Goal: Task Accomplishment & Management: Complete application form

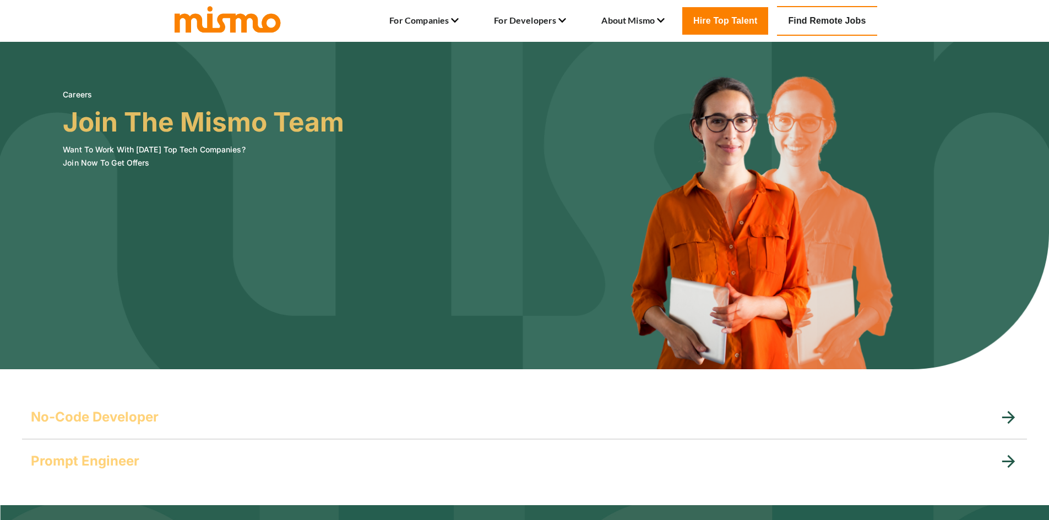
scroll to position [128, 0]
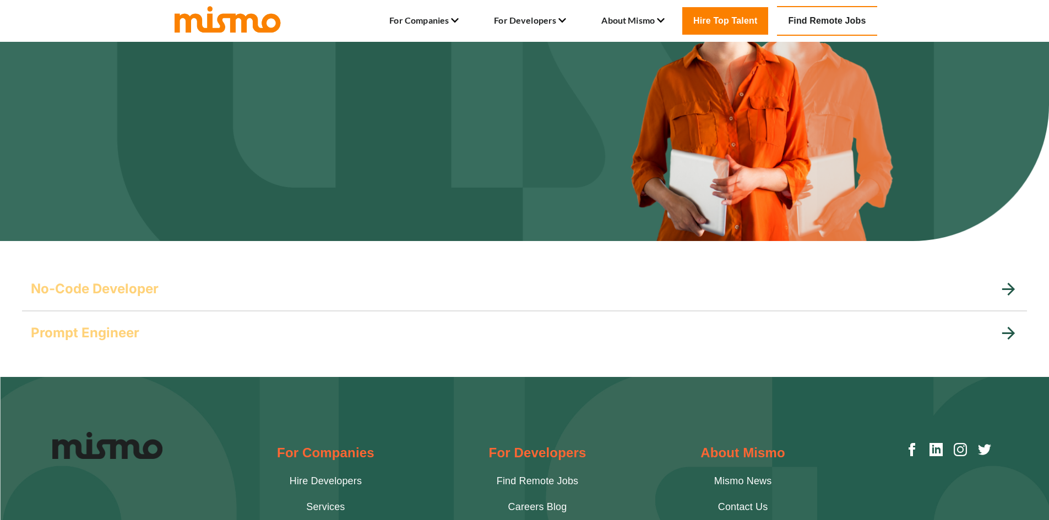
click at [165, 297] on div "No-Code Developer" at bounding box center [515, 289] width 968 height 18
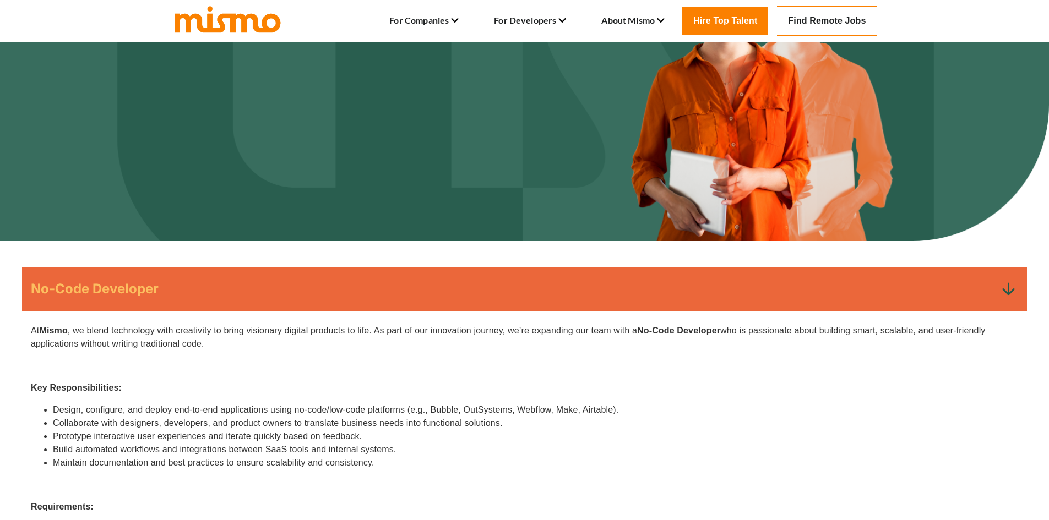
click at [170, 328] on p "At [GEOGRAPHIC_DATA] , we blend technology with creativity to bring visionary d…" at bounding box center [524, 337] width 987 height 26
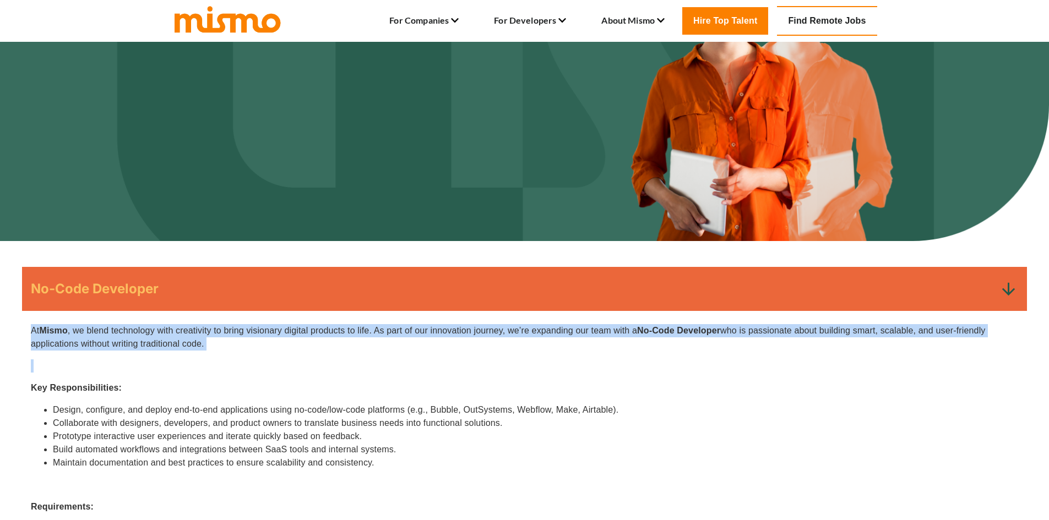
click at [170, 328] on p "At [GEOGRAPHIC_DATA] , we blend technology with creativity to bring visionary d…" at bounding box center [524, 337] width 987 height 26
click at [244, 348] on p "At [GEOGRAPHIC_DATA] , we blend technology with creativity to bring visionary d…" at bounding box center [524, 337] width 987 height 26
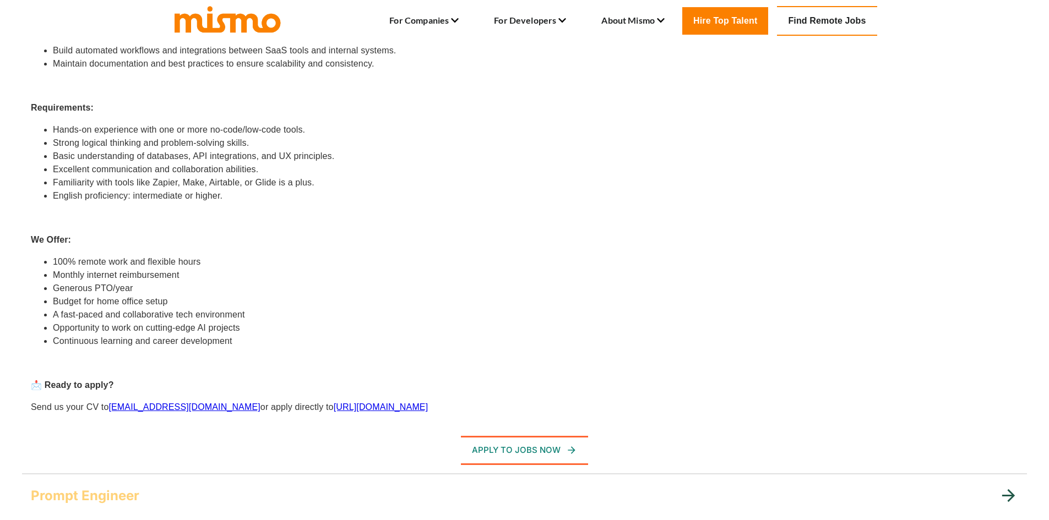
scroll to position [642, 0]
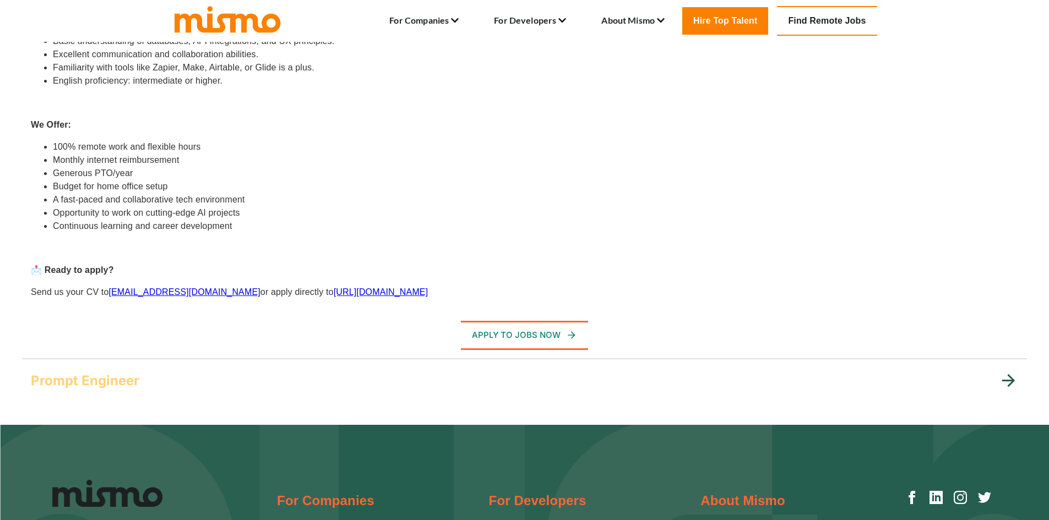
click at [198, 373] on div "Prompt Engineer" at bounding box center [515, 381] width 968 height 18
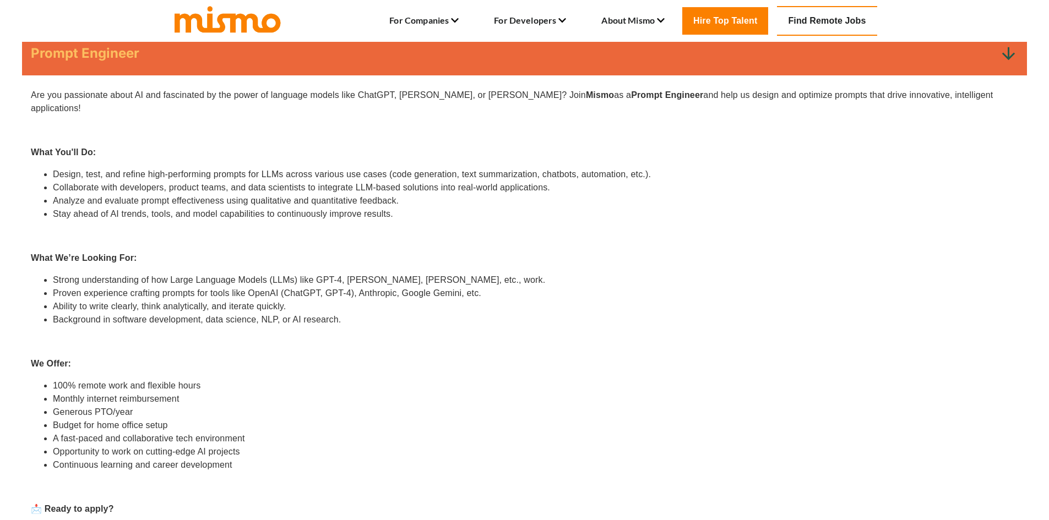
scroll to position [385, 0]
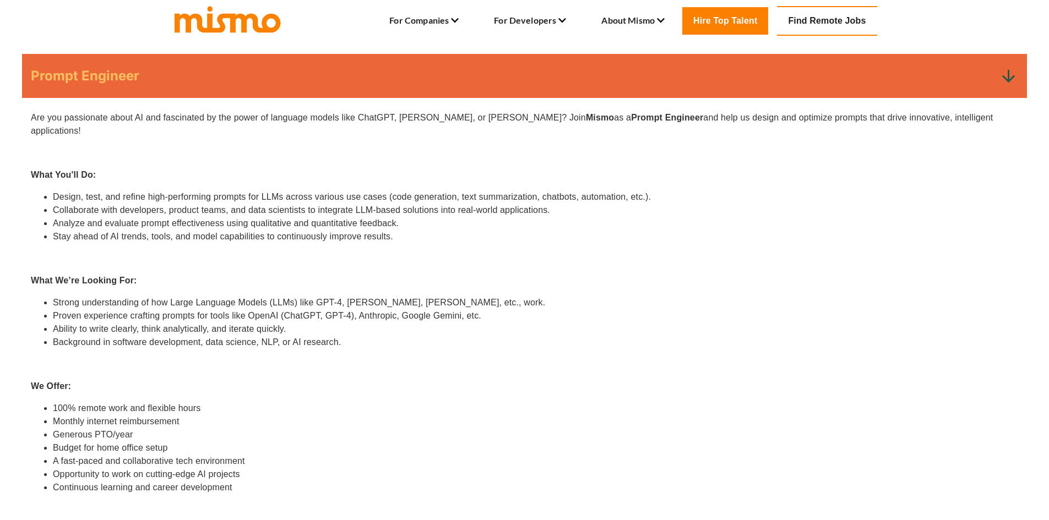
click at [335, 190] on li "Design, test, and refine high-performing prompts for LLMs across various use ca…" at bounding box center [535, 196] width 965 height 13
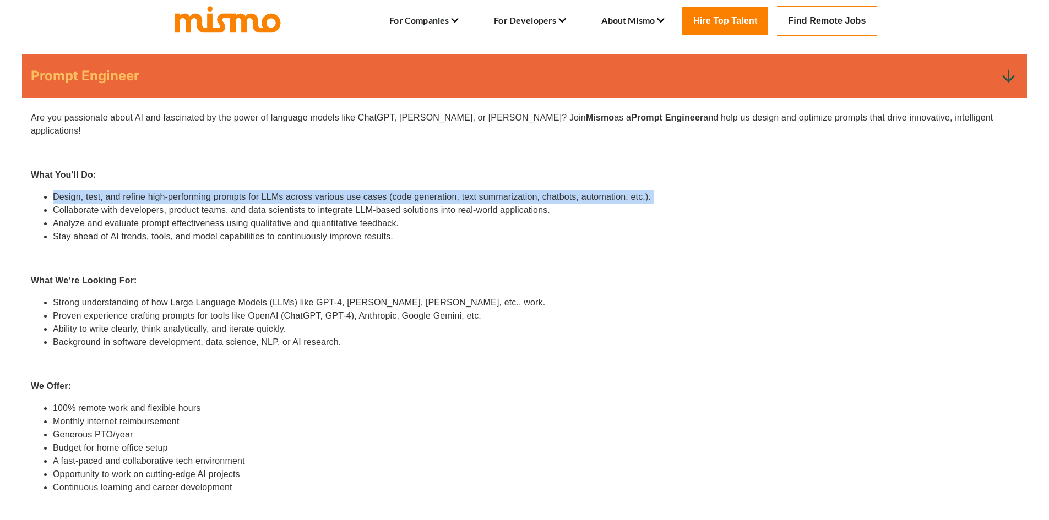
click at [335, 190] on li "Design, test, and refine high-performing prompts for LLMs across various use ca…" at bounding box center [535, 196] width 965 height 13
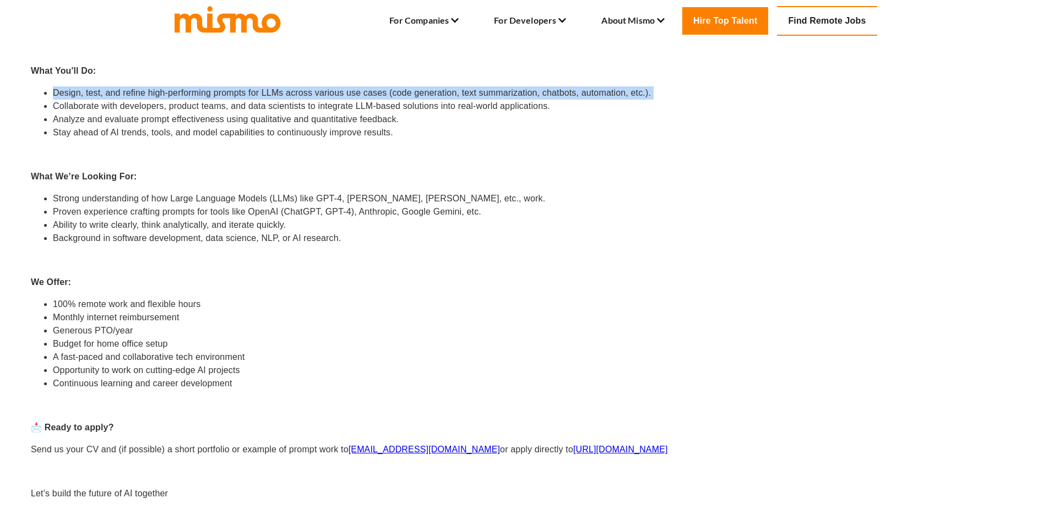
scroll to position [514, 0]
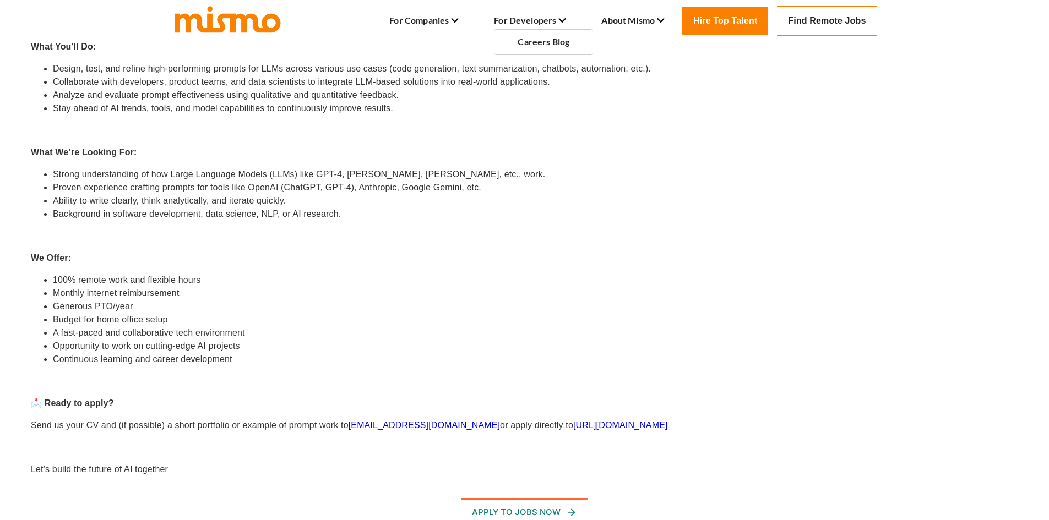
click at [561, 17] on icon at bounding box center [562, 21] width 8 height 8
click at [820, 19] on link "Find Remote Jobs" at bounding box center [827, 21] width 100 height 30
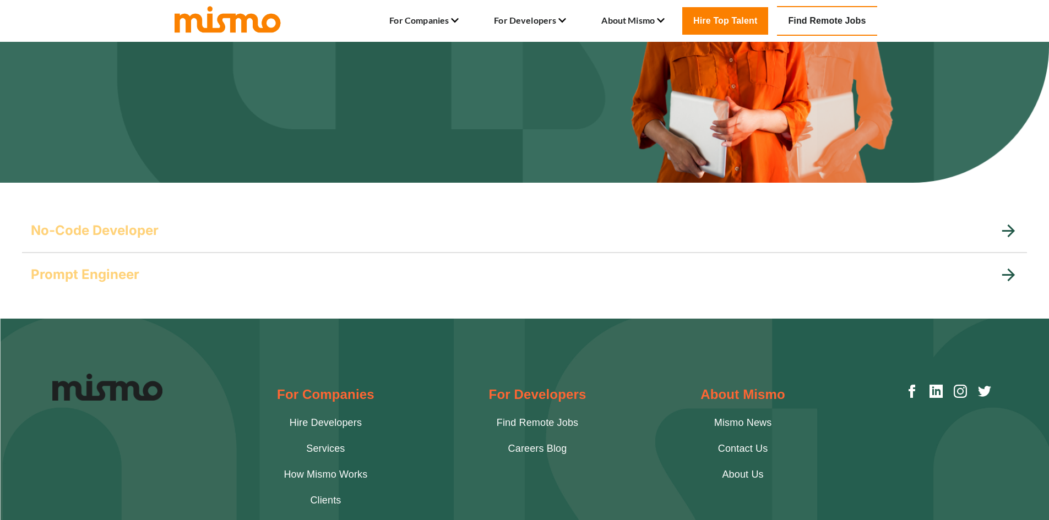
scroll to position [315, 0]
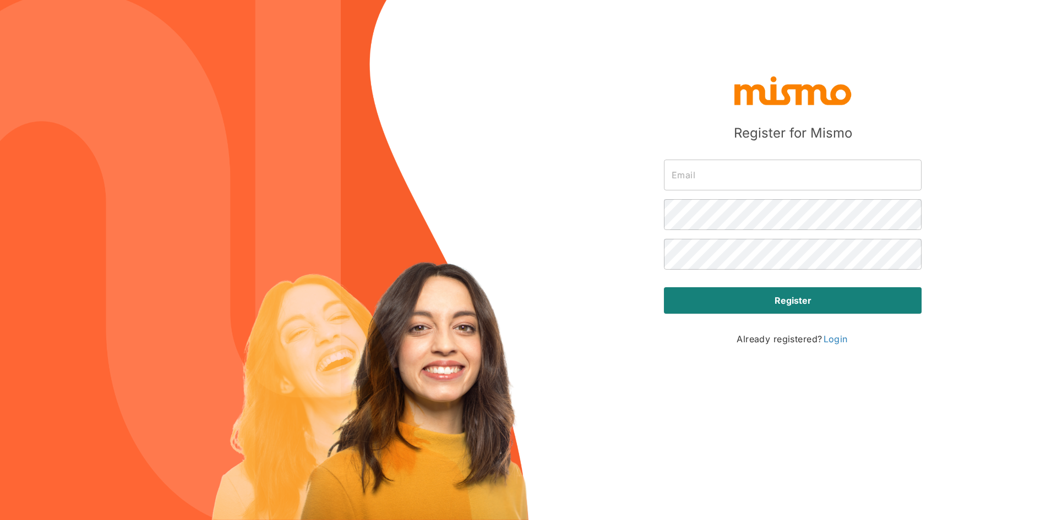
click at [775, 183] on input "text" at bounding box center [793, 175] width 258 height 31
type input "[EMAIL_ADDRESS][DOMAIN_NAME]"
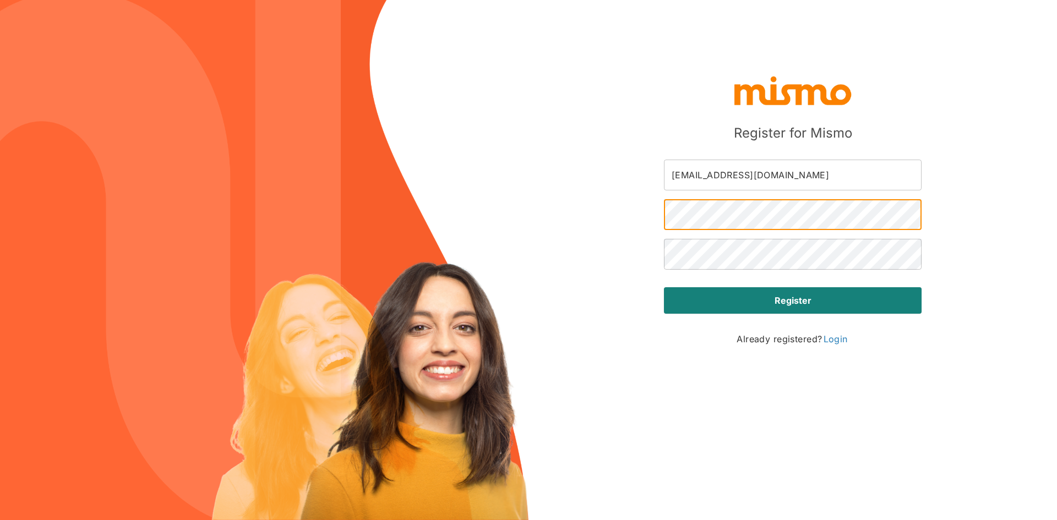
click at [994, 216] on div "Register for Mismo [EMAIL_ADDRESS][DOMAIN_NAME] ​ ​ ​ Register Already register…" at bounding box center [528, 260] width 1057 height 520
click at [974, 105] on div "Register for Mismo [EMAIL_ADDRESS][DOMAIN_NAME] ​ ​ ​ Register Already register…" at bounding box center [528, 260] width 1057 height 520
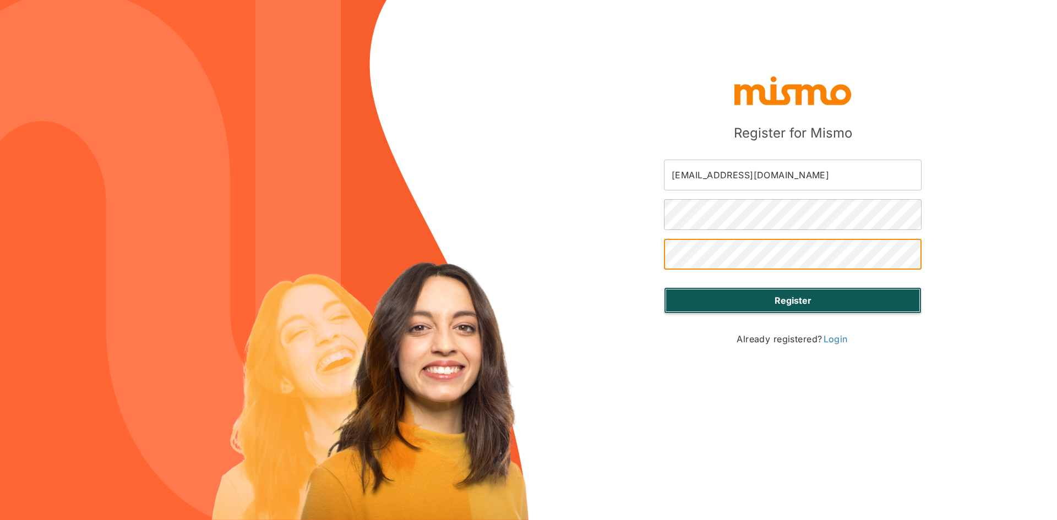
click at [788, 305] on strong "Register" at bounding box center [792, 300] width 37 height 13
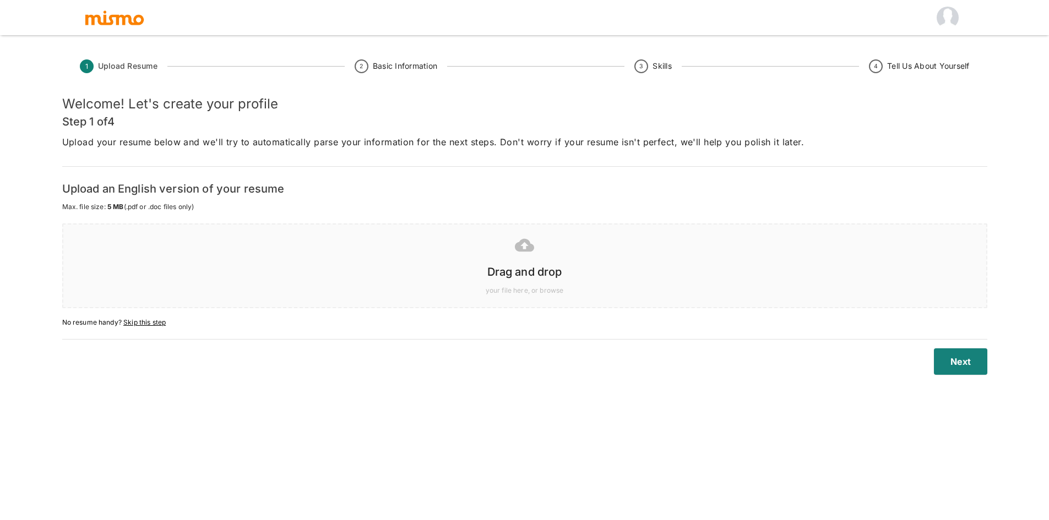
click at [141, 145] on p "Upload your resume below and we'll try to automatically parse your information …" at bounding box center [524, 141] width 925 height 15
copy p "resume"
click at [588, 248] on div at bounding box center [522, 245] width 905 height 28
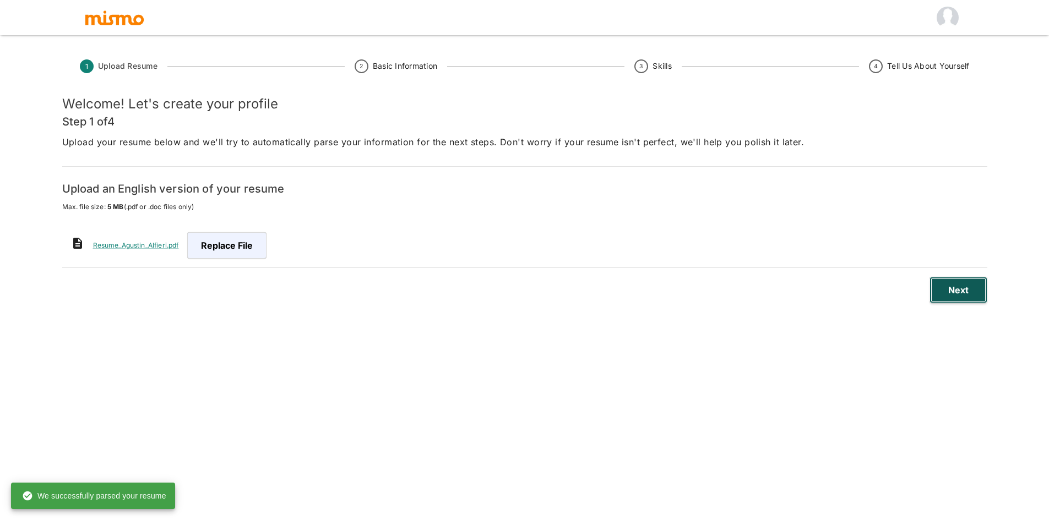
click at [969, 288] on button "Next" at bounding box center [958, 290] width 58 height 26
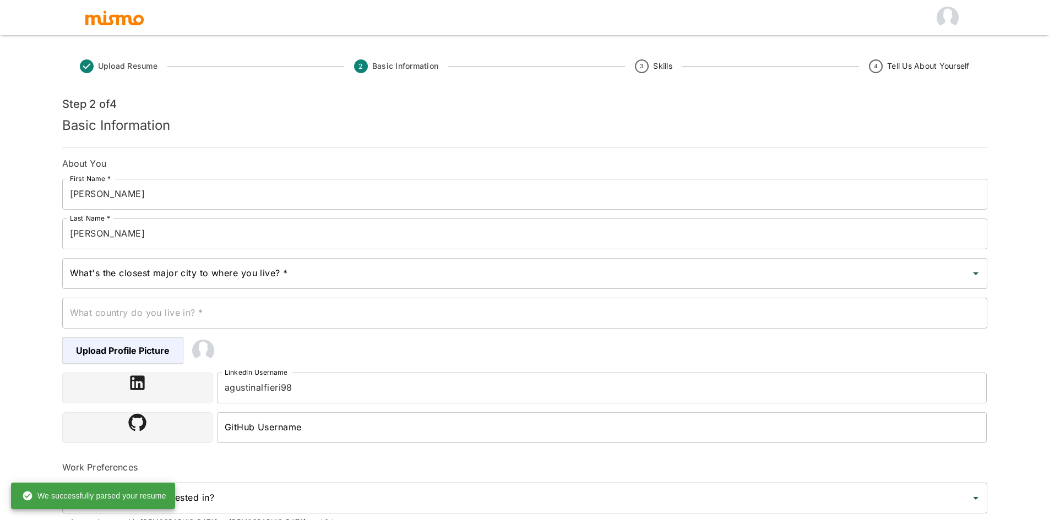
click at [328, 274] on input "What's the closest major city to where you live? *" at bounding box center [516, 273] width 898 height 21
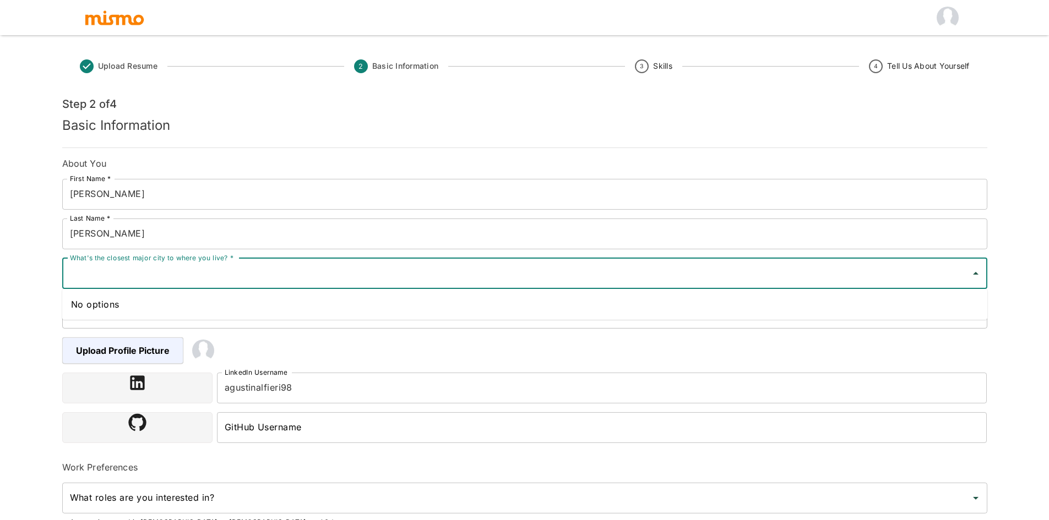
type input "[PERSON_NAME]"
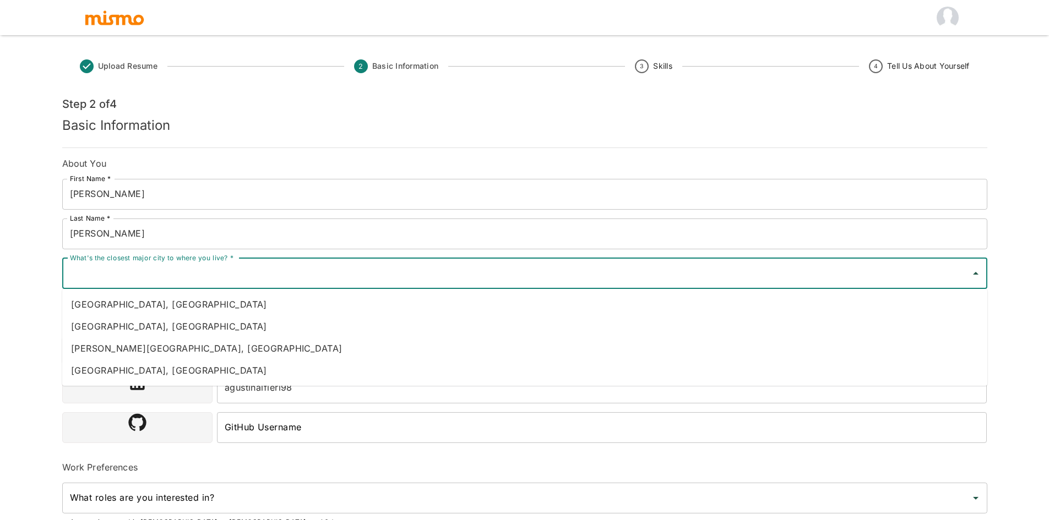
click at [18, 261] on div "Upload Resume 2 Basic Information 3 Skills 4 Tell Us About Yourself Step 2 of 4…" at bounding box center [524, 273] width 1049 height 547
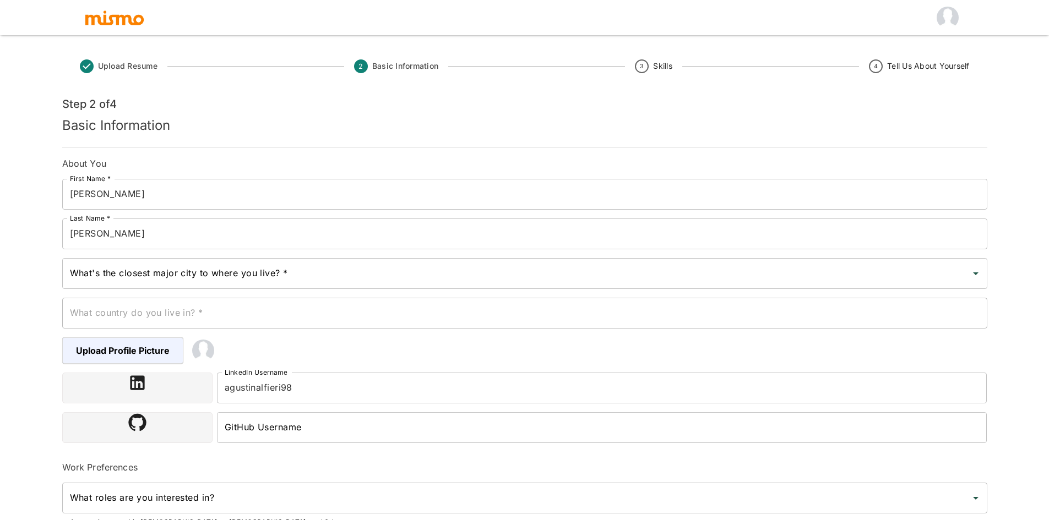
click at [143, 271] on input "What's the closest major city to where you live? *" at bounding box center [516, 273] width 898 height 21
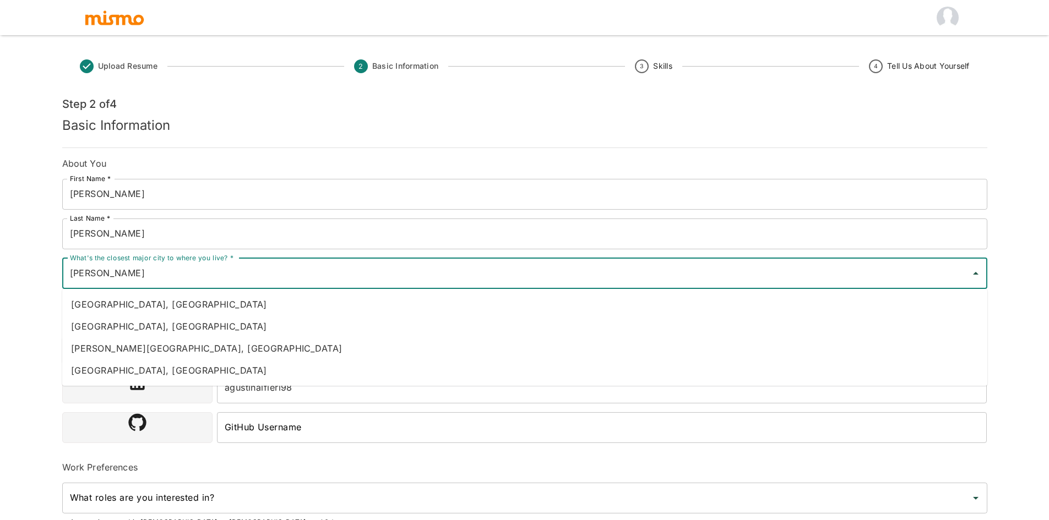
click at [153, 303] on li "[GEOGRAPHIC_DATA], [GEOGRAPHIC_DATA]" at bounding box center [524, 304] width 925 height 22
type input "[GEOGRAPHIC_DATA], [GEOGRAPHIC_DATA]"
type input "[GEOGRAPHIC_DATA]"
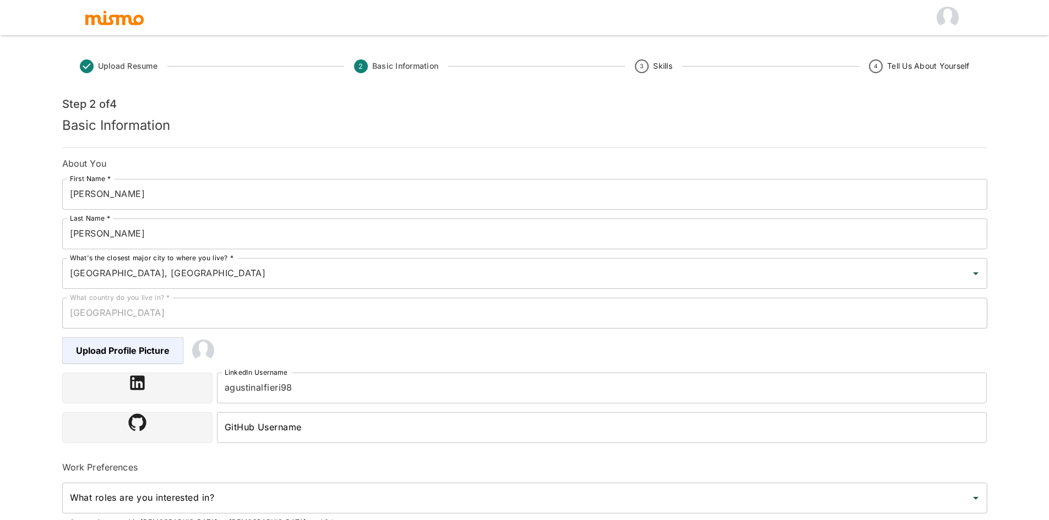
scroll to position [128, 0]
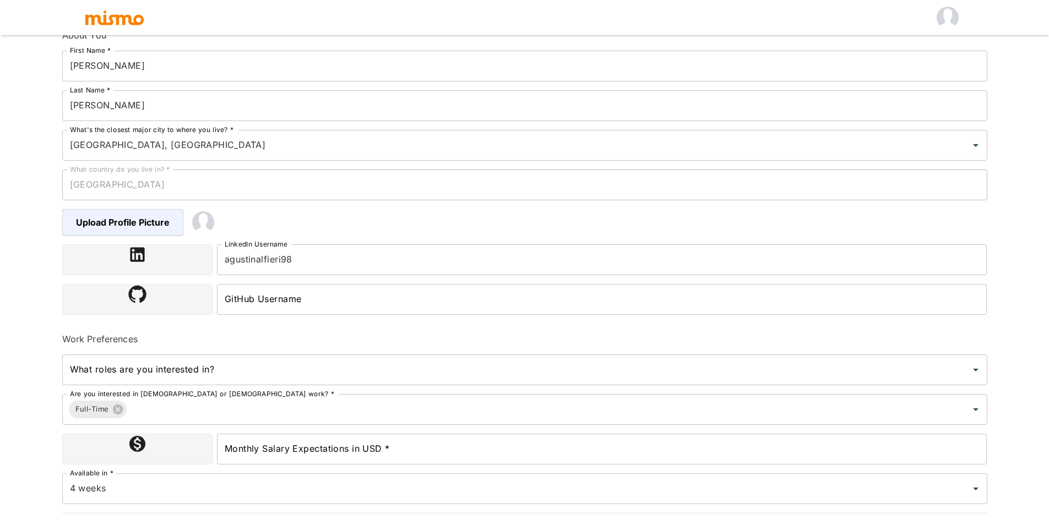
click at [323, 305] on input "GitHub Username" at bounding box center [602, 299] width 770 height 31
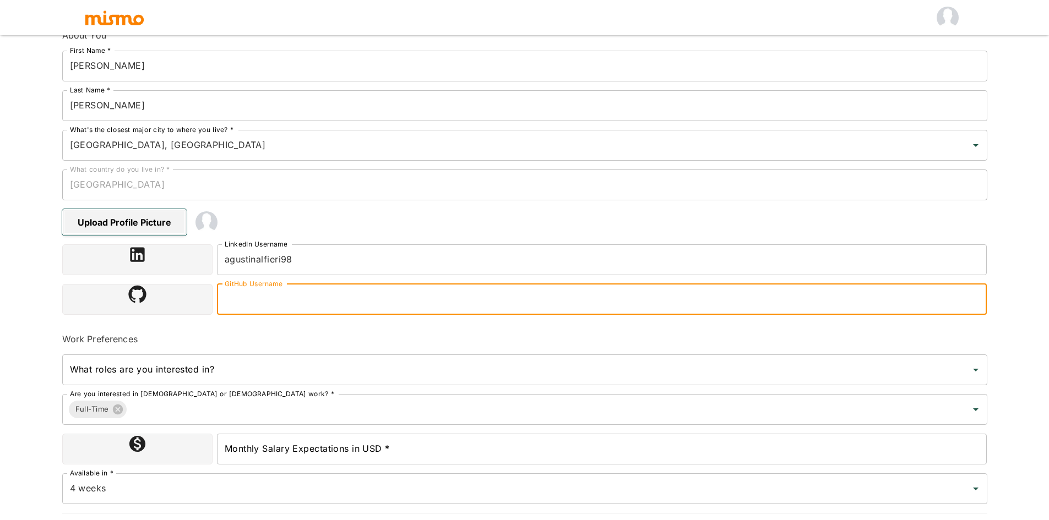
click at [144, 220] on span "Upload Profile Picture" at bounding box center [124, 222] width 124 height 26
click at [0, 0] on input "Upload Profile Picture" at bounding box center [0, 0] width 0 height 0
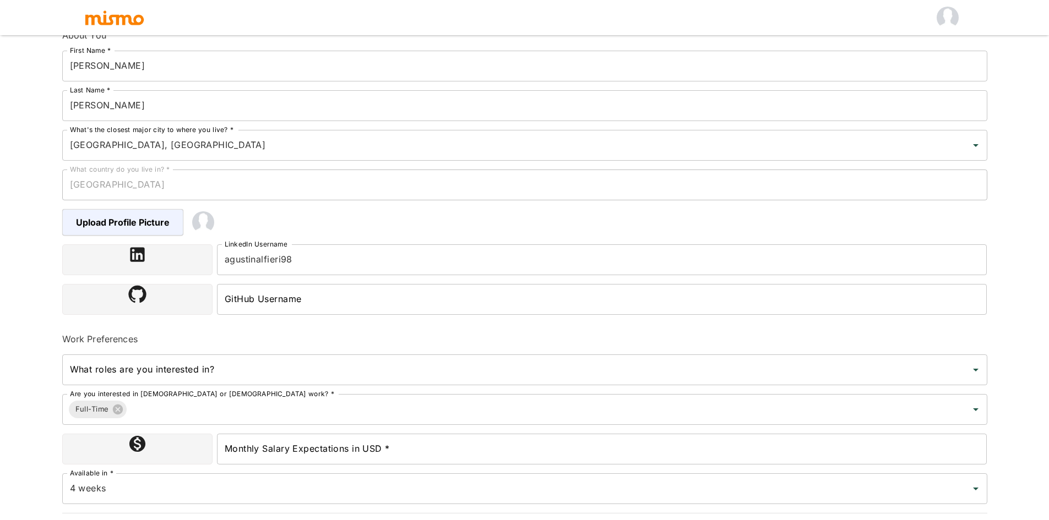
click at [265, 220] on div "Upload Profile Picture" at bounding box center [516, 214] width 942 height 44
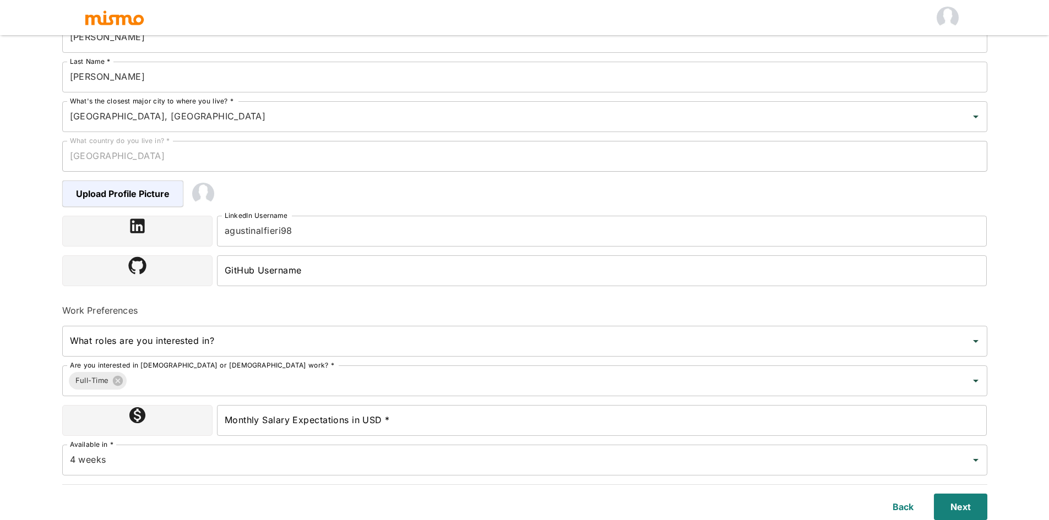
click at [291, 273] on input "GitHub Username" at bounding box center [602, 270] width 770 height 31
click at [21, 236] on div "Upload Resume 2 Basic Information 3 Skills 4 Tell Us About Yourself Step 2 of 4…" at bounding box center [524, 116] width 1049 height 547
click at [129, 263] on icon at bounding box center [137, 265] width 18 height 17
click at [218, 339] on input "What roles are you interested in?" at bounding box center [516, 341] width 898 height 21
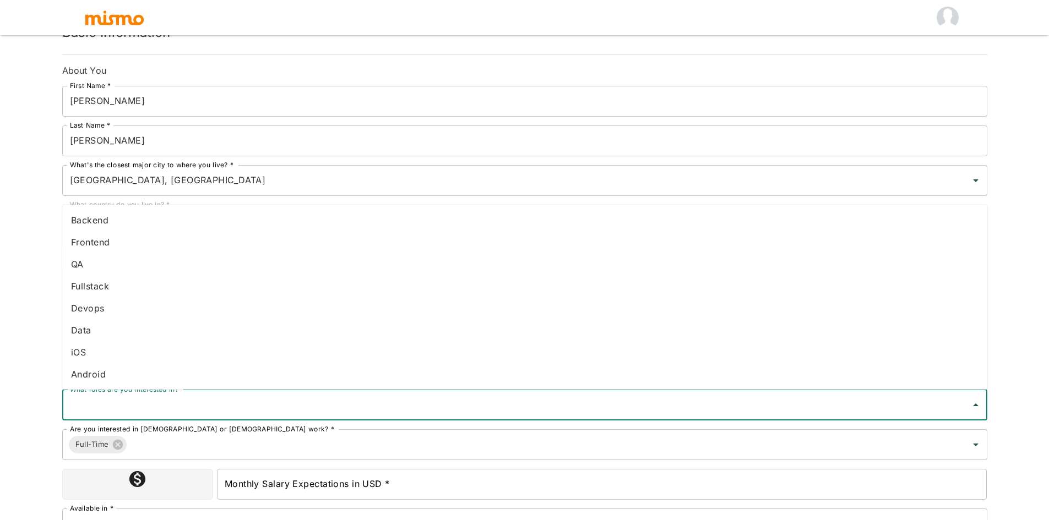
scroll to position [128, 0]
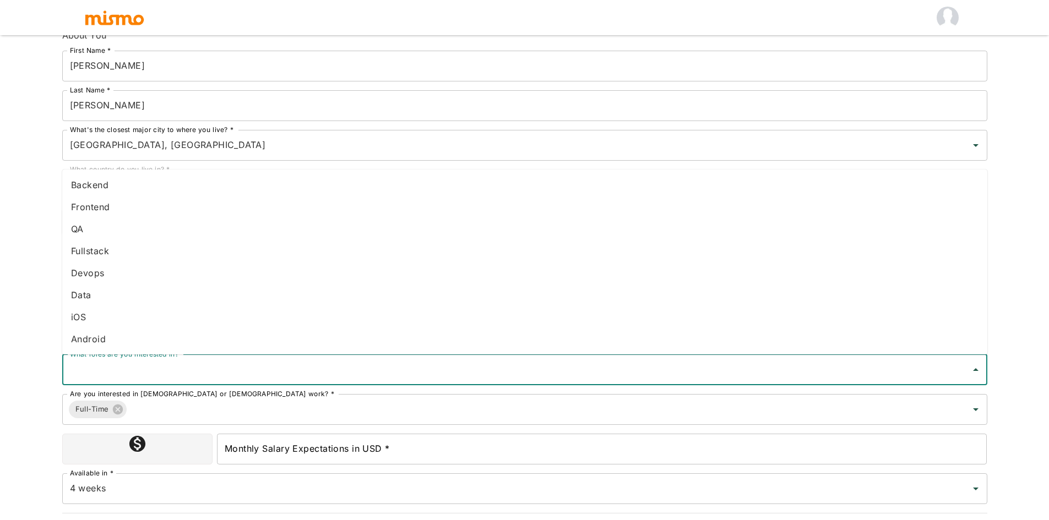
click at [103, 268] on li "Devops" at bounding box center [524, 273] width 925 height 22
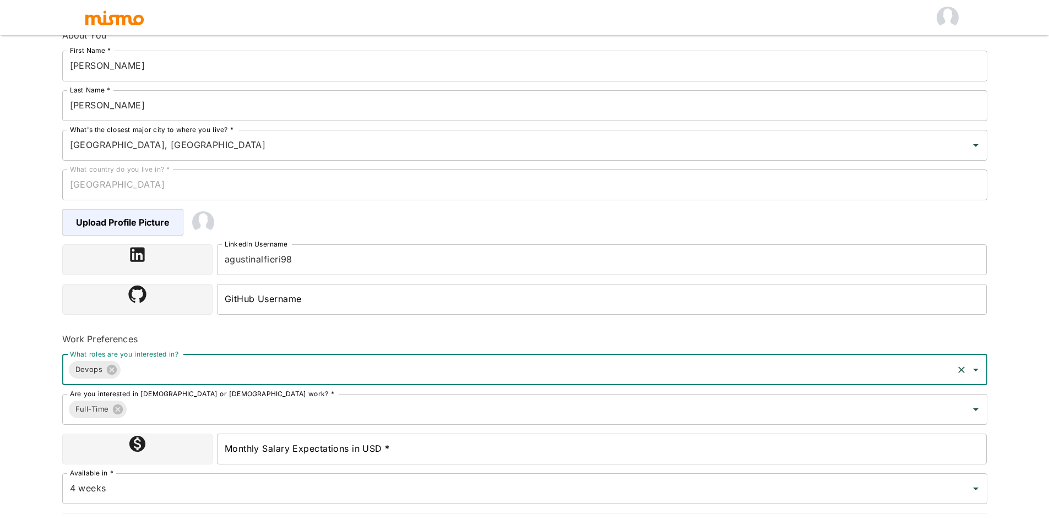
click at [197, 373] on input "What roles are you interested in?" at bounding box center [536, 369] width 828 height 21
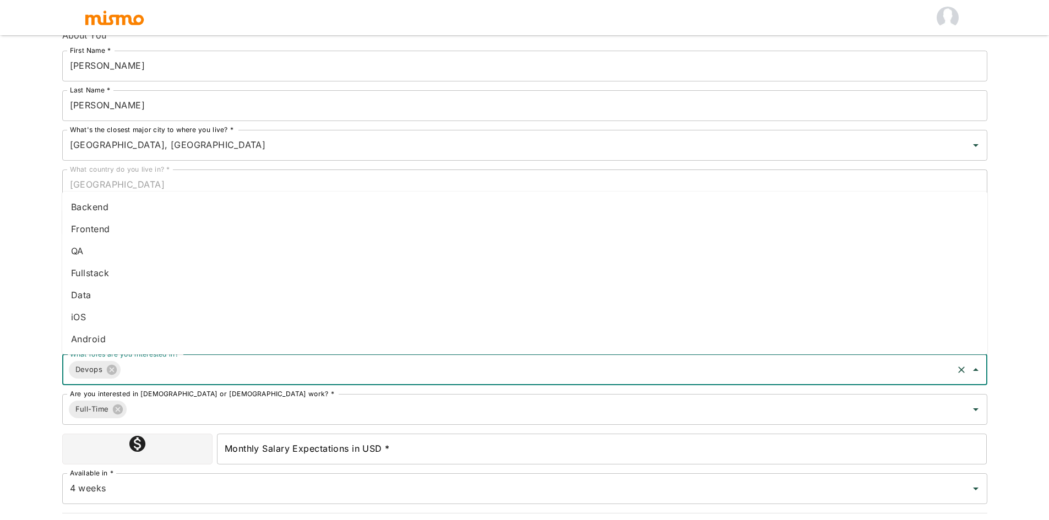
click at [114, 199] on li "Backend" at bounding box center [524, 207] width 925 height 22
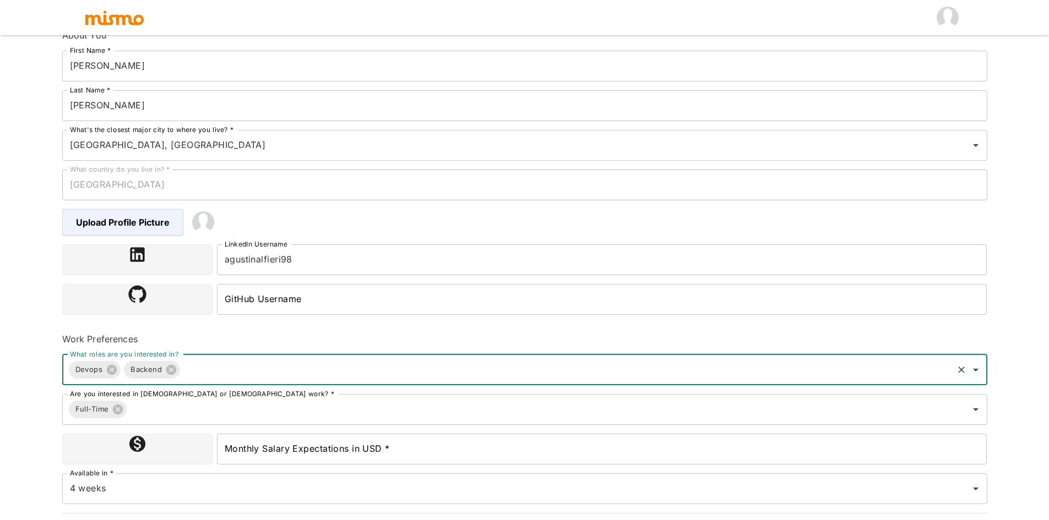
click at [211, 380] on div "Devops Backend What roles are you interested in?" at bounding box center [524, 369] width 925 height 31
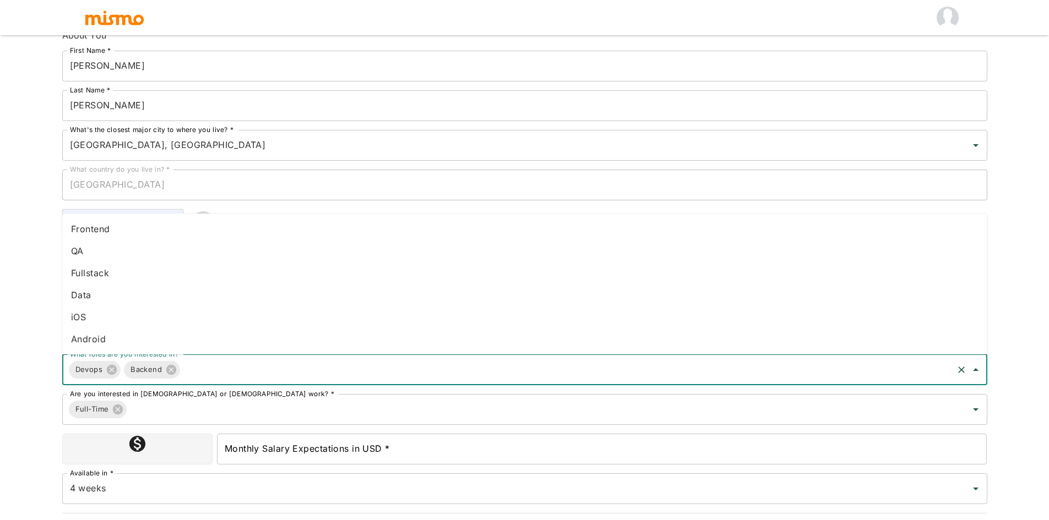
click at [139, 299] on li "Data" at bounding box center [524, 295] width 925 height 22
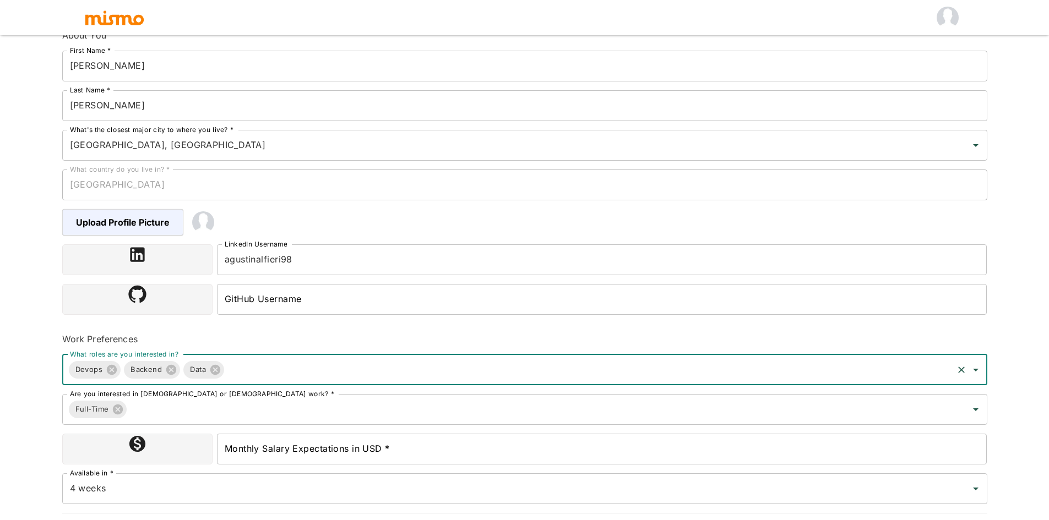
click at [258, 381] on div "Devops Backend Data What roles are you interested in?" at bounding box center [524, 369] width 925 height 31
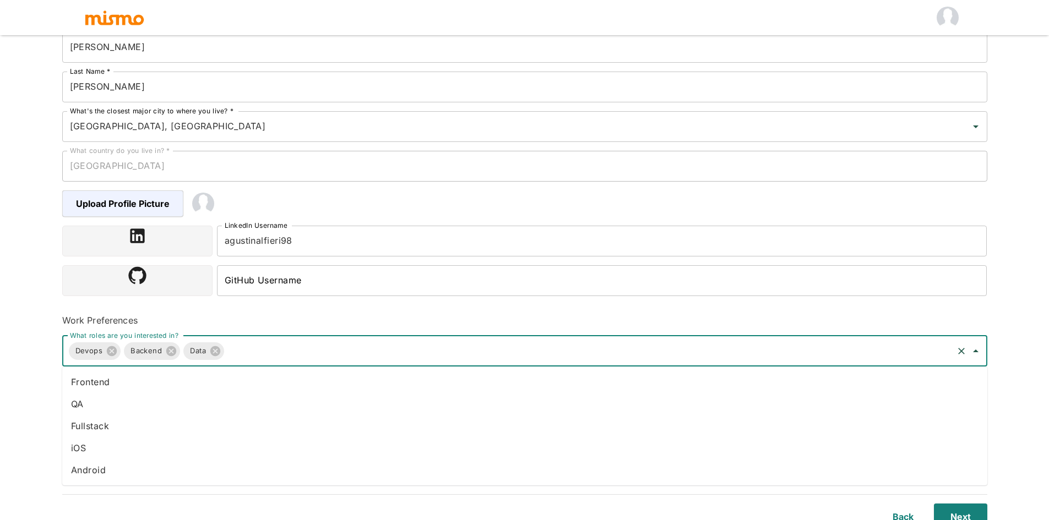
scroll to position [157, 0]
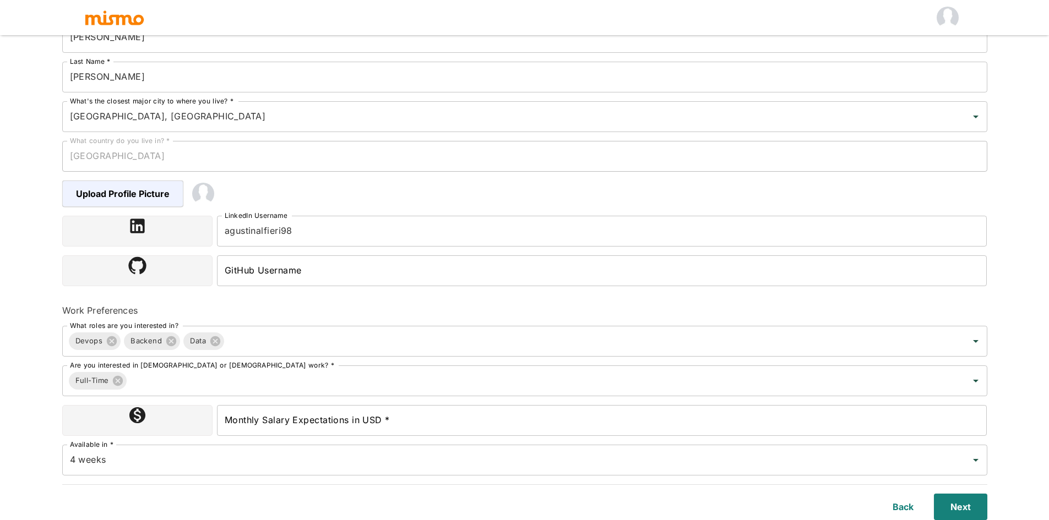
click at [25, 340] on div "Upload Resume 2 Basic Information 3 Skills 4 Tell Us About Yourself Step 2 of 4…" at bounding box center [524, 116] width 1049 height 547
click at [178, 384] on input "Are you interested in [DEMOGRAPHIC_DATA] or [DEMOGRAPHIC_DATA] work? *" at bounding box center [539, 380] width 822 height 21
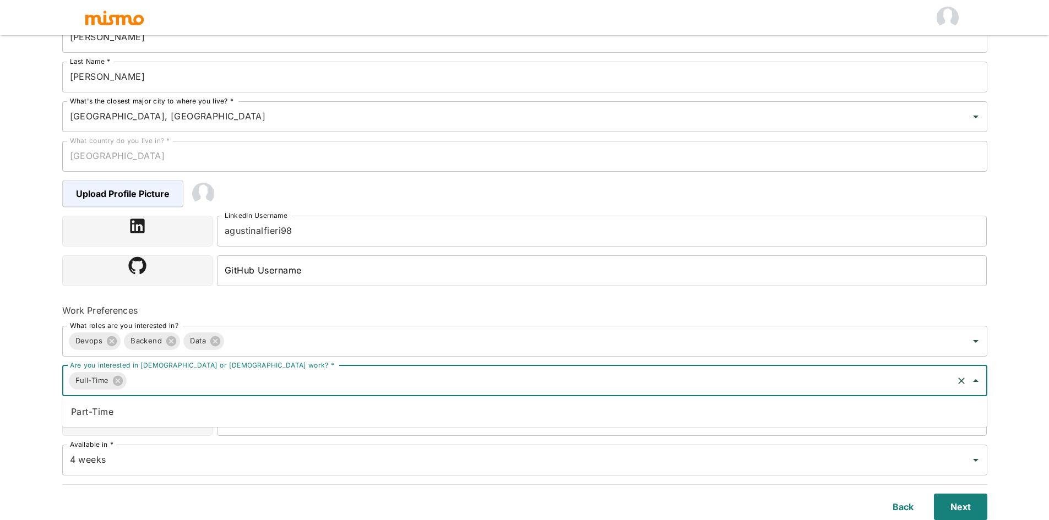
click at [130, 404] on li "Part-Time" at bounding box center [524, 412] width 925 height 22
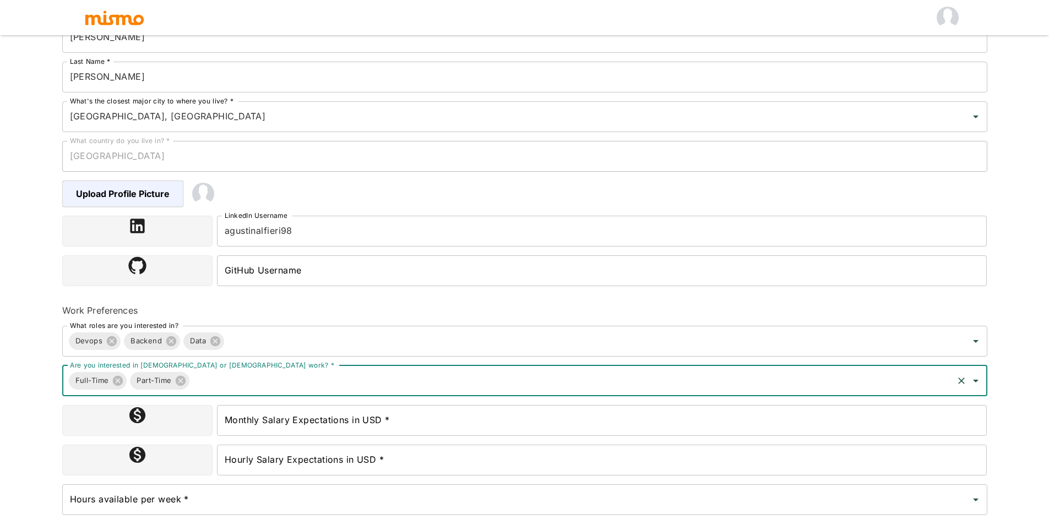
click at [37, 386] on div "Upload Resume 2 Basic Information 3 Skills 4 Tell Us About Yourself Step 2 of 4…" at bounding box center [524, 116] width 1049 height 547
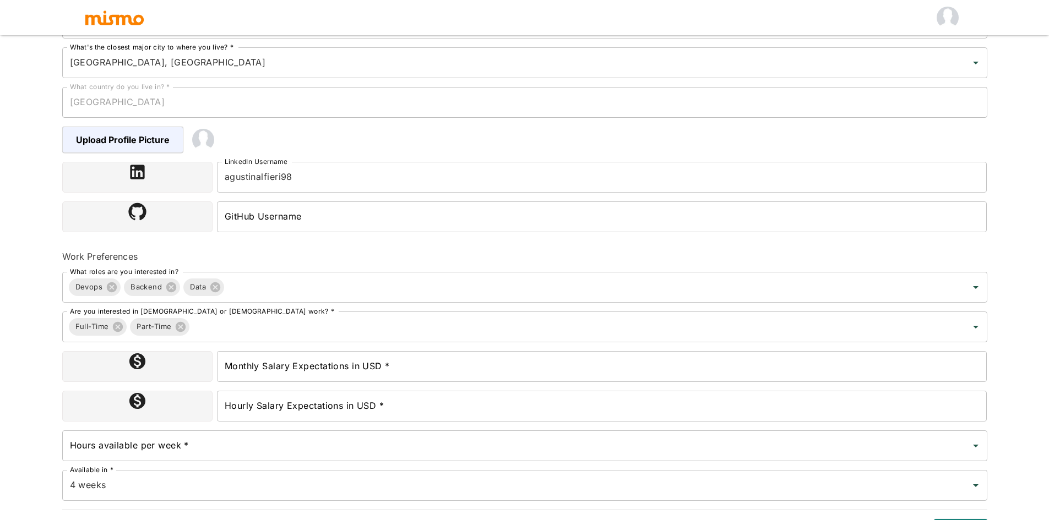
scroll to position [236, 0]
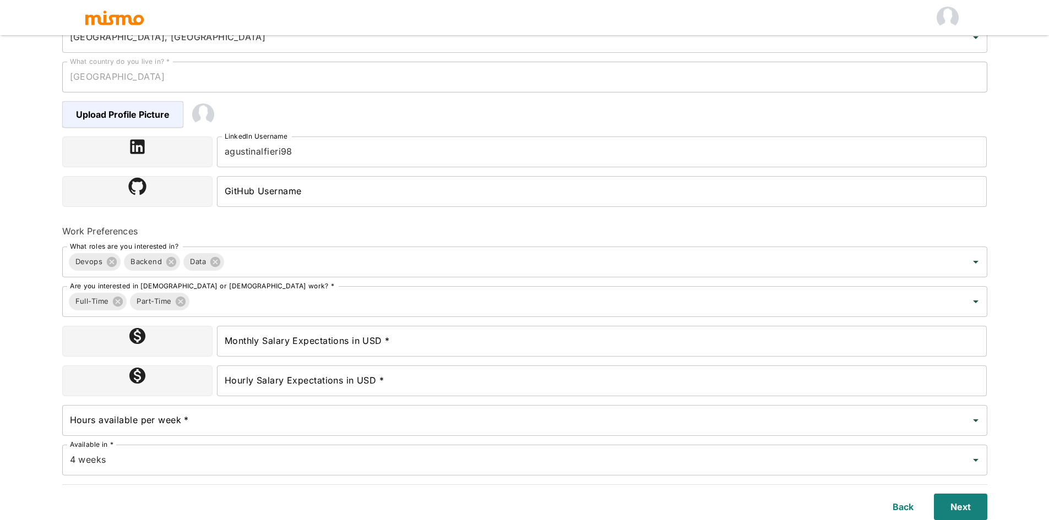
click at [351, 353] on input "Monthly Salary Expectations in USD *" at bounding box center [602, 341] width 770 height 31
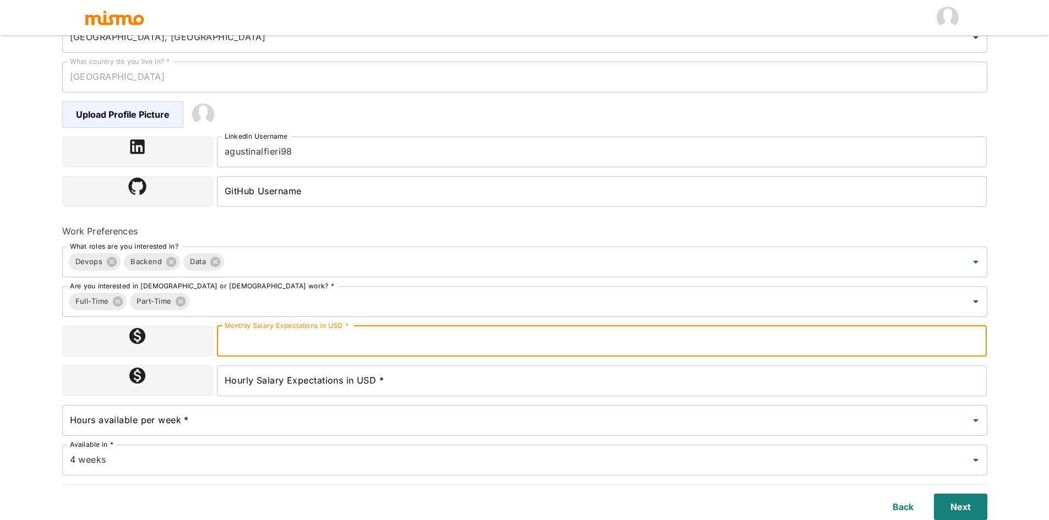
click at [59, 354] on div at bounding box center [135, 338] width 155 height 35
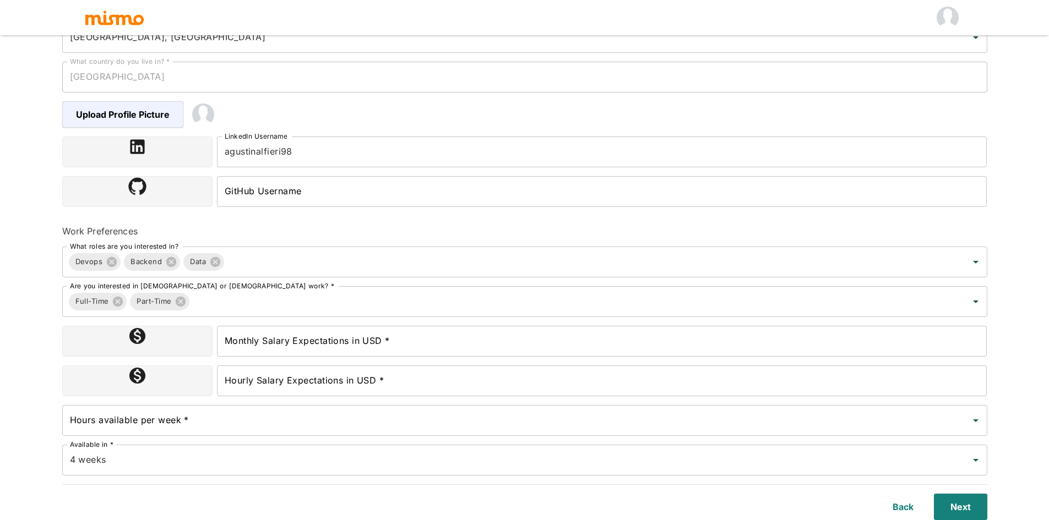
click at [236, 318] on div "Monthly Salary Expectations in USD * Monthly Salary Expectations in USD *" at bounding box center [520, 337] width 934 height 40
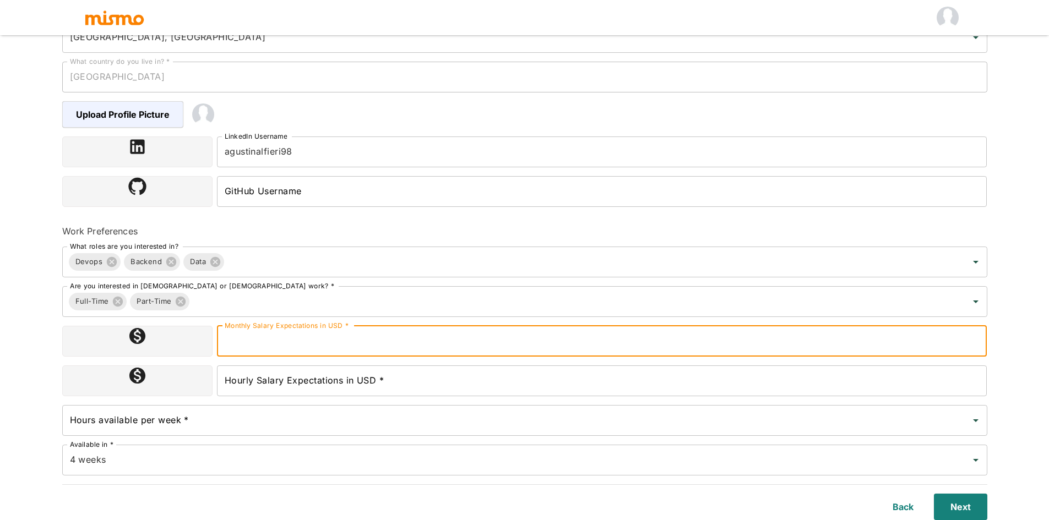
click at [243, 331] on div "Monthly Salary Expectations in USD * Monthly Salary Expectations in USD *" at bounding box center [602, 341] width 770 height 31
click at [202, 432] on div "Hours available per week *" at bounding box center [524, 420] width 925 height 31
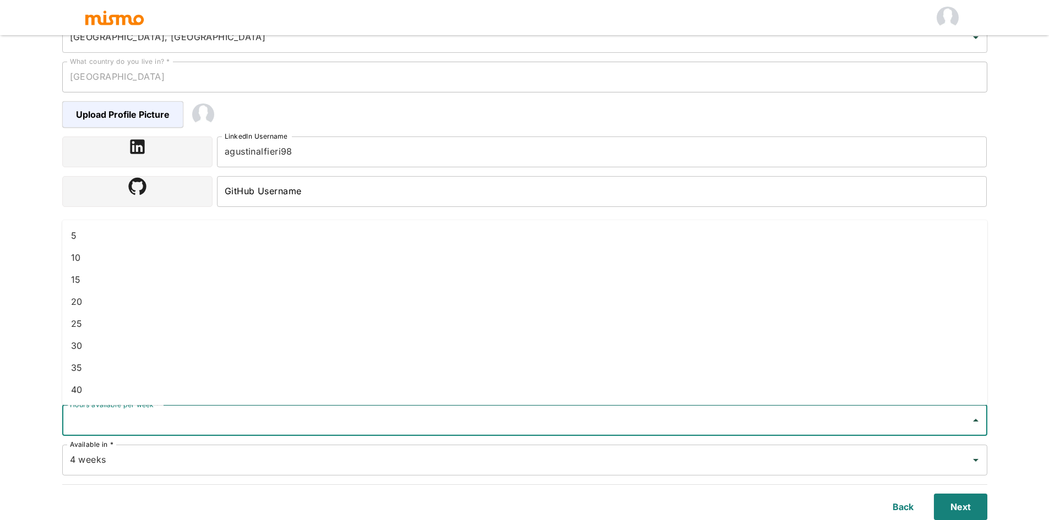
click at [93, 297] on li "20" at bounding box center [524, 302] width 925 height 22
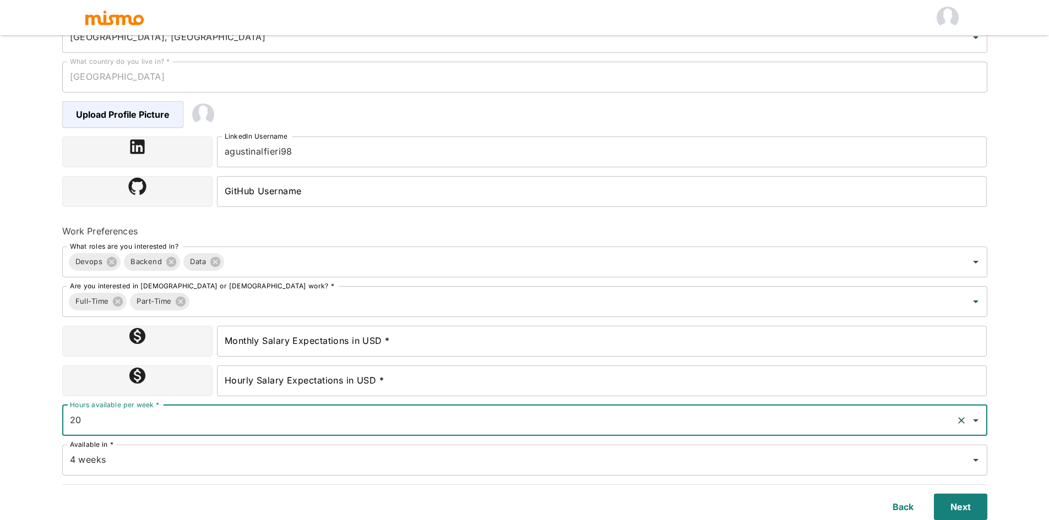
click at [14, 310] on html "Upload Resume 2 Basic Information 3 Skills 4 Tell Us About Yourself Step 2 of 4…" at bounding box center [524, 37] width 1049 height 547
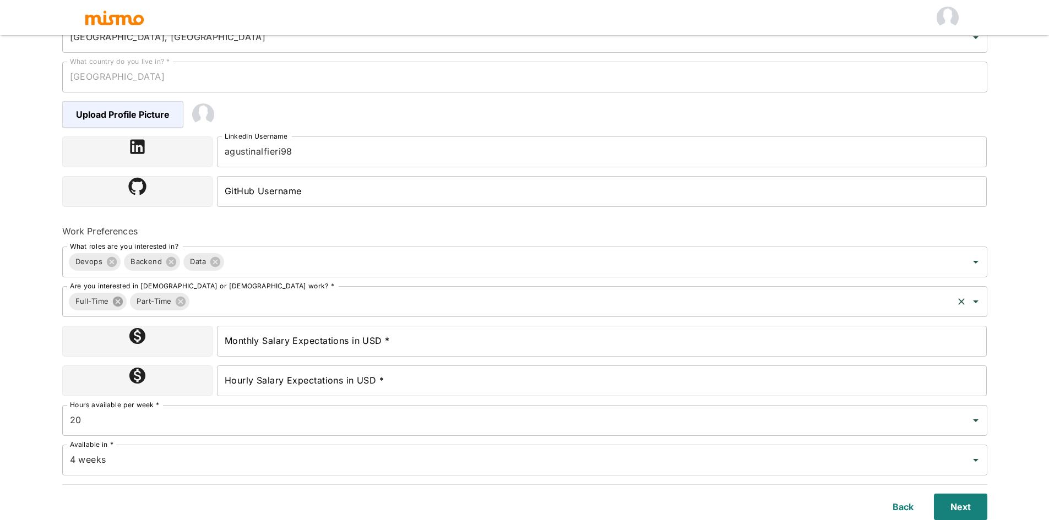
click at [121, 299] on icon at bounding box center [118, 302] width 10 height 10
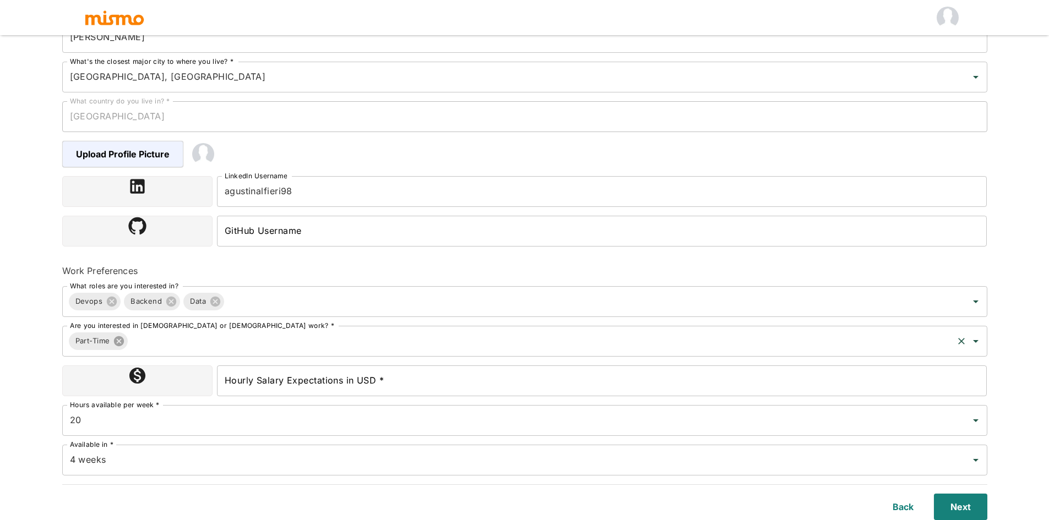
scroll to position [197, 0]
click at [50, 350] on html "Upload Resume 2 Basic Information 3 Skills 4 Tell Us About Yourself Step 2 of 4…" at bounding box center [524, 76] width 1049 height 547
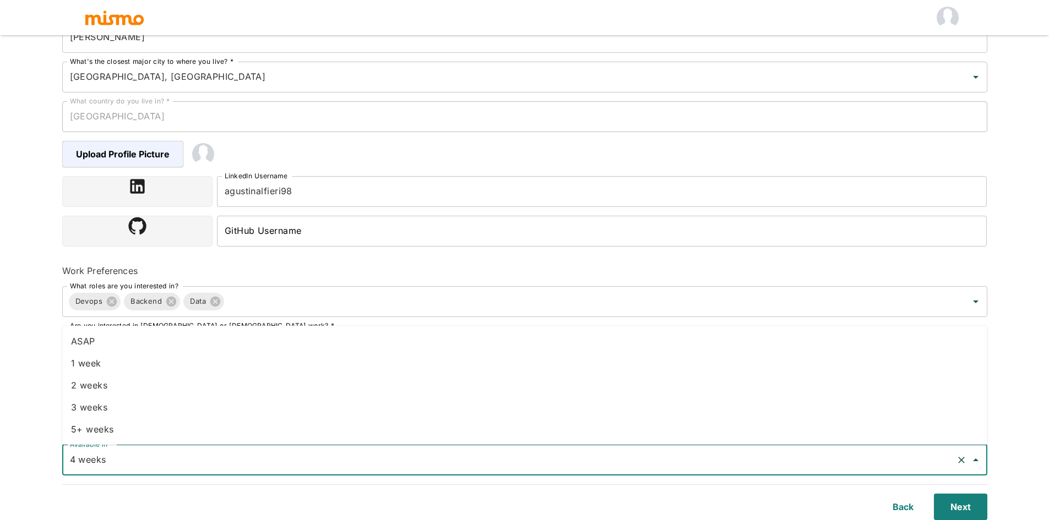
click at [141, 465] on input "4 weeks" at bounding box center [509, 460] width 884 height 21
click at [22, 350] on html "Upload Resume 2 Basic Information 3 Skills 4 Tell Us About Yourself Step 2 of 4…" at bounding box center [524, 76] width 1049 height 547
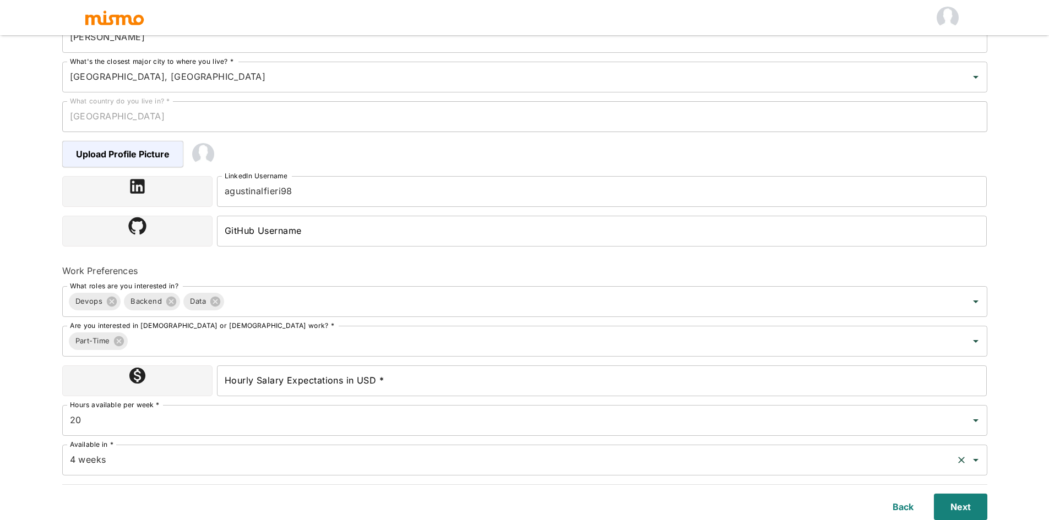
click at [155, 451] on input "4 weeks" at bounding box center [509, 460] width 884 height 21
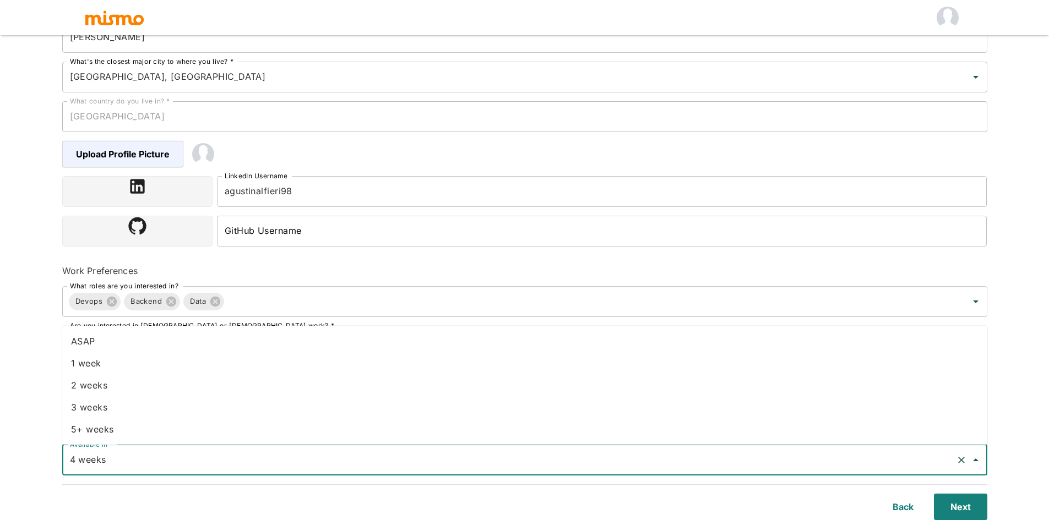
click at [18, 350] on html "Upload Resume 2 Basic Information 3 Skills 4 Tell Us About Yourself Step 2 of 4…" at bounding box center [524, 76] width 1049 height 547
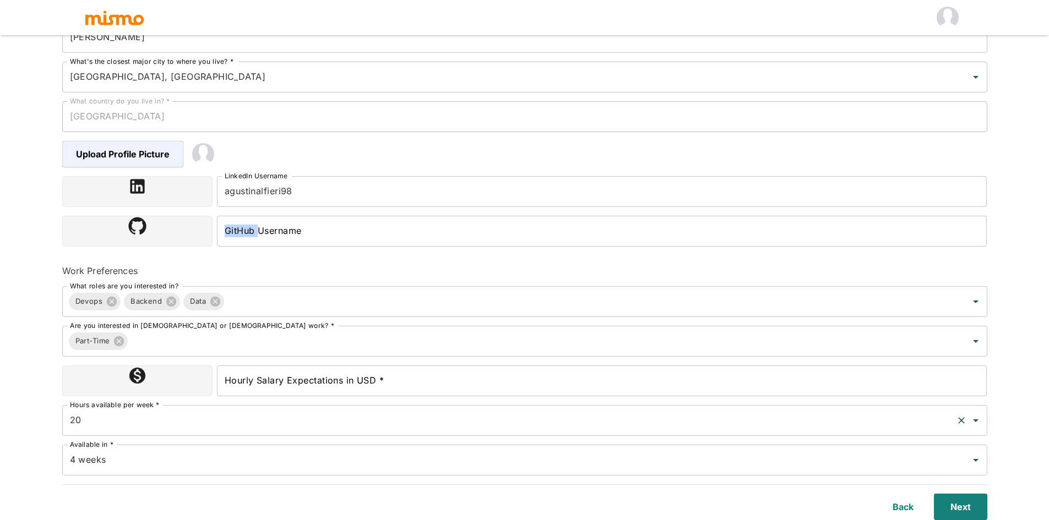
click at [109, 408] on label "Hours available per week *" at bounding box center [114, 404] width 89 height 9
click at [109, 410] on input "20" at bounding box center [509, 420] width 884 height 21
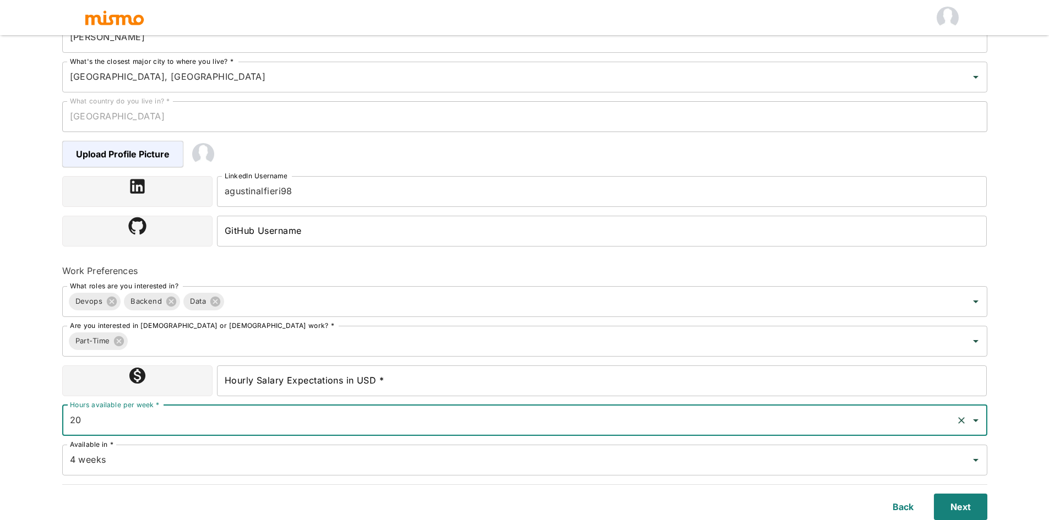
click at [107, 418] on input "20" at bounding box center [509, 420] width 884 height 21
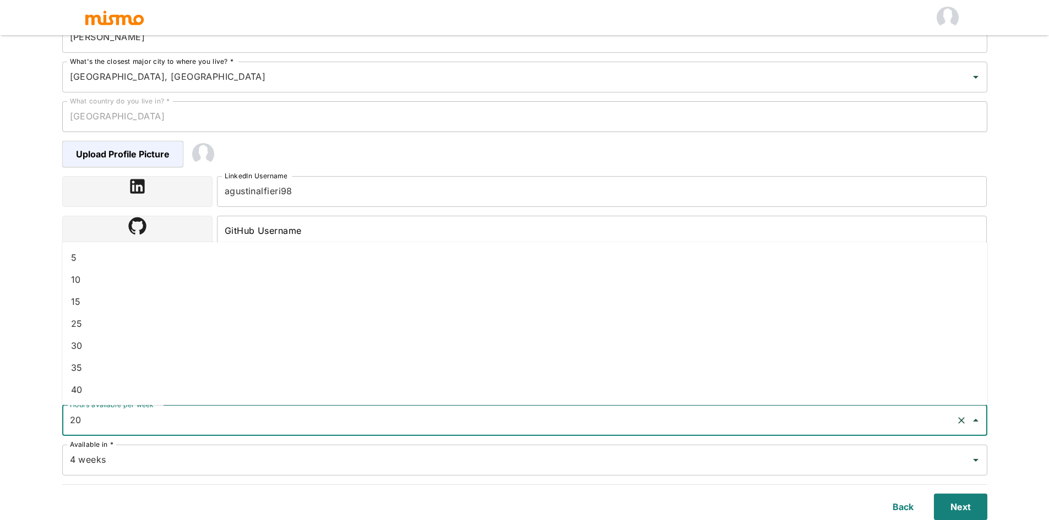
click at [108, 326] on li "25" at bounding box center [524, 324] width 925 height 22
type input "25"
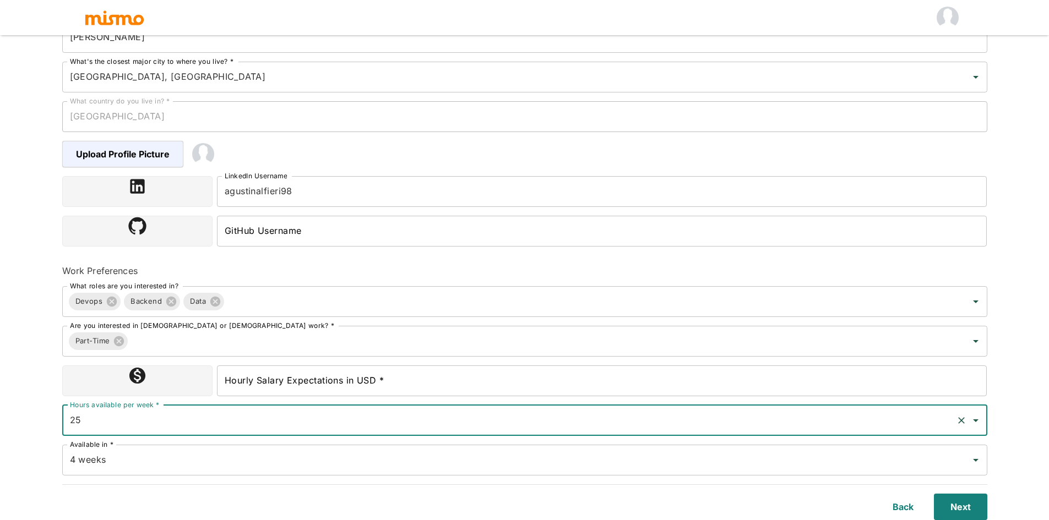
click at [48, 350] on html "Upload Resume 2 Basic Information 3 Skills 4 Tell Us About Yourself Step 2 of 4…" at bounding box center [524, 76] width 1049 height 547
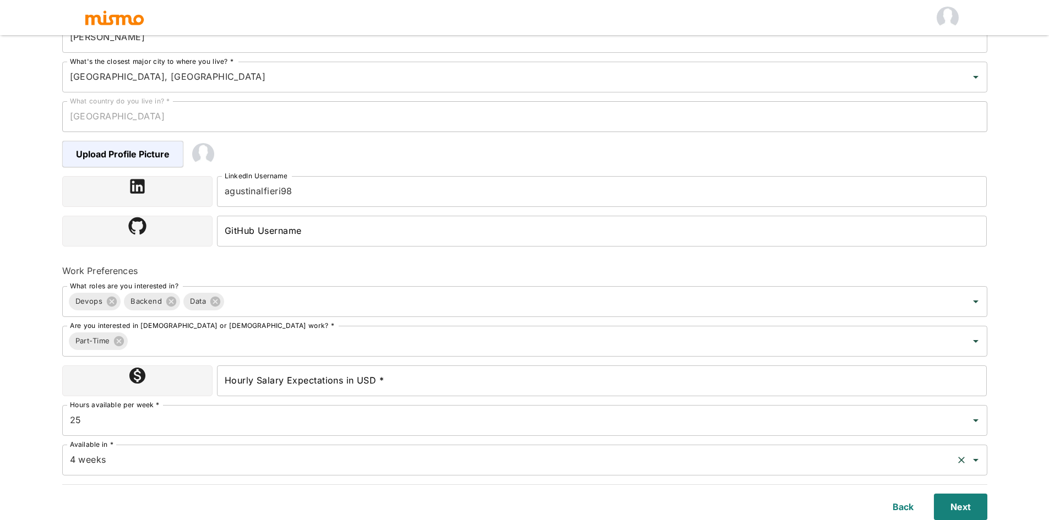
click at [145, 454] on input "4 weeks" at bounding box center [509, 460] width 884 height 21
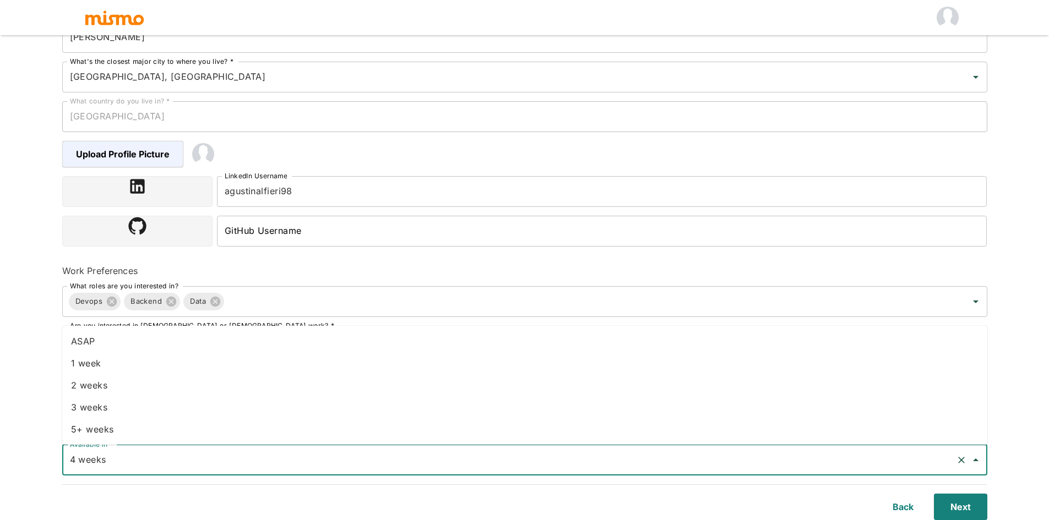
click at [39, 350] on html "Upload Resume 2 Basic Information 3 Skills 4 Tell Us About Yourself Step 2 of 4…" at bounding box center [524, 76] width 1049 height 547
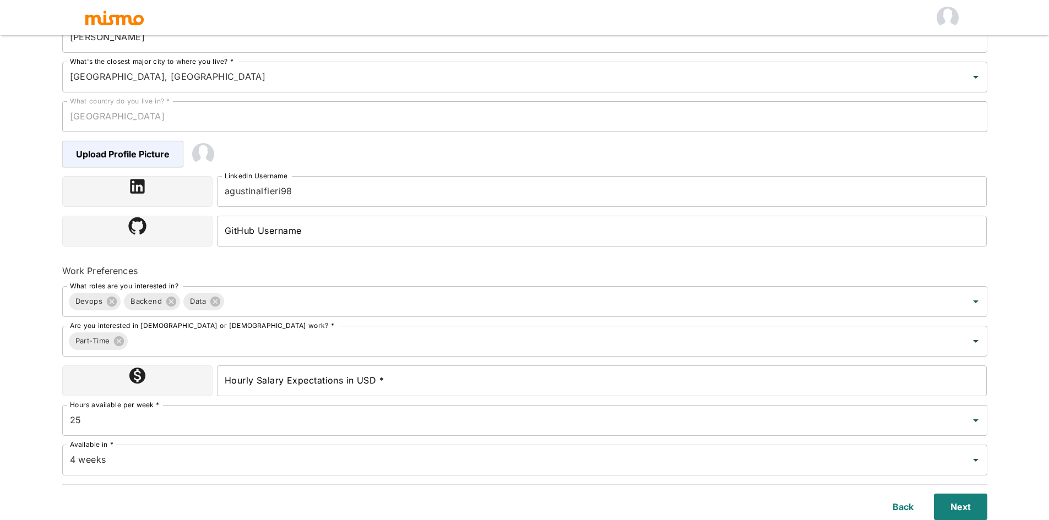
click at [318, 386] on input "Hourly Salary Expectations in USD *" at bounding box center [602, 380] width 770 height 31
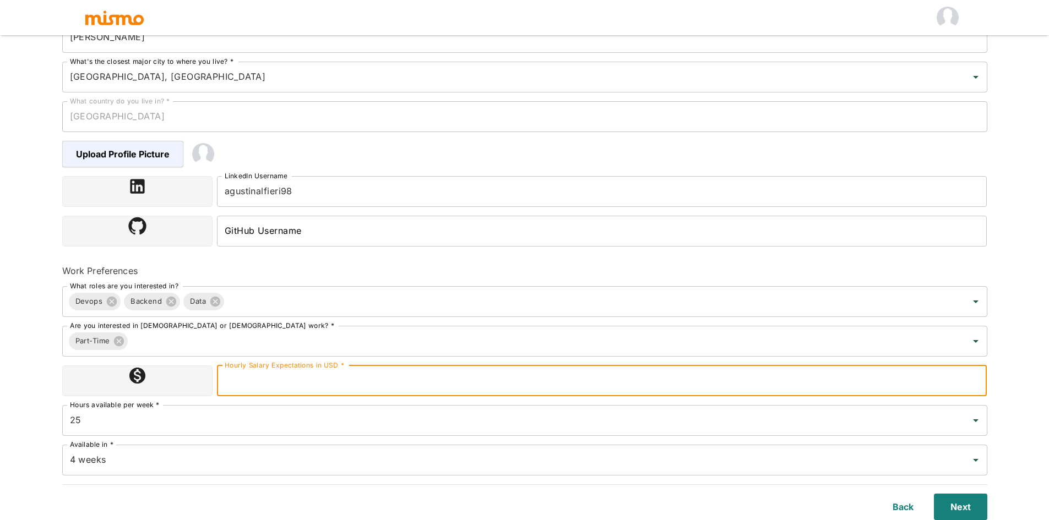
click at [170, 387] on div at bounding box center [137, 380] width 150 height 31
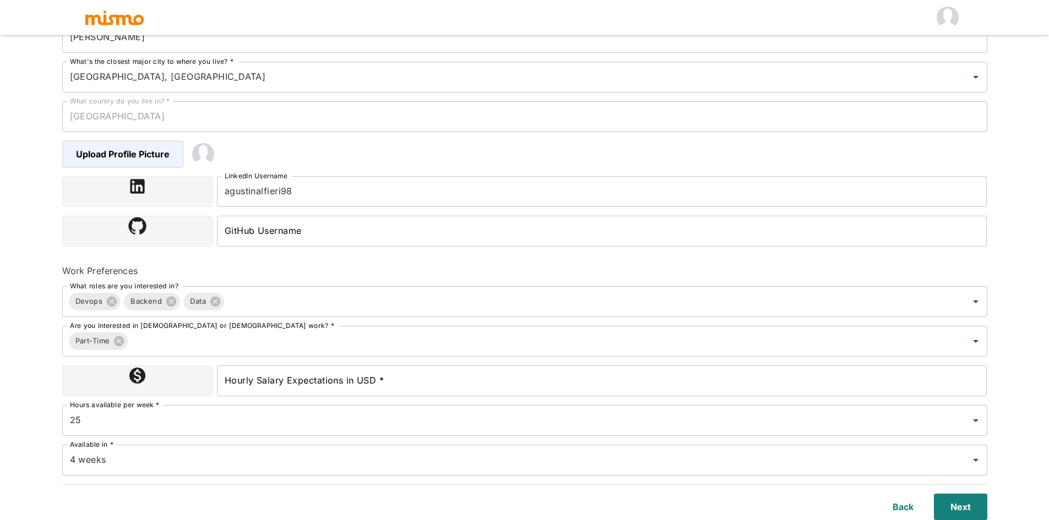
click at [259, 387] on input "Hourly Salary Expectations in USD *" at bounding box center [602, 380] width 770 height 31
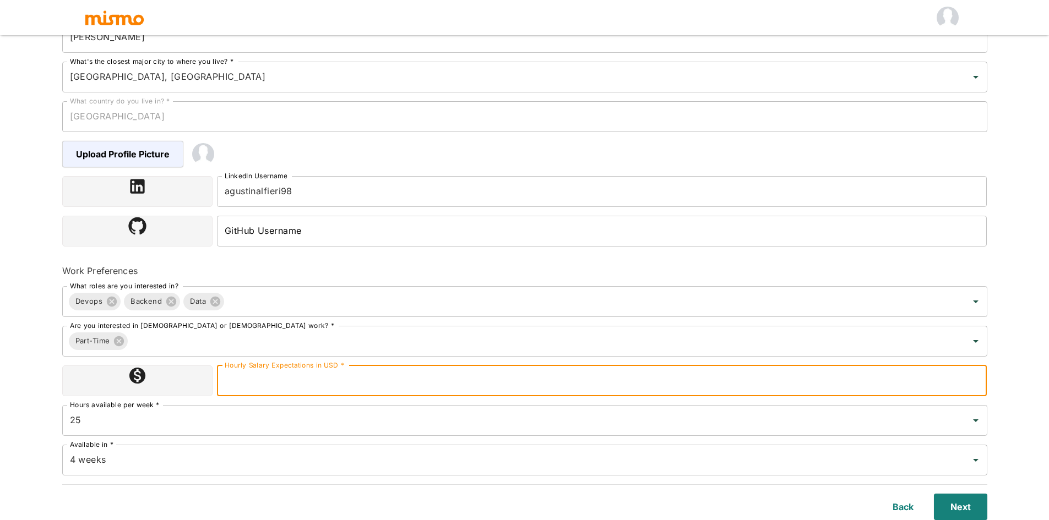
click at [308, 404] on div "Hours available per week * 25 Hours available per week *" at bounding box center [520, 416] width 934 height 40
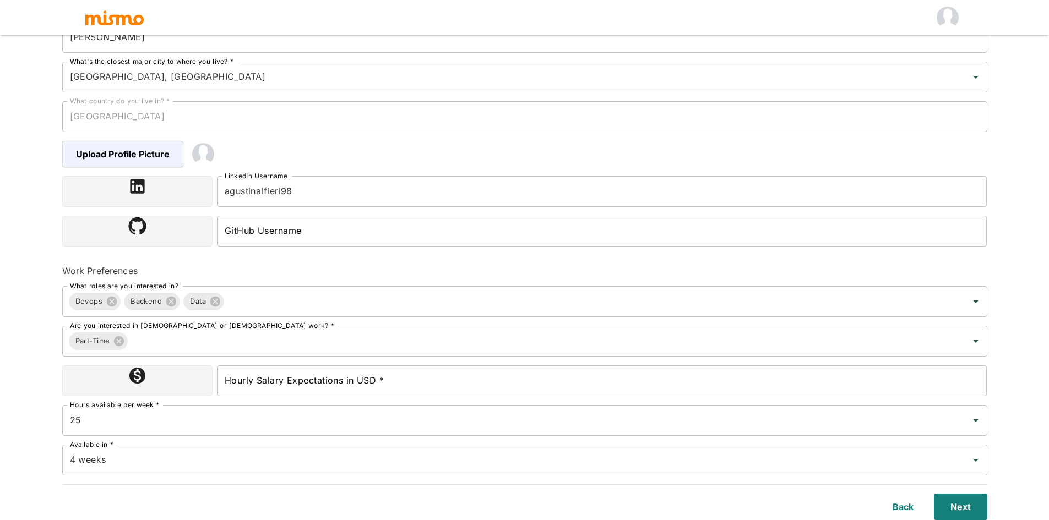
click at [293, 386] on input "Hourly Salary Expectations in USD *" at bounding box center [602, 380] width 770 height 31
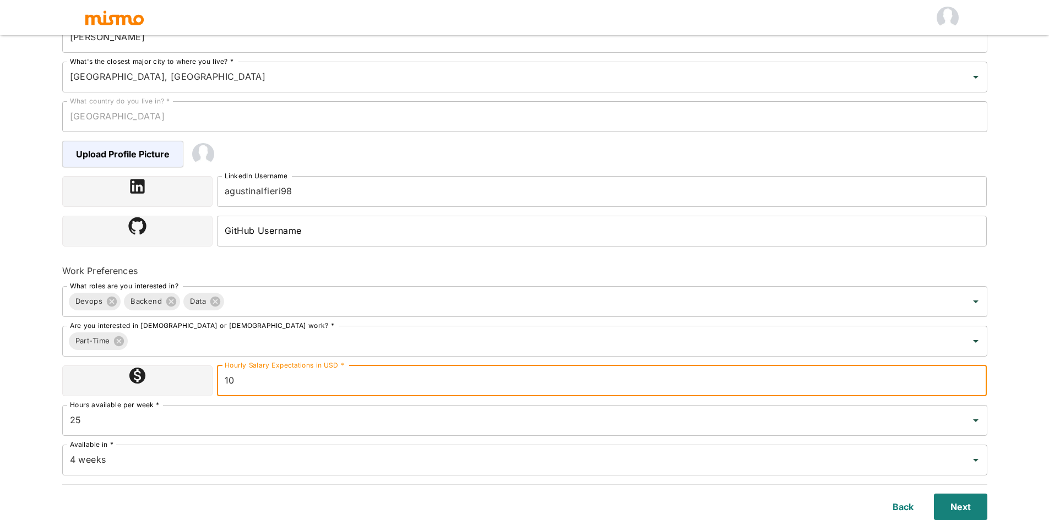
click at [246, 384] on input "10" at bounding box center [602, 380] width 770 height 31
click at [43, 350] on html "Upload Resume 2 Basic Information 3 Skills 4 Tell Us About Yourself Step 2 of 4…" at bounding box center [524, 76] width 1049 height 547
click at [272, 380] on input "15-25" at bounding box center [602, 380] width 770 height 31
click at [301, 390] on input "15-25" at bounding box center [602, 380] width 770 height 31
click at [331, 408] on div "25 Hours available per week *" at bounding box center [524, 420] width 925 height 31
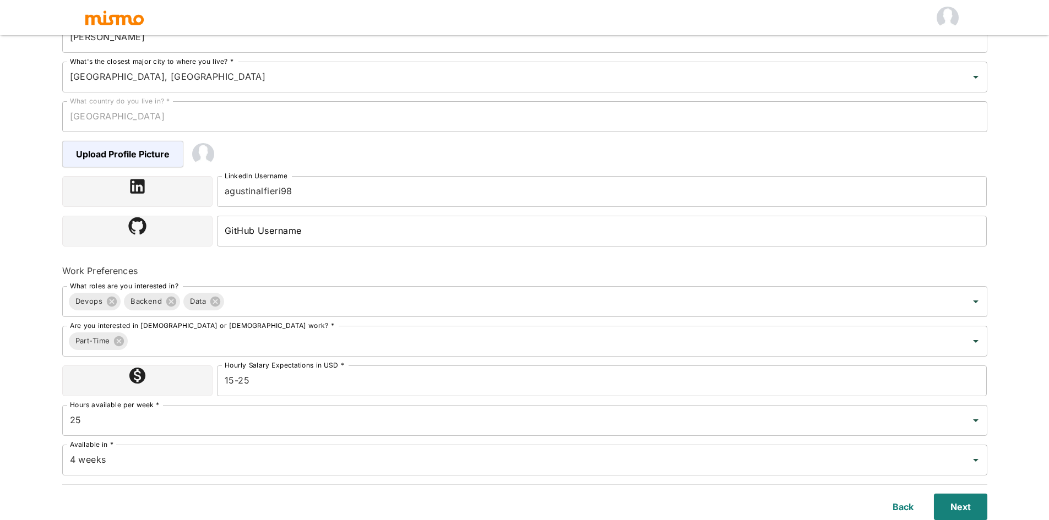
click at [38, 315] on div "Upload Resume 2 Basic Information 3 Skills 4 Tell Us About Yourself Step 2 of 4…" at bounding box center [524, 76] width 1049 height 547
click at [144, 375] on icon at bounding box center [137, 376] width 16 height 16
click at [965, 507] on button "Next" at bounding box center [958, 507] width 58 height 26
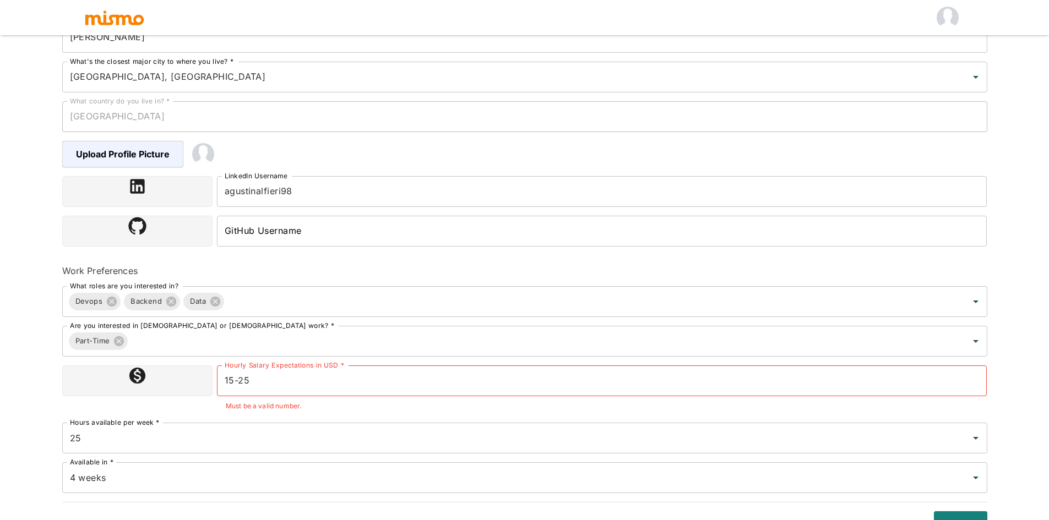
click at [337, 386] on input "15-25" at bounding box center [602, 380] width 770 height 31
click at [234, 380] on input "15-25" at bounding box center [602, 380] width 770 height 31
click at [239, 380] on input "15-25" at bounding box center [602, 380] width 770 height 31
drag, startPoint x: 280, startPoint y: 384, endPoint x: 229, endPoint y: 382, distance: 51.2
click at [229, 382] on input "15-25" at bounding box center [602, 380] width 770 height 31
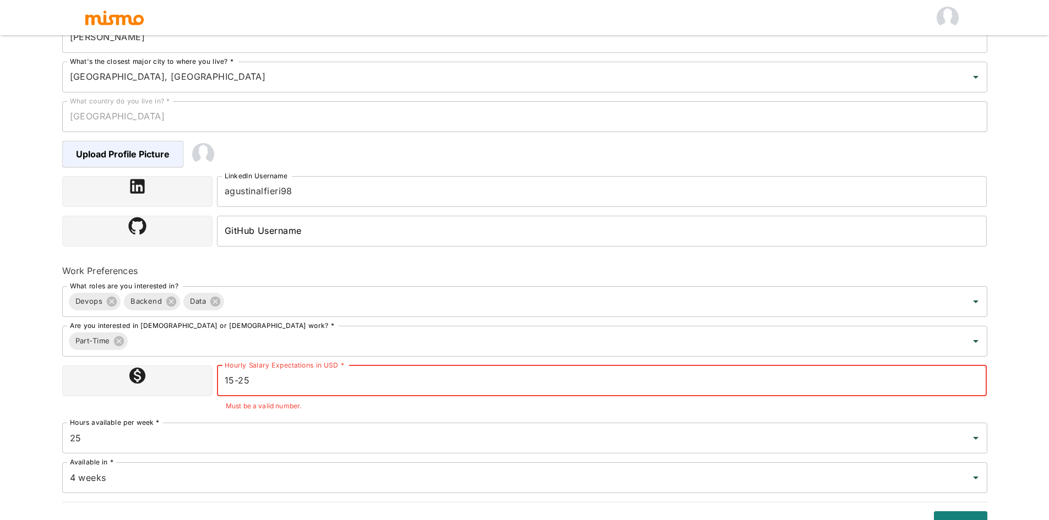
click at [229, 382] on input "15-25" at bounding box center [602, 380] width 770 height 31
drag, startPoint x: 227, startPoint y: 380, endPoint x: 312, endPoint y: 379, distance: 84.8
click at [312, 379] on input "15-25" at bounding box center [602, 380] width 770 height 31
click at [277, 380] on input "15-25" at bounding box center [602, 380] width 770 height 31
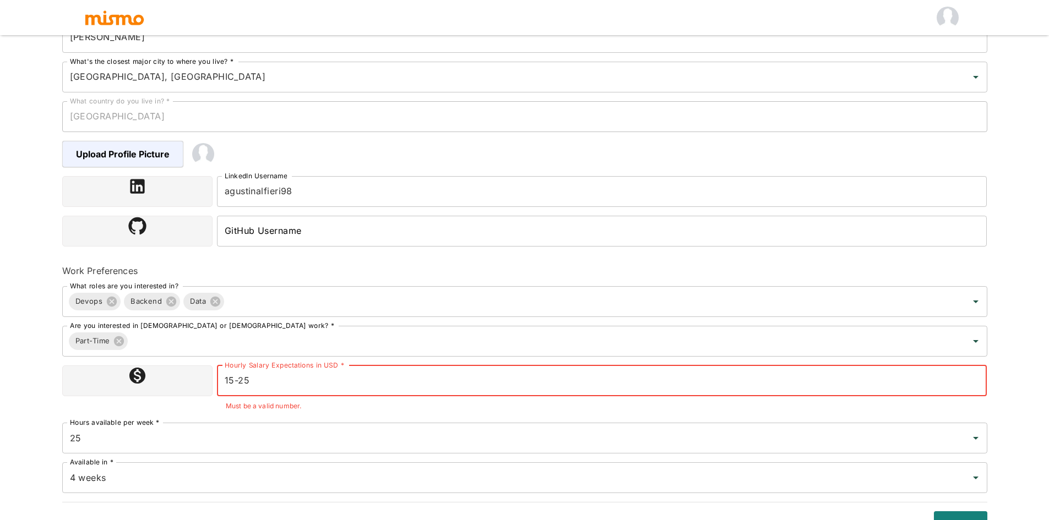
click at [277, 380] on input "15-25" at bounding box center [602, 380] width 770 height 31
type input "20"
click at [8, 350] on html "Upload Resume 2 Basic Information 3 Skills 4 Tell Us About Yourself Step 2 of 4…" at bounding box center [524, 76] width 1049 height 547
click at [310, 410] on span "Must be a valid number." at bounding box center [602, 406] width 770 height 11
click at [352, 390] on input "20" at bounding box center [602, 380] width 770 height 31
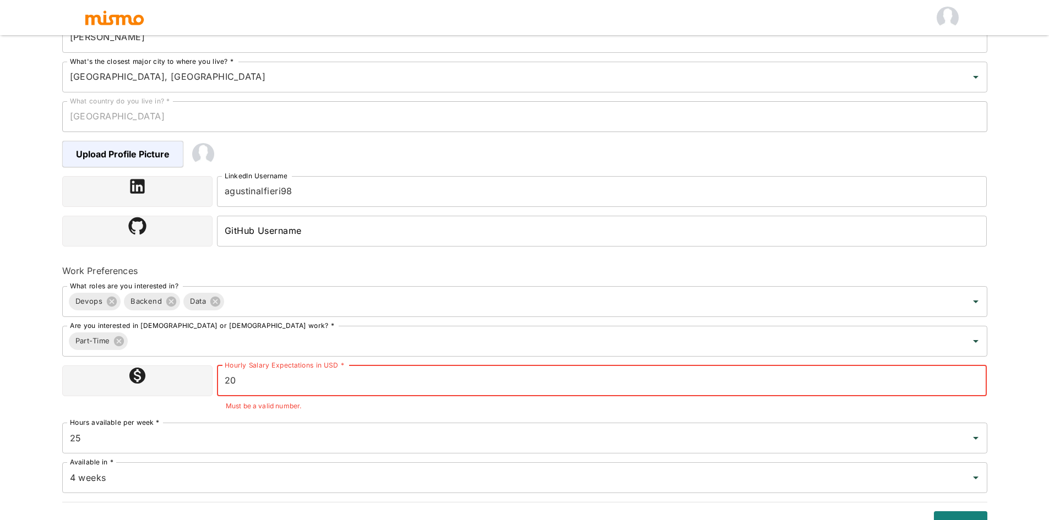
click at [342, 381] on input "20" at bounding box center [602, 380] width 770 height 31
click at [398, 381] on input "20" at bounding box center [602, 380] width 770 height 31
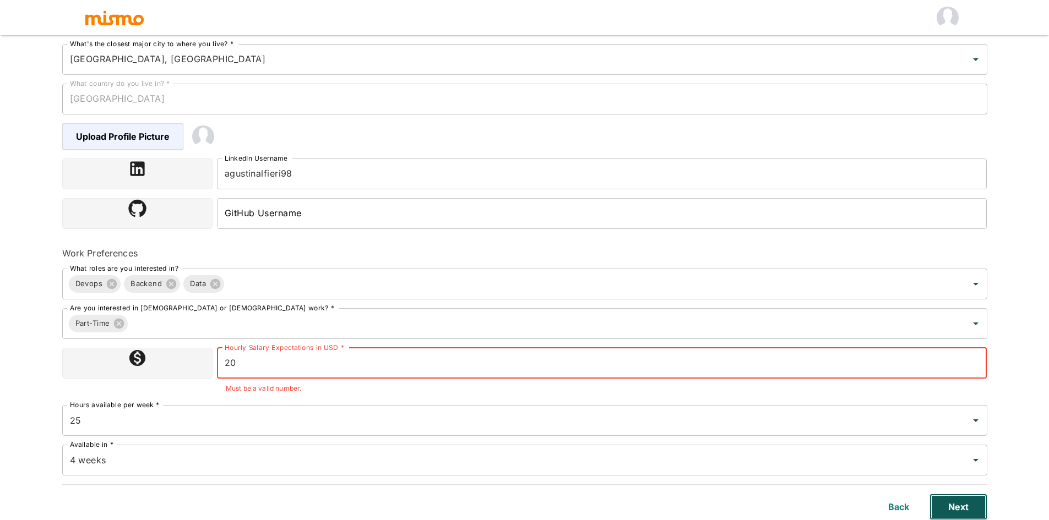
click at [977, 506] on button "Next" at bounding box center [958, 507] width 58 height 26
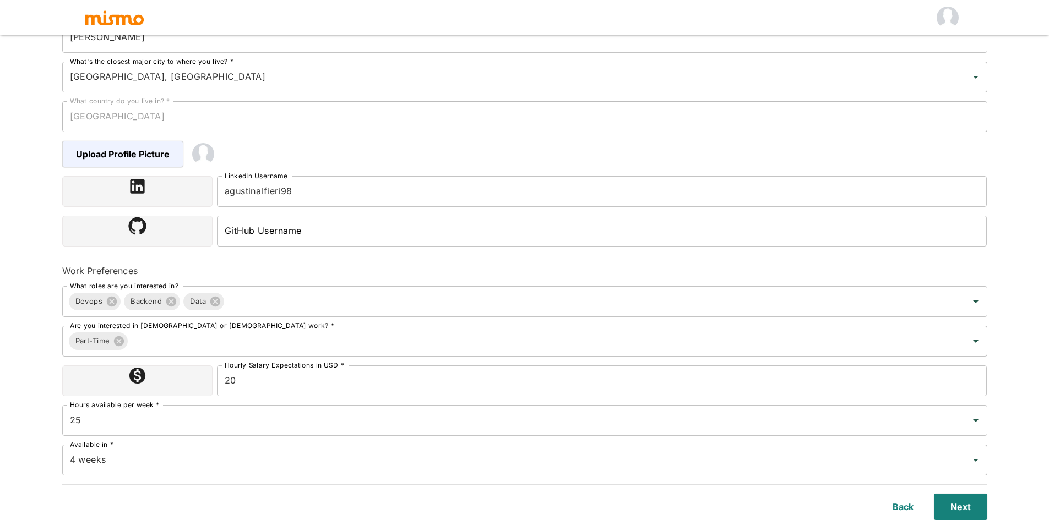
click at [994, 350] on html "Upload Resume 2 Basic Information 3 Skills 4 Tell Us About Yourself Step 2 of 4…" at bounding box center [524, 76] width 1049 height 547
click at [966, 509] on button "Next" at bounding box center [958, 507] width 58 height 26
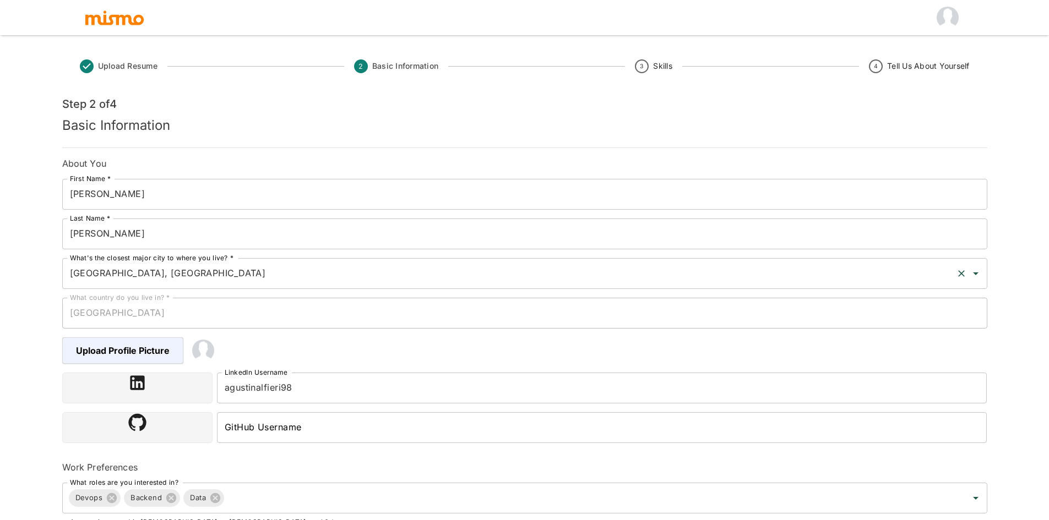
click at [214, 274] on input "[GEOGRAPHIC_DATA], [GEOGRAPHIC_DATA]" at bounding box center [509, 273] width 884 height 21
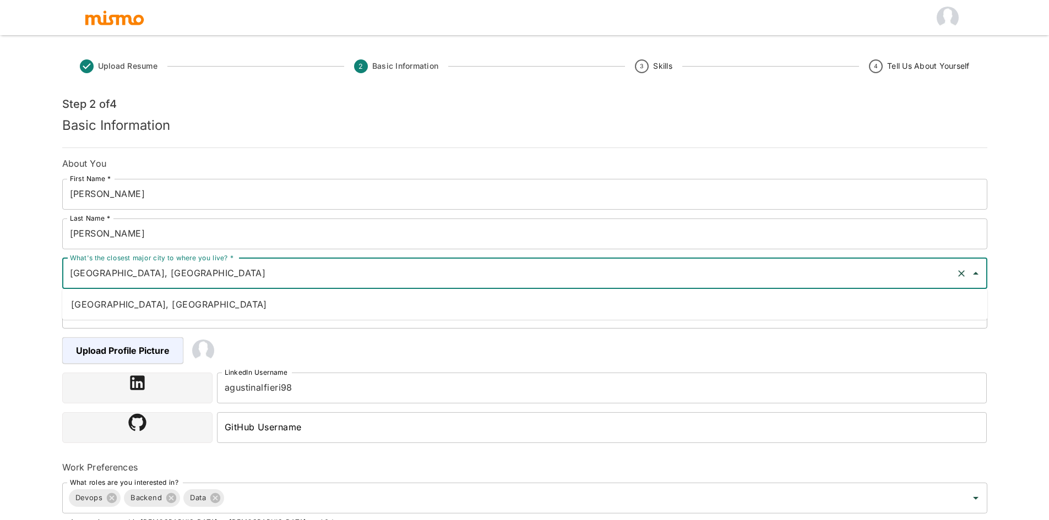
click at [120, 314] on li "[GEOGRAPHIC_DATA], [GEOGRAPHIC_DATA]" at bounding box center [524, 304] width 925 height 22
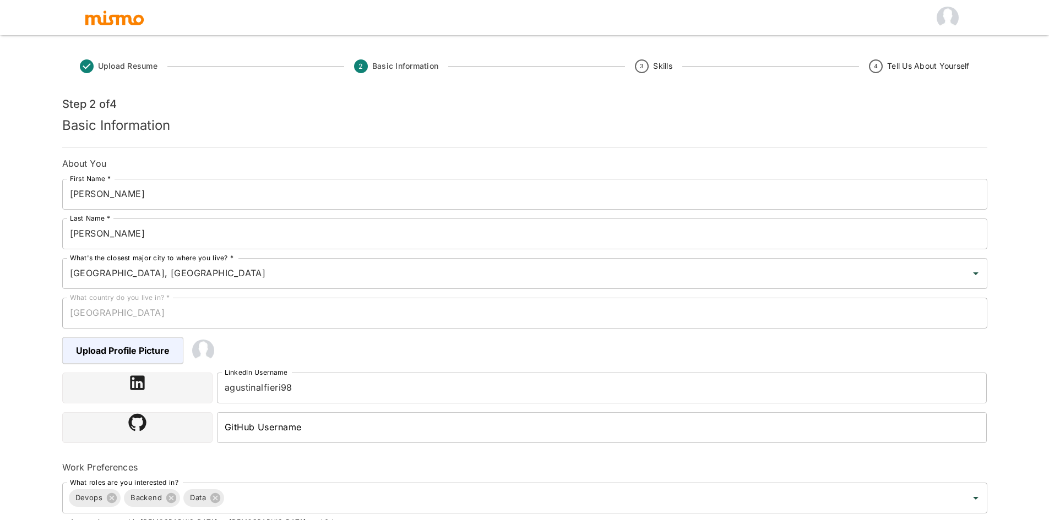
click at [305, 388] on input "agustinalfieri98" at bounding box center [602, 388] width 770 height 31
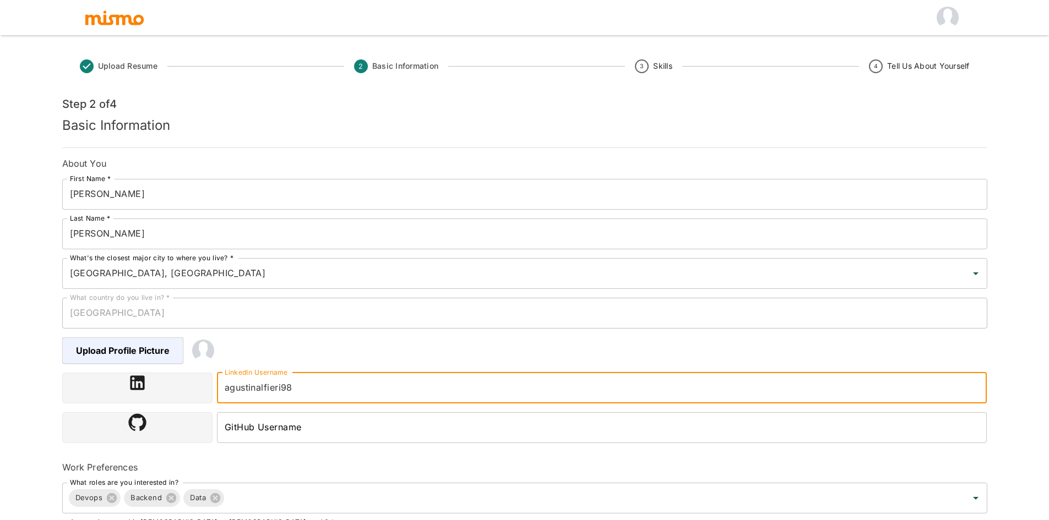
click at [314, 408] on div "GitHub Username GitHub Username" at bounding box center [599, 425] width 774 height 35
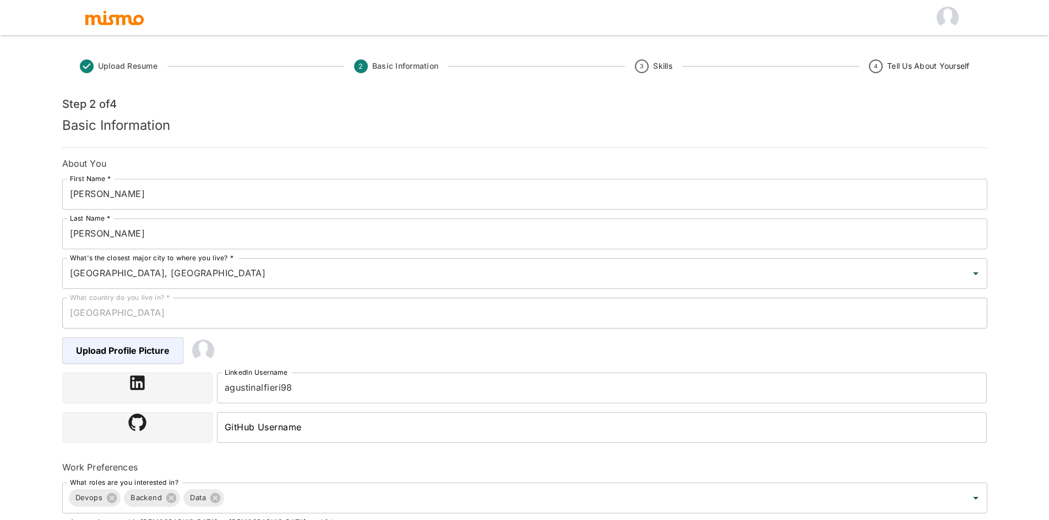
click at [316, 427] on input "GitHub Username" at bounding box center [602, 427] width 770 height 31
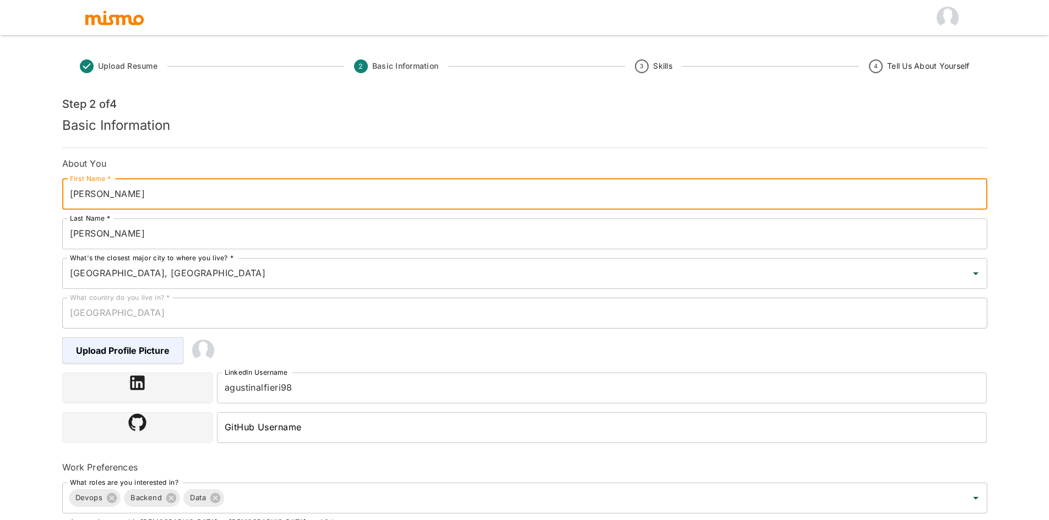
click at [227, 203] on input "[PERSON_NAME]" at bounding box center [524, 194] width 925 height 31
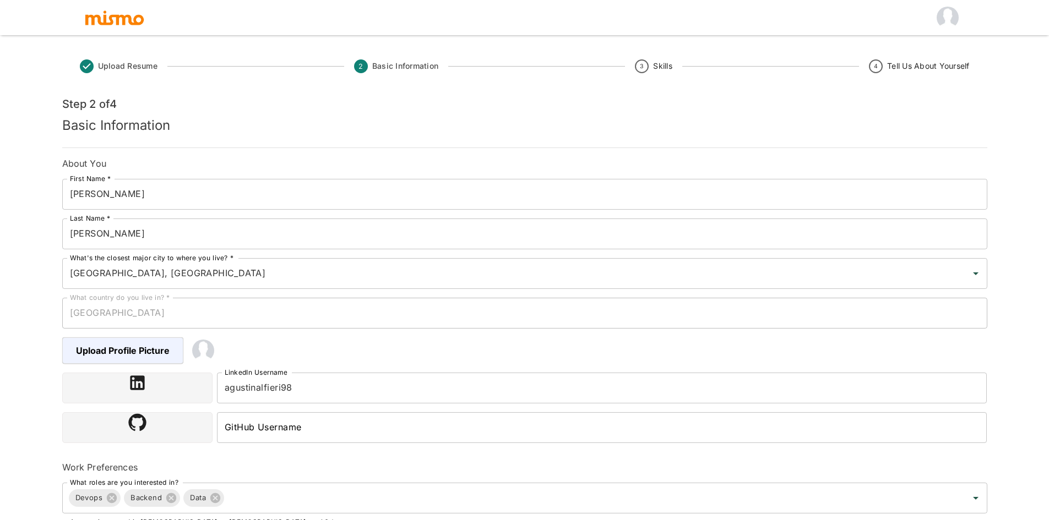
click at [325, 158] on h6 "About You" at bounding box center [524, 163] width 925 height 13
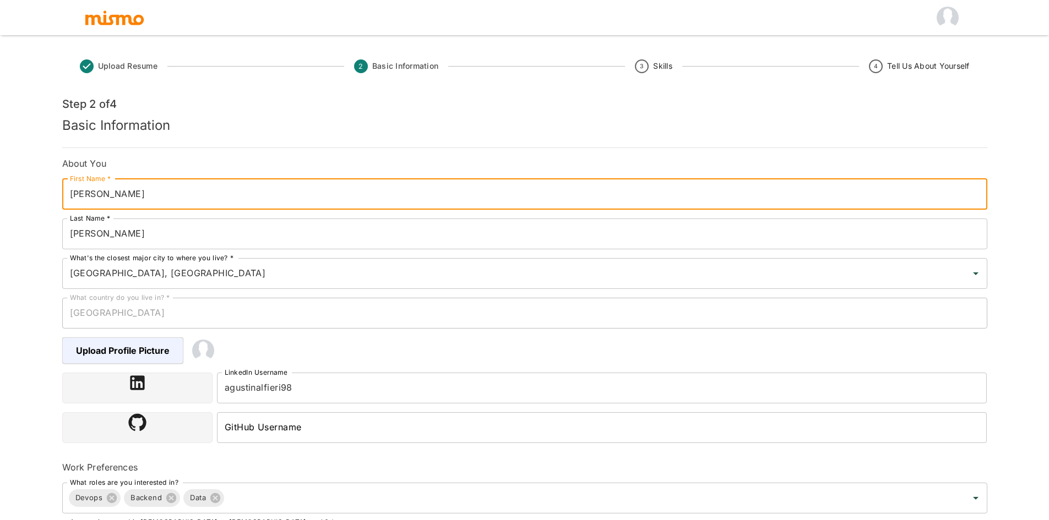
click at [197, 205] on input "[PERSON_NAME]" at bounding box center [524, 194] width 925 height 31
type input "[PERSON_NAME]"
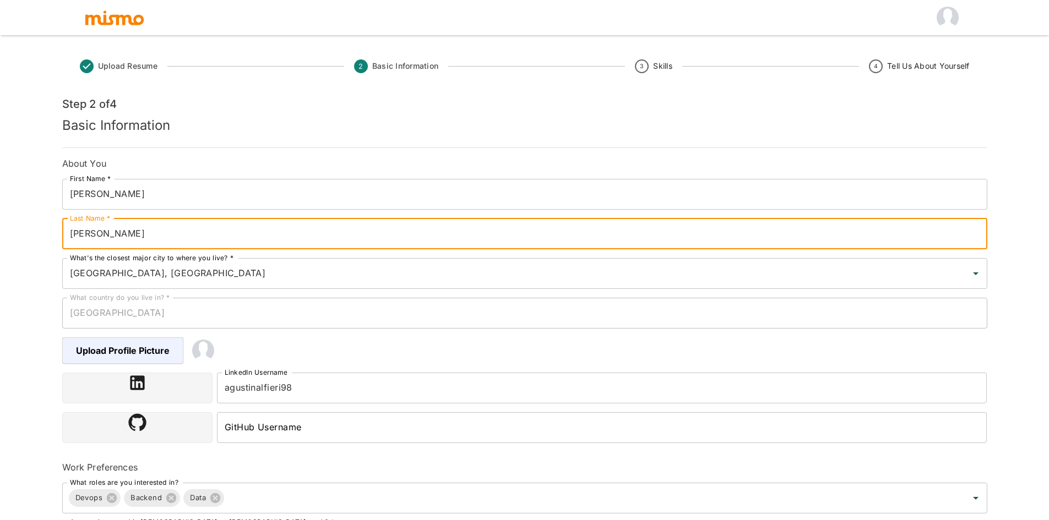
type input "[PERSON_NAME]"
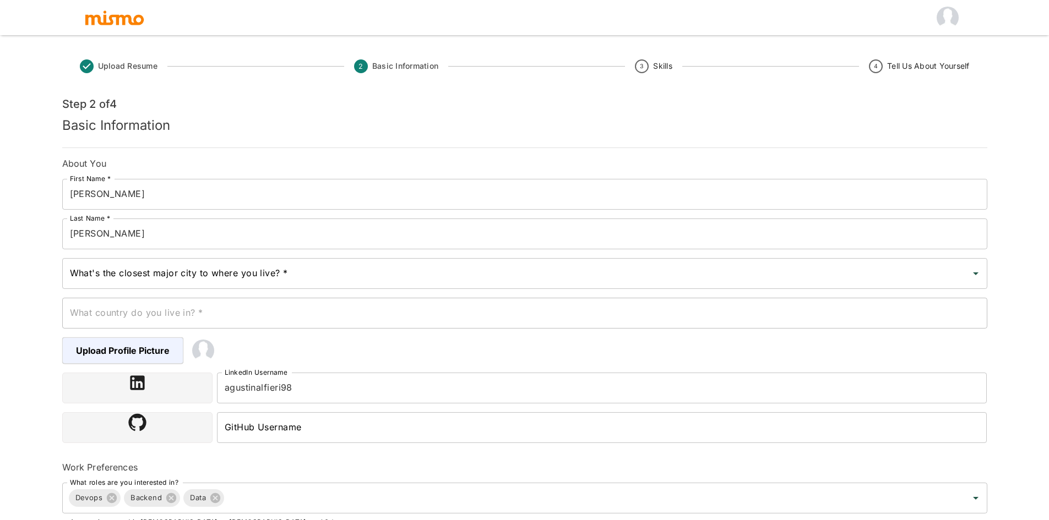
click at [380, 276] on input "What's the closest major city to where you live? *" at bounding box center [516, 273] width 898 height 21
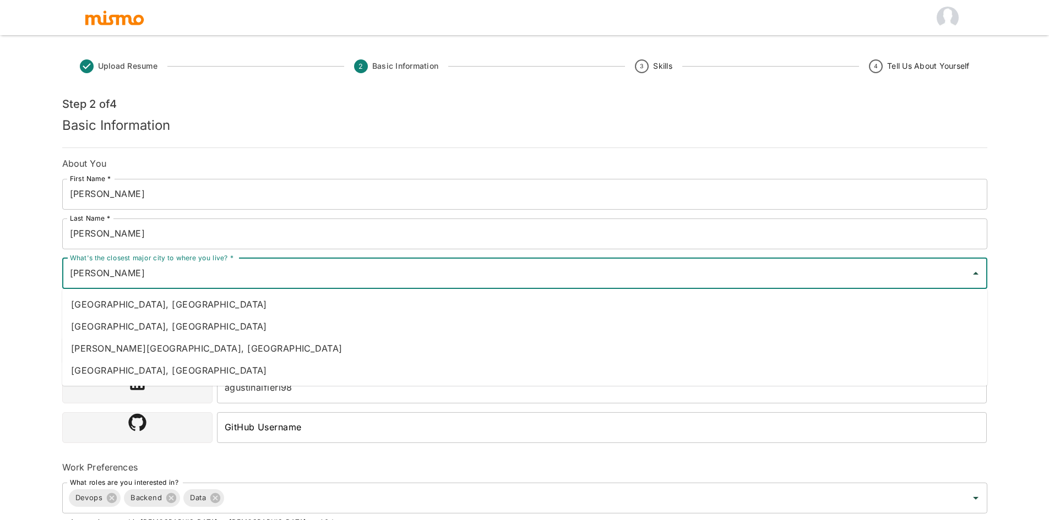
click at [337, 305] on li "[GEOGRAPHIC_DATA], [GEOGRAPHIC_DATA]" at bounding box center [524, 304] width 925 height 22
type input "[GEOGRAPHIC_DATA], [GEOGRAPHIC_DATA]"
type input "[GEOGRAPHIC_DATA]"
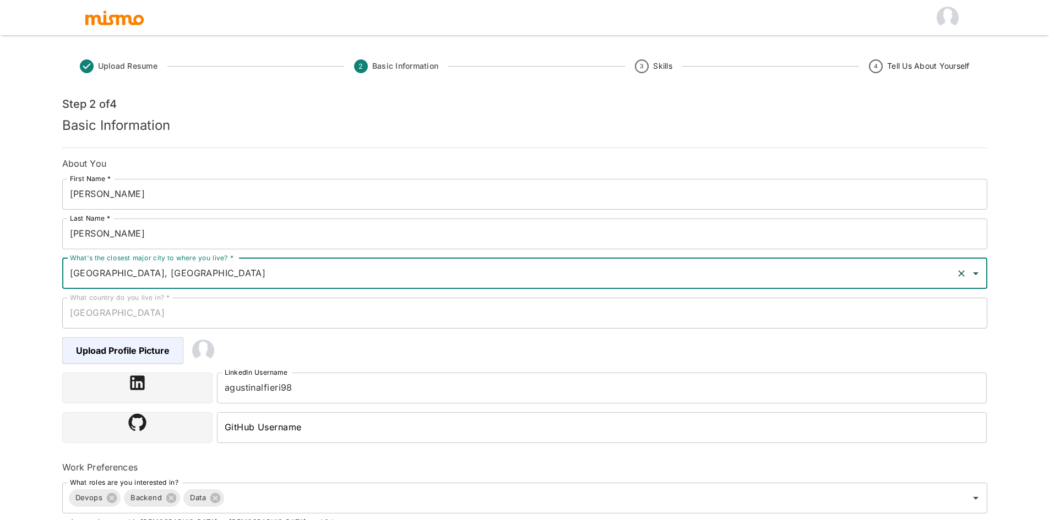
type input "[GEOGRAPHIC_DATA], [GEOGRAPHIC_DATA]"
click at [57, 279] on div "What's the closest major city to where you live? * [GEOGRAPHIC_DATA], [GEOGRAPH…" at bounding box center [520, 269] width 934 height 40
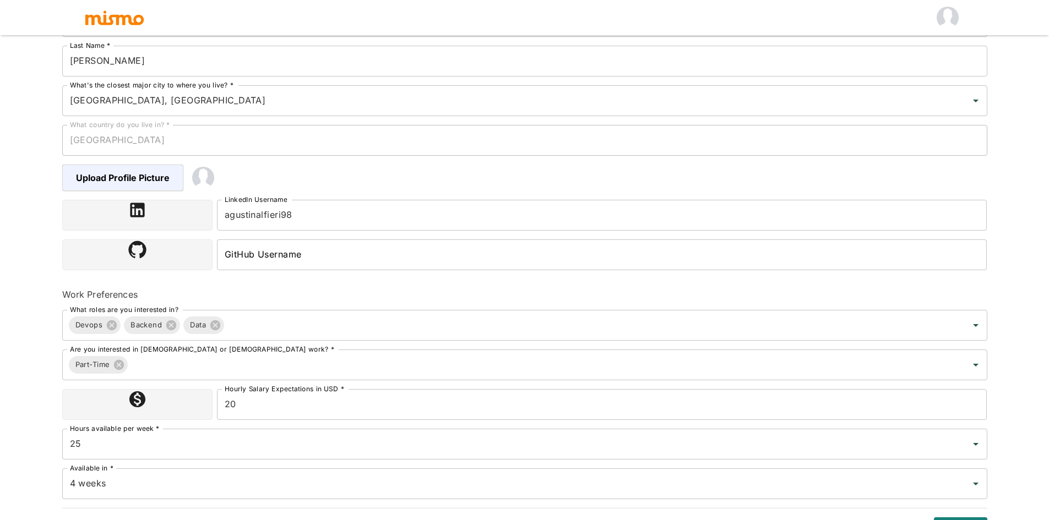
scroll to position [197, 0]
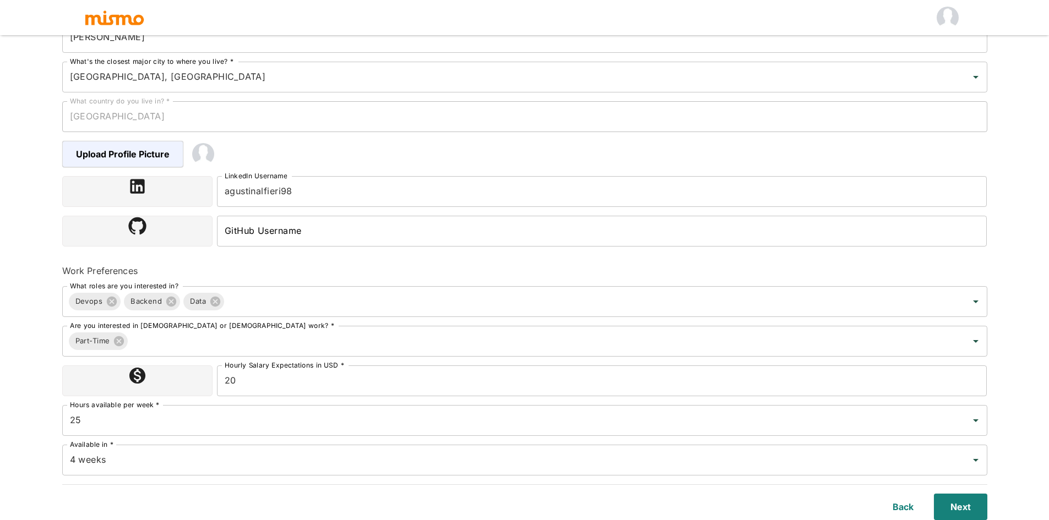
click at [375, 373] on input "20" at bounding box center [602, 380] width 770 height 31
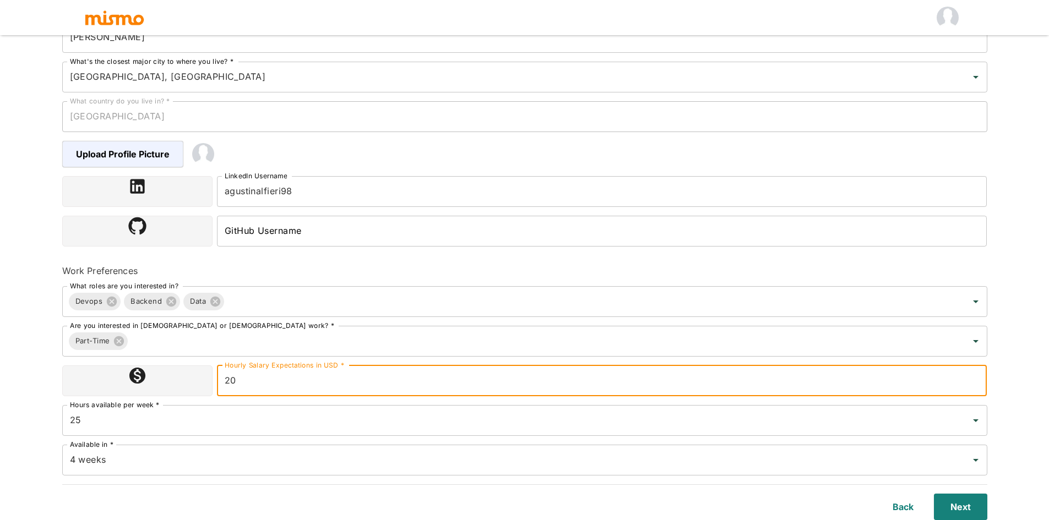
click at [375, 373] on input "20" at bounding box center [602, 380] width 770 height 31
click at [381, 387] on input "20" at bounding box center [602, 380] width 770 height 31
type input "20"
click at [5, 350] on html "Upload Resume 2 Basic Information 3 Skills 4 Tell Us About Yourself Step 2 of 4…" at bounding box center [524, 76] width 1049 height 547
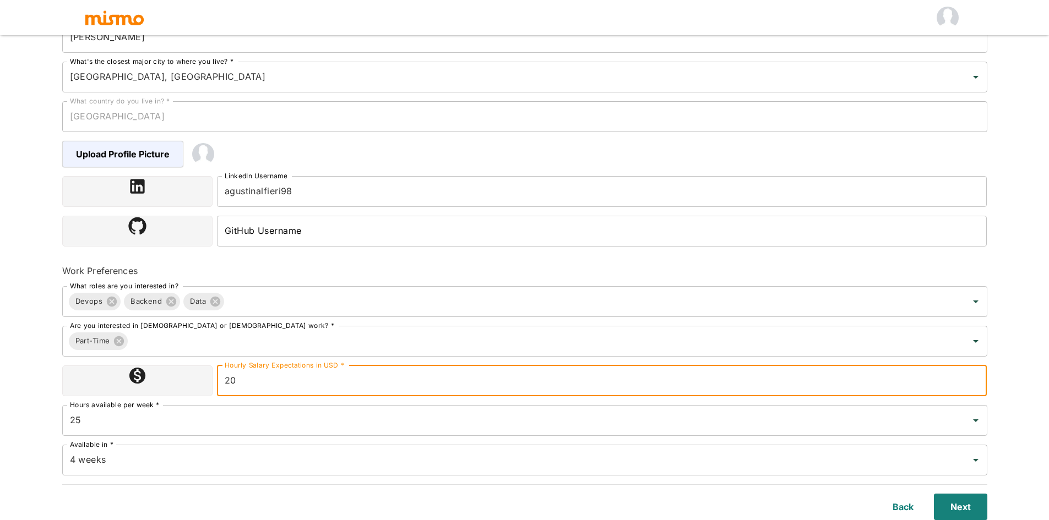
click at [5, 350] on html "Upload Resume 2 Basic Information 3 Skills 4 Tell Us About Yourself Step 2 of 4…" at bounding box center [524, 76] width 1049 height 547
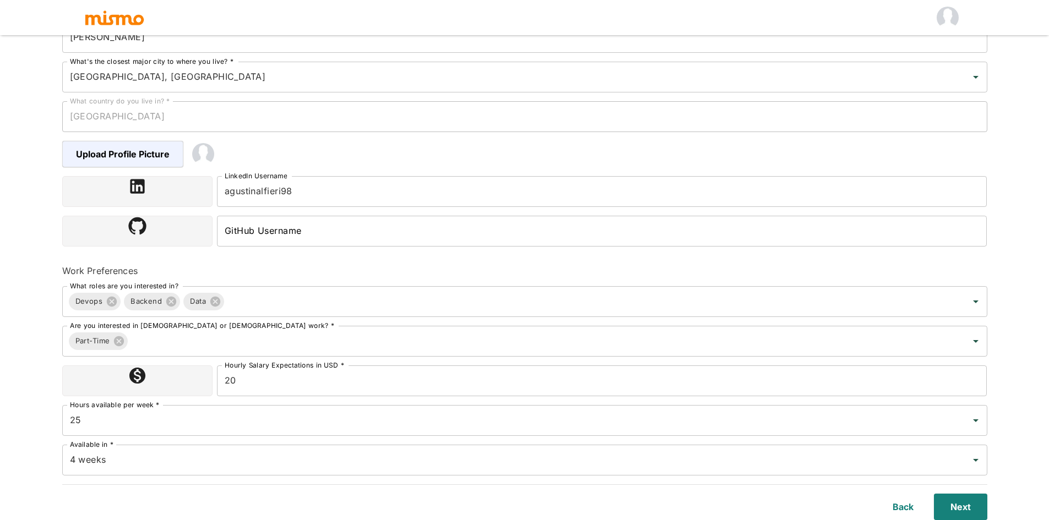
click at [348, 439] on div "Available in * 4 weeks Available in *" at bounding box center [520, 456] width 934 height 40
click at [339, 435] on div "25 Hours available per week *" at bounding box center [524, 420] width 925 height 31
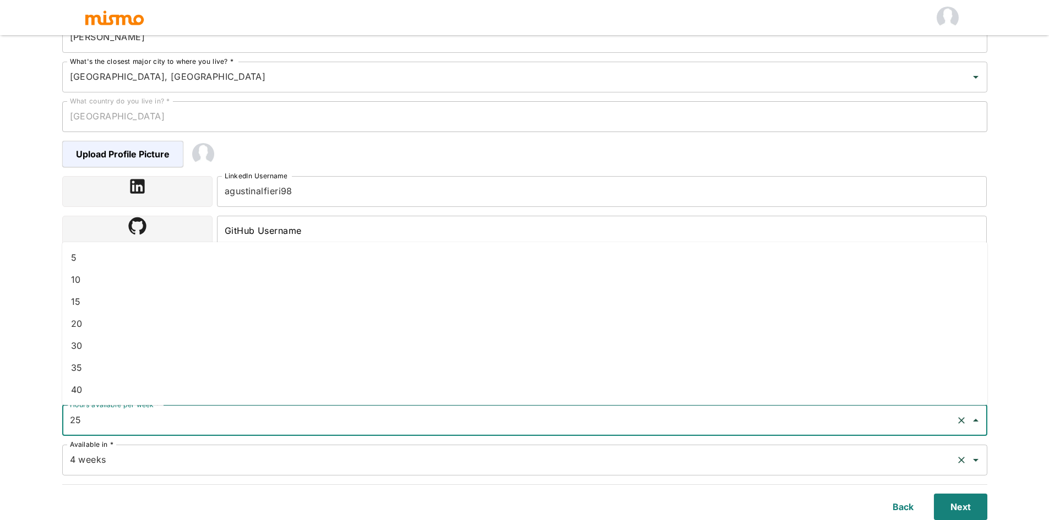
click at [340, 447] on div "4 weeks Available in *" at bounding box center [524, 460] width 925 height 31
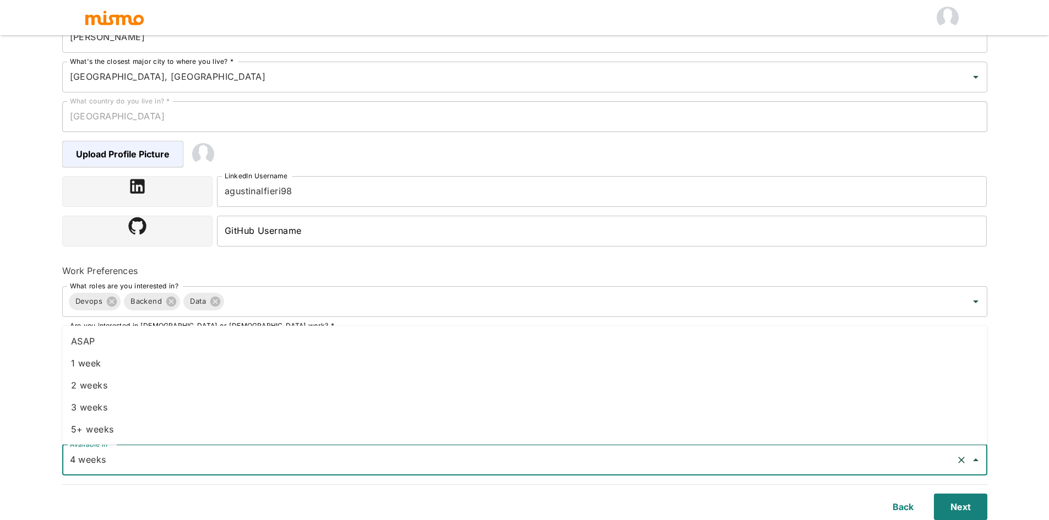
click at [740, 486] on div "Back Next" at bounding box center [518, 501] width 938 height 40
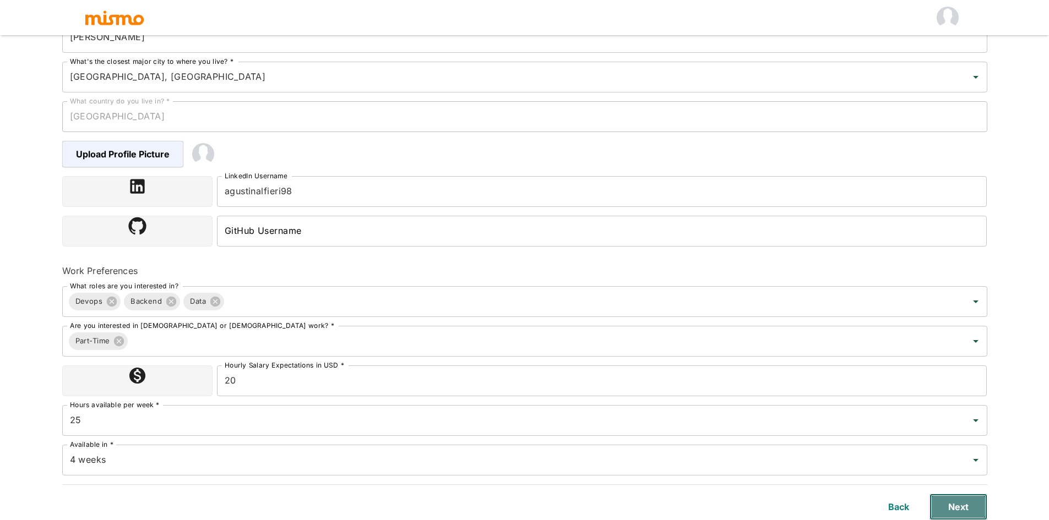
click at [953, 504] on button "Next" at bounding box center [958, 507] width 58 height 26
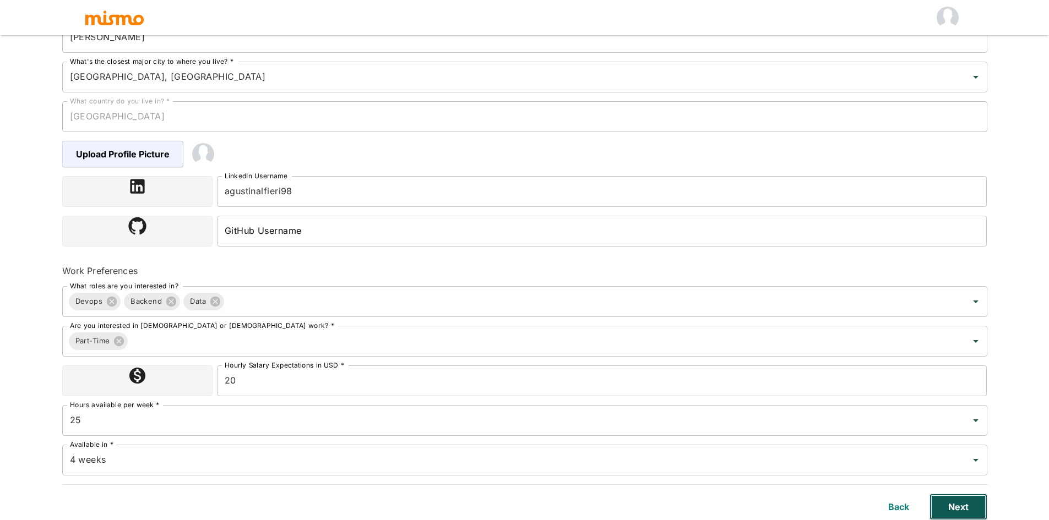
click at [953, 504] on button "Next" at bounding box center [958, 507] width 58 height 26
click at [903, 511] on button "Back" at bounding box center [902, 507] width 35 height 26
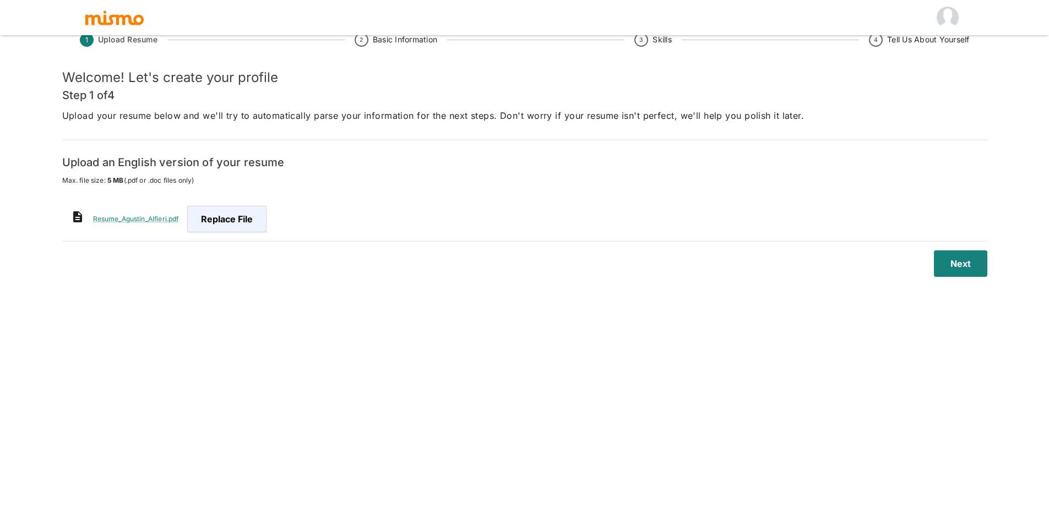
scroll to position [26, 0]
click at [956, 258] on button "Next" at bounding box center [958, 263] width 58 height 26
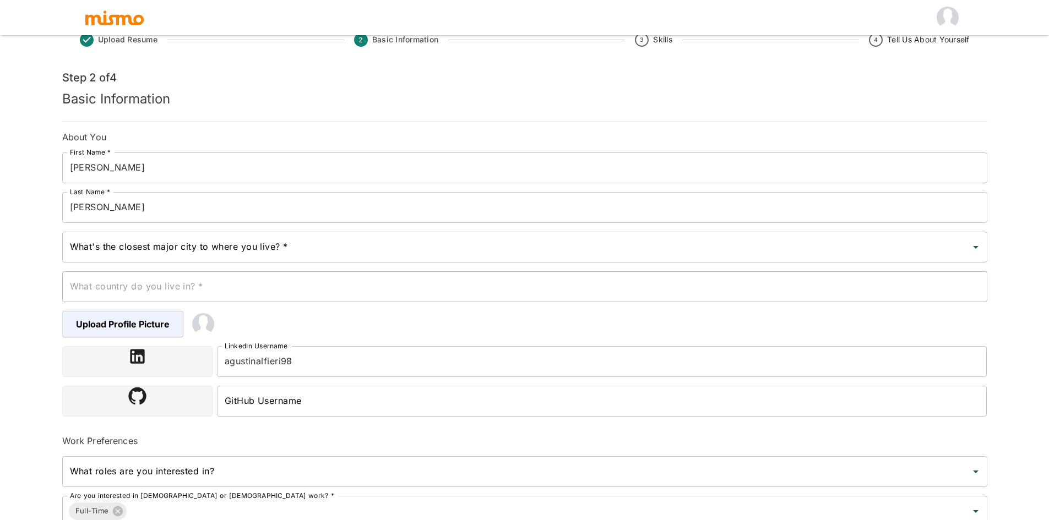
scroll to position [155, 0]
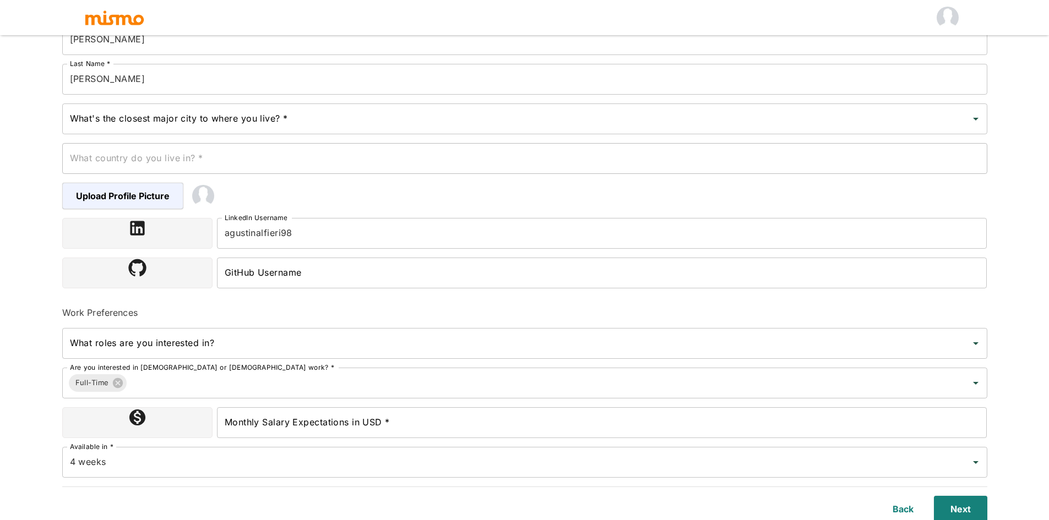
click at [214, 120] on div "What's the closest major city to where you live? * What's the closest major cit…" at bounding box center [524, 118] width 925 height 31
click at [214, 120] on input "What's the closest major city to where you live? *" at bounding box center [516, 118] width 898 height 21
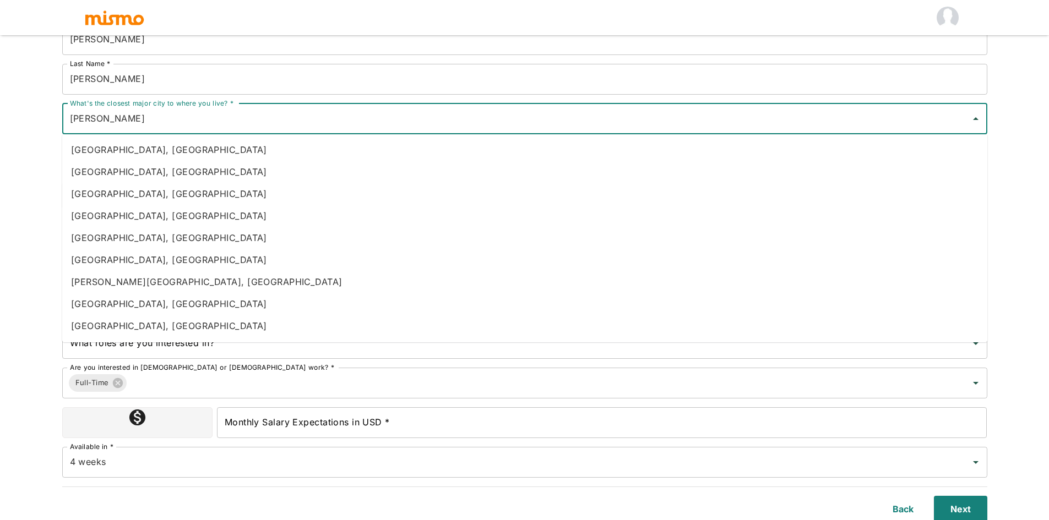
click at [95, 192] on li "[GEOGRAPHIC_DATA], [GEOGRAPHIC_DATA]" at bounding box center [524, 194] width 925 height 22
type input "[GEOGRAPHIC_DATA], [GEOGRAPHIC_DATA]"
type input "[GEOGRAPHIC_DATA]"
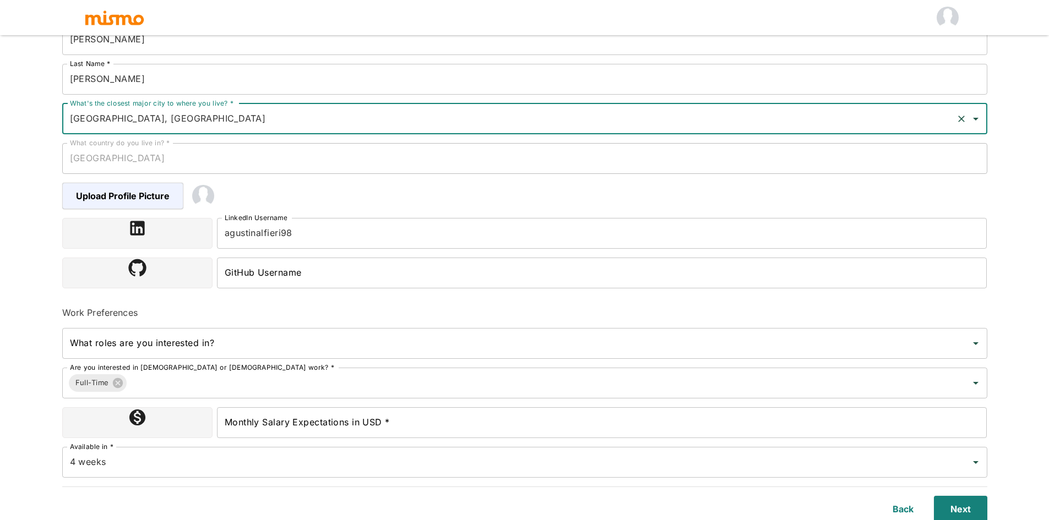
type input "[GEOGRAPHIC_DATA], [GEOGRAPHIC_DATA]"
click at [36, 157] on div "Upload Resume 2 Basic Information 3 Skills 4 Tell Us About Yourself Step 2 of 4…" at bounding box center [524, 118] width 1049 height 547
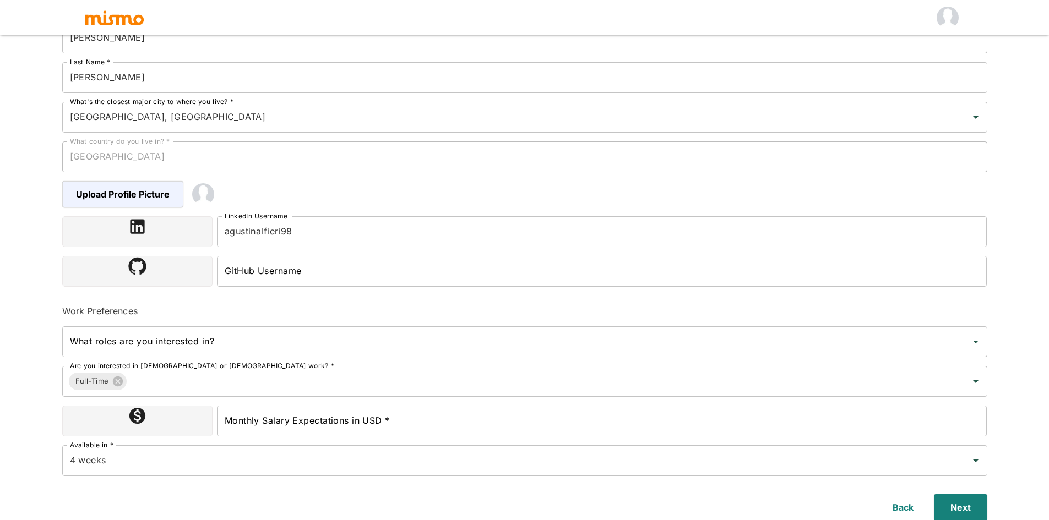
scroll to position [157, 0]
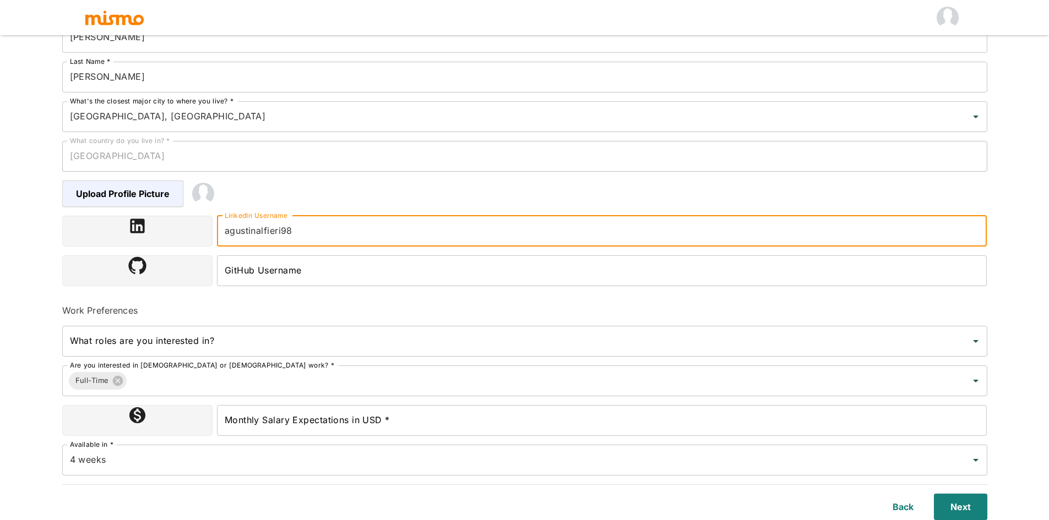
click at [308, 225] on input "agustinalfieri98" at bounding box center [602, 231] width 770 height 31
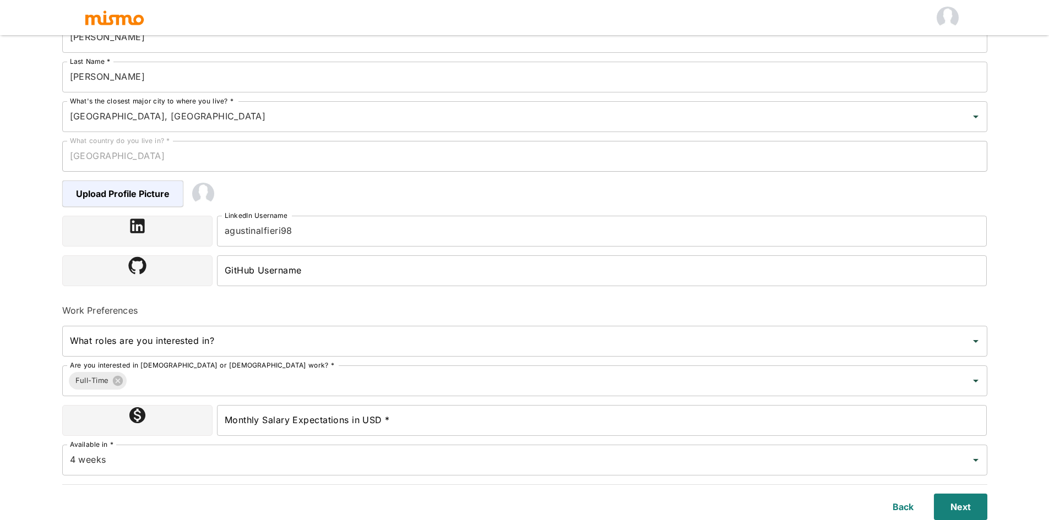
click at [351, 198] on div "Upload Profile Picture" at bounding box center [516, 185] width 942 height 44
click at [321, 425] on input "Monthly Salary Expectations in USD *" at bounding box center [602, 420] width 770 height 31
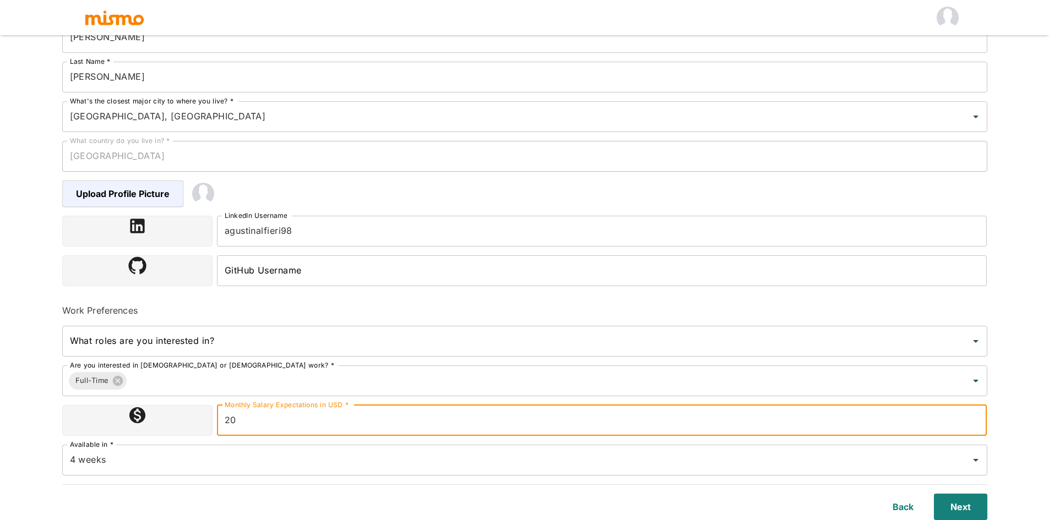
type input "20"
click at [43, 390] on html "Upload Resume 2 Basic Information 3 Skills 4 Tell Us About Yourself Step 2 of 4…" at bounding box center [524, 116] width 1049 height 547
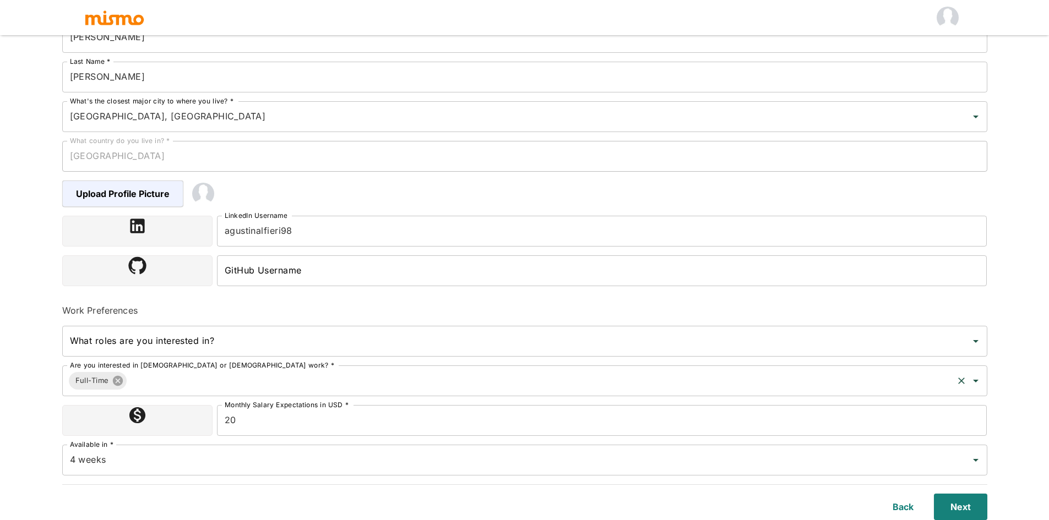
click at [121, 379] on icon at bounding box center [118, 381] width 10 height 10
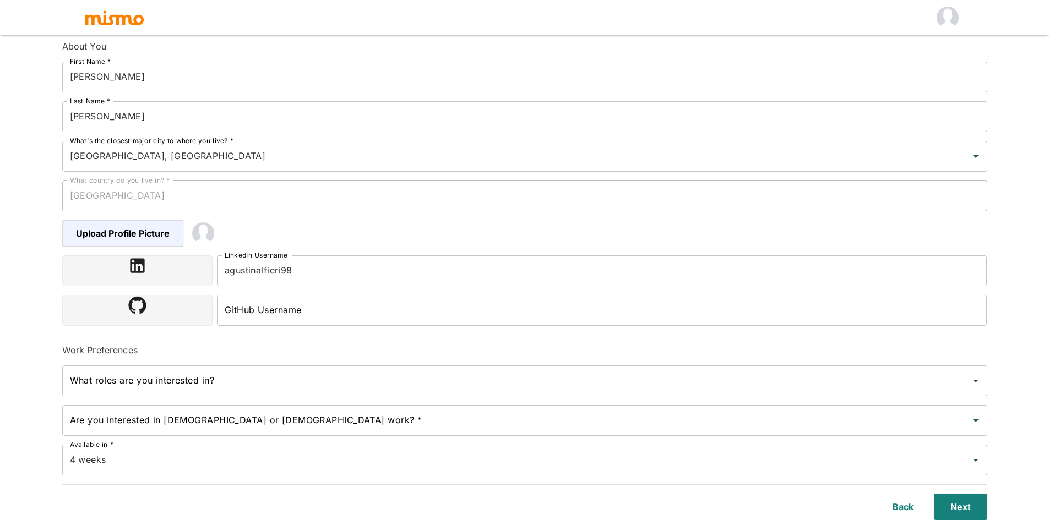
scroll to position [117, 0]
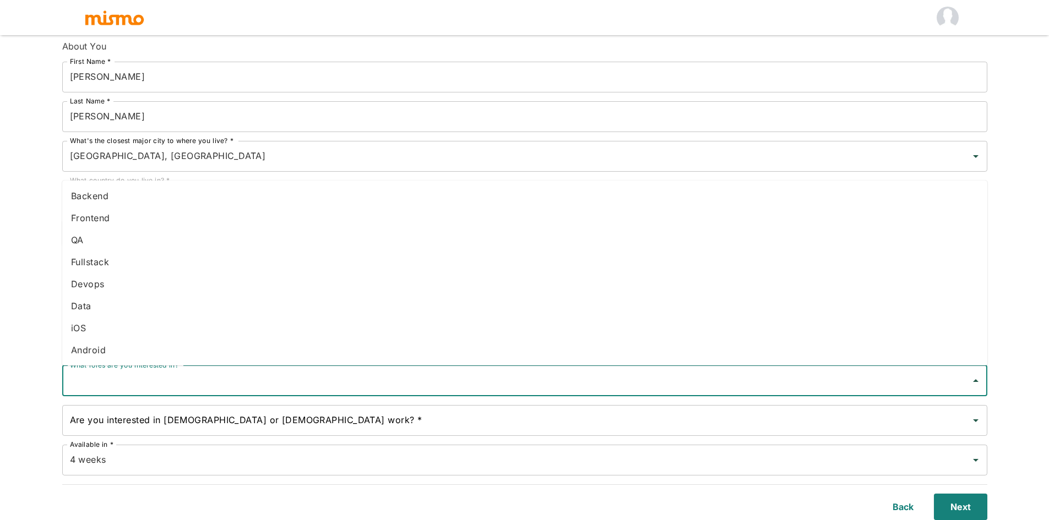
click at [126, 384] on input "What roles are you interested in?" at bounding box center [516, 380] width 898 height 21
click at [108, 281] on li "Devops" at bounding box center [524, 284] width 925 height 22
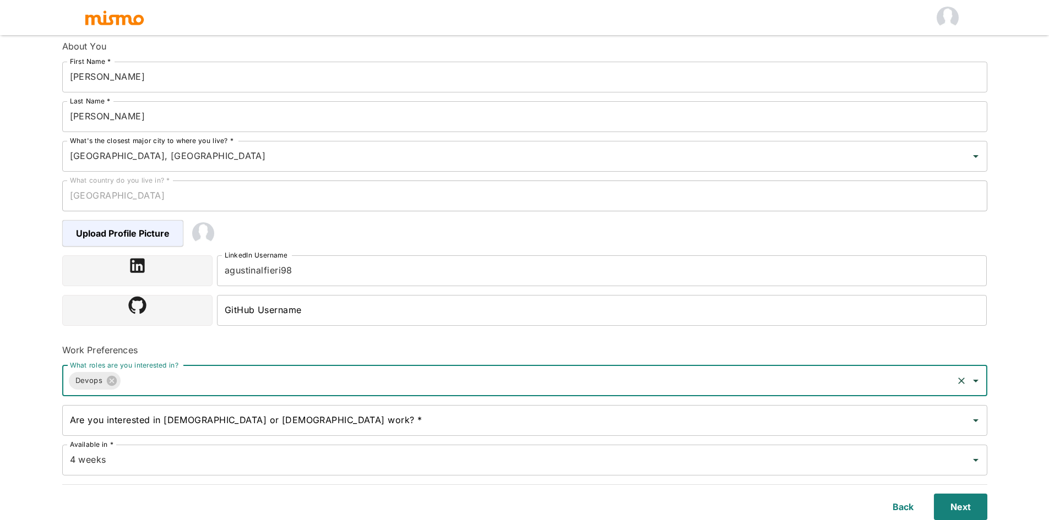
click at [157, 390] on input "What roles are you interested in?" at bounding box center [536, 380] width 828 height 21
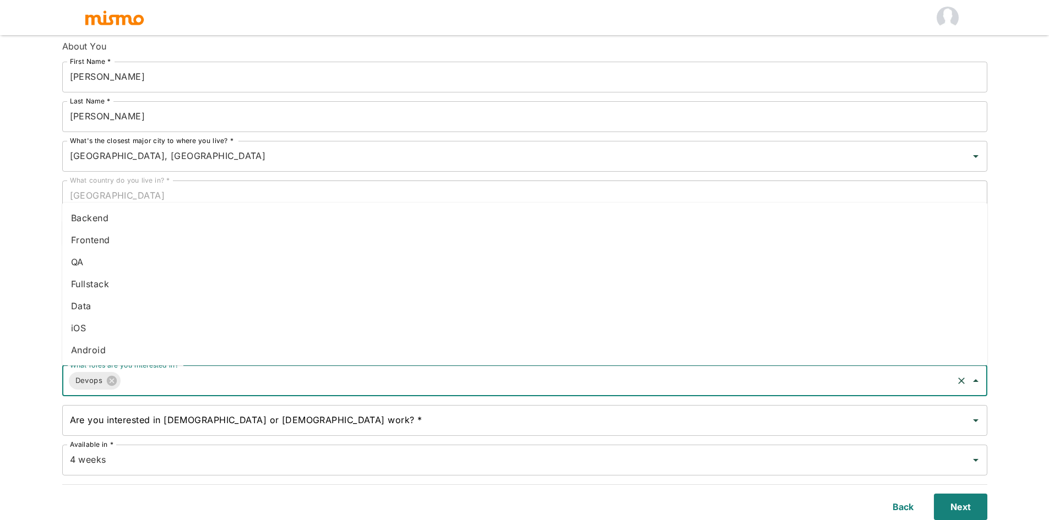
click at [130, 217] on li "Backend" at bounding box center [524, 218] width 925 height 22
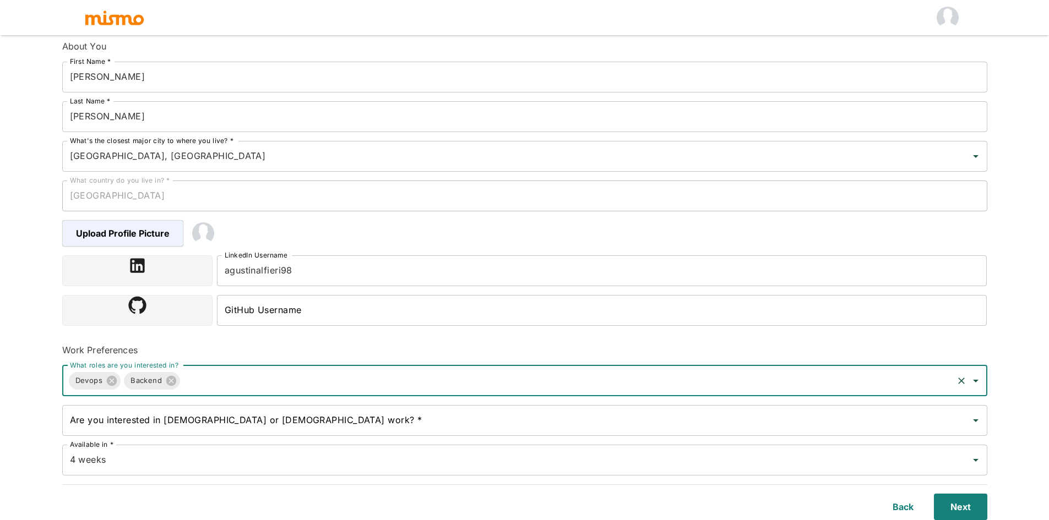
click at [192, 390] on input "What roles are you interested in?" at bounding box center [566, 380] width 769 height 21
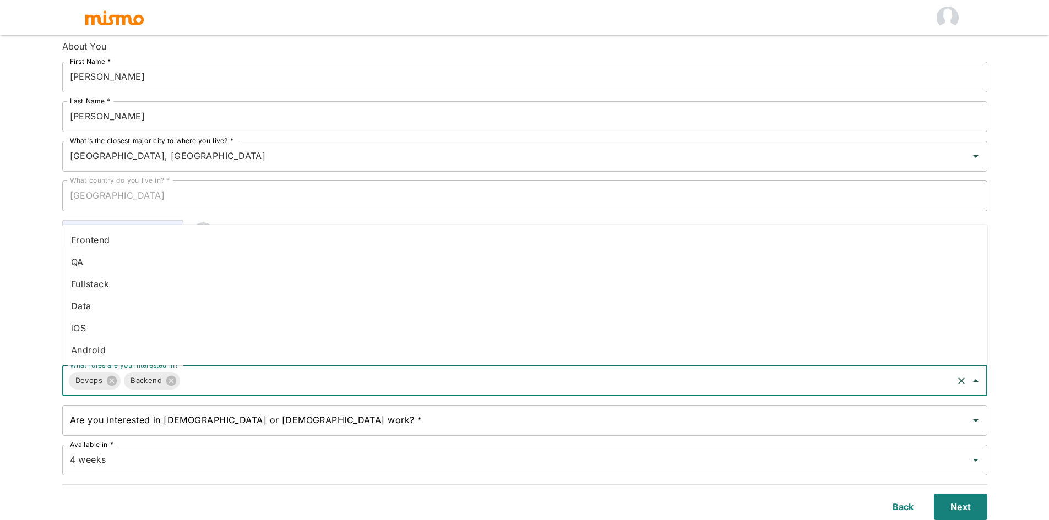
click at [107, 314] on li "Data" at bounding box center [524, 306] width 925 height 22
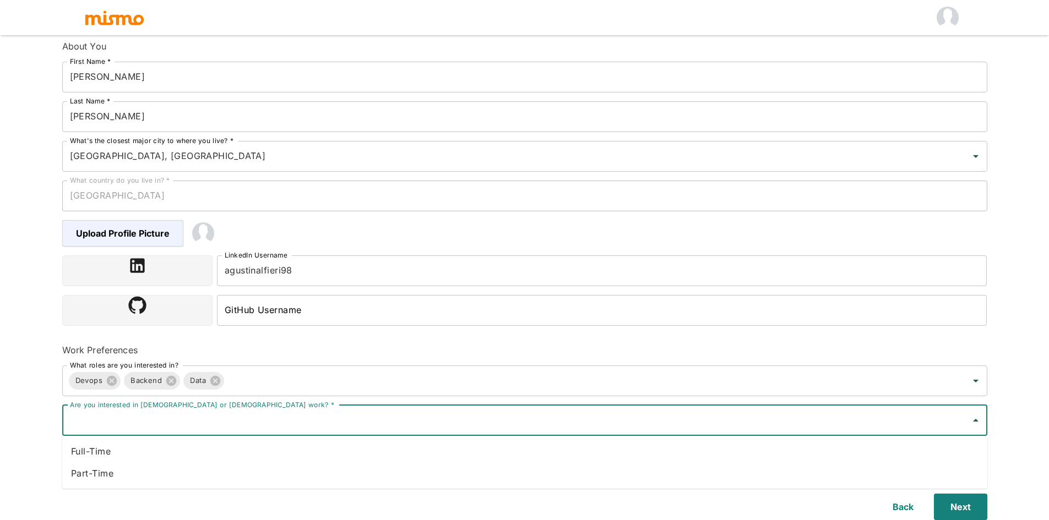
click at [144, 427] on input "Are you interested in [DEMOGRAPHIC_DATA] or [DEMOGRAPHIC_DATA] work? *" at bounding box center [516, 420] width 898 height 21
type input "Part"
click at [132, 460] on li "Part-Time" at bounding box center [524, 451] width 925 height 22
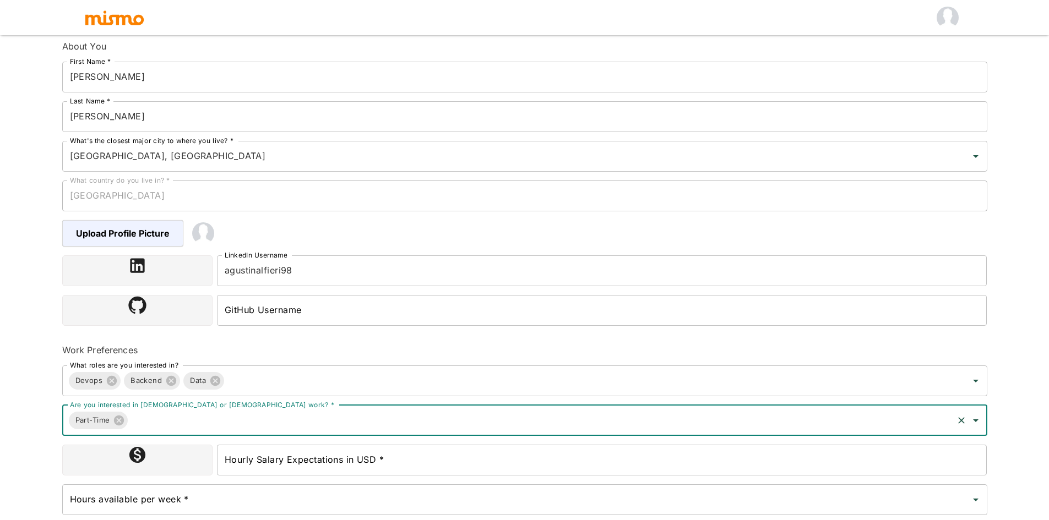
click at [302, 457] on div "Hourly Salary Expectations in USD * Hourly Salary Expectations in USD *" at bounding box center [602, 460] width 770 height 31
click at [302, 457] on input "Hourly Salary Expectations in USD *" at bounding box center [602, 460] width 770 height 31
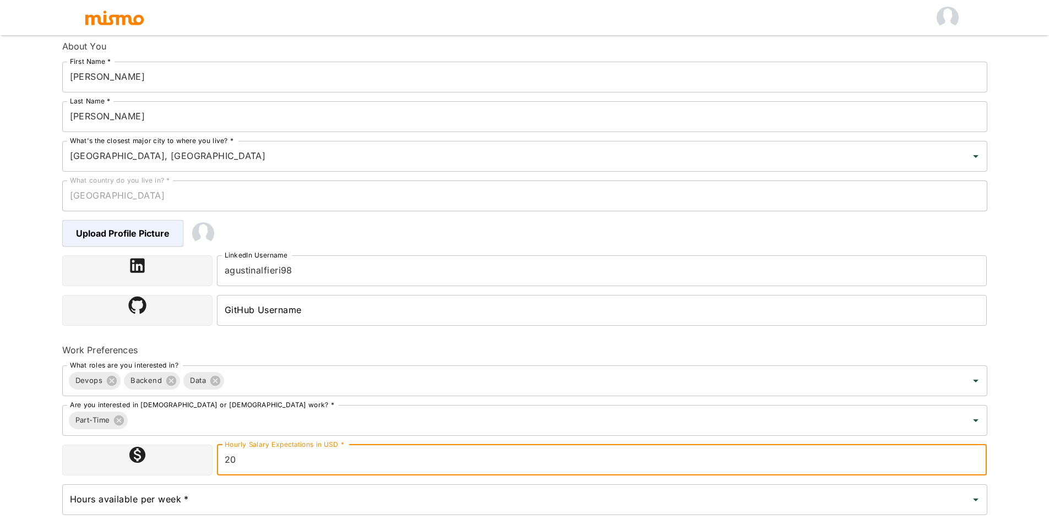
type input "20"
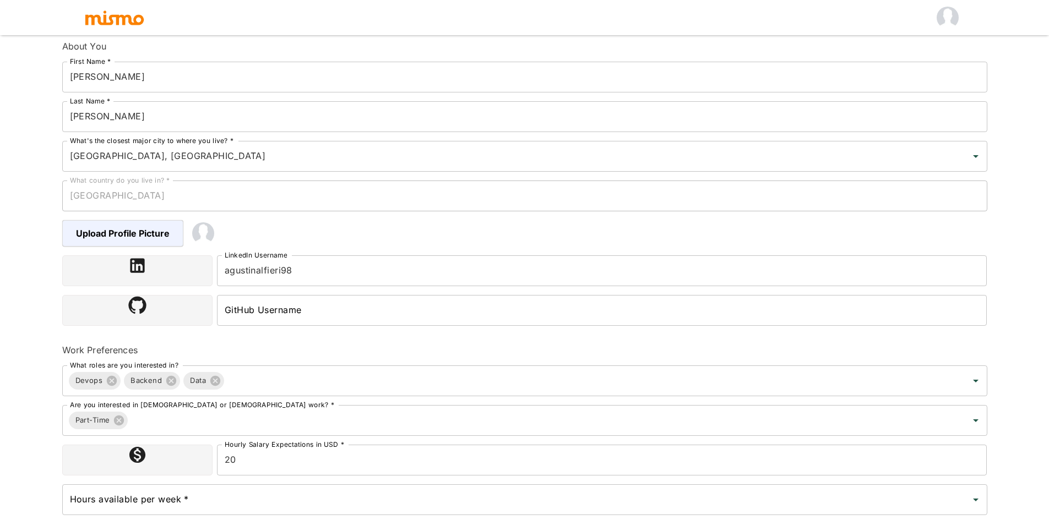
click at [34, 429] on html "Upload Resume 2 Basic Information 3 Skills 4 Tell Us About Yourself Step 2 of 4…" at bounding box center [524, 156] width 1049 height 547
click at [140, 489] on div "Hours available per week * Hours available per week *" at bounding box center [524, 499] width 925 height 31
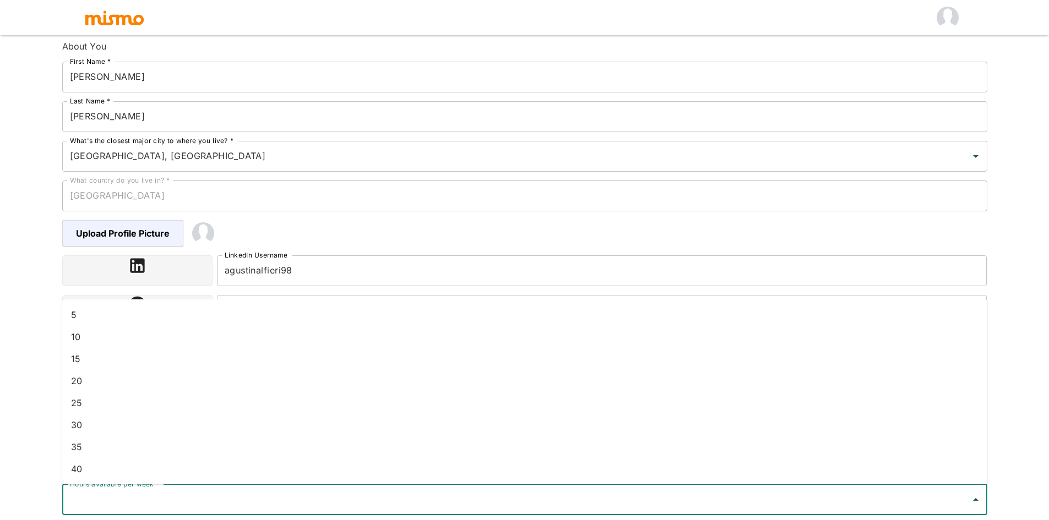
scroll to position [197, 0]
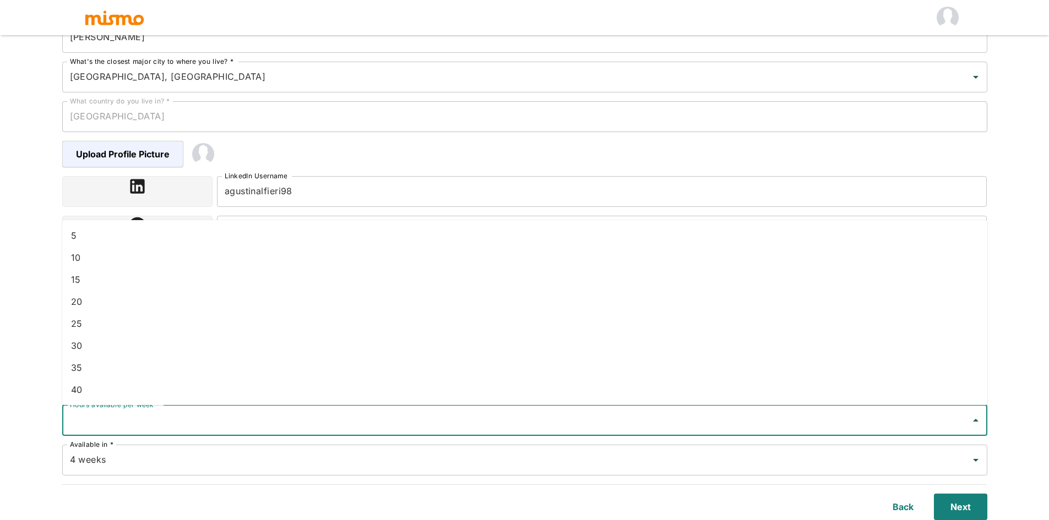
click at [100, 311] on li "20" at bounding box center [524, 302] width 925 height 22
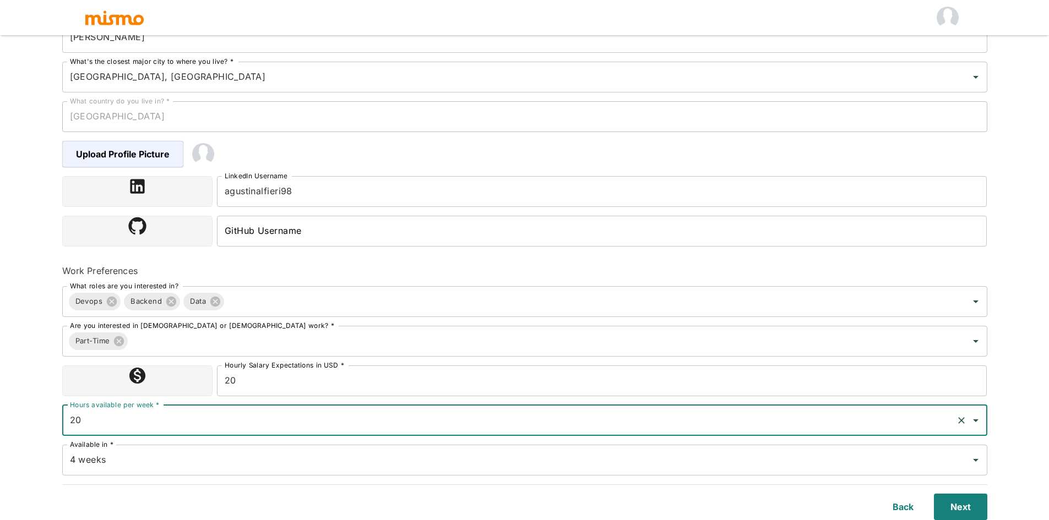
click at [128, 434] on div "20 Hours available per week *" at bounding box center [524, 420] width 925 height 31
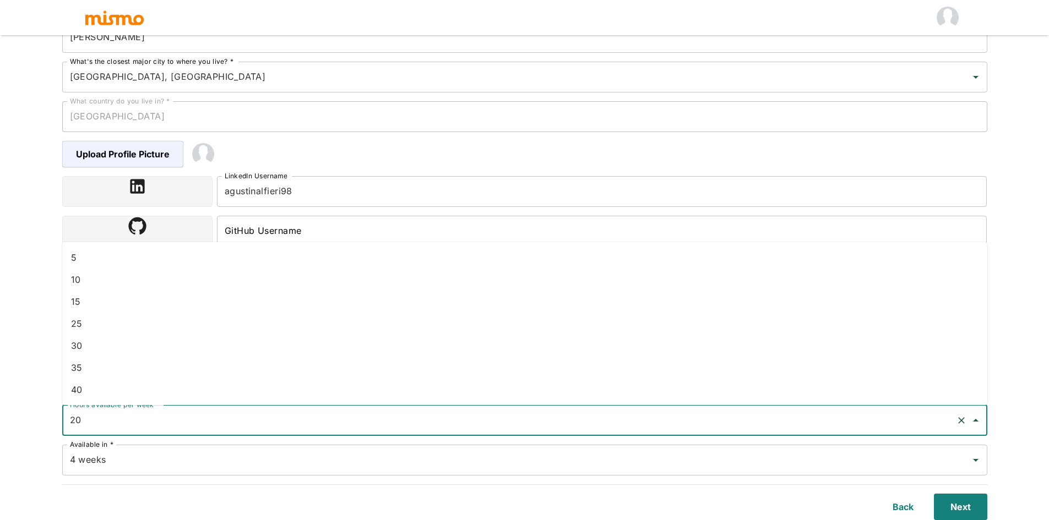
click at [72, 315] on li "25" at bounding box center [524, 324] width 925 height 22
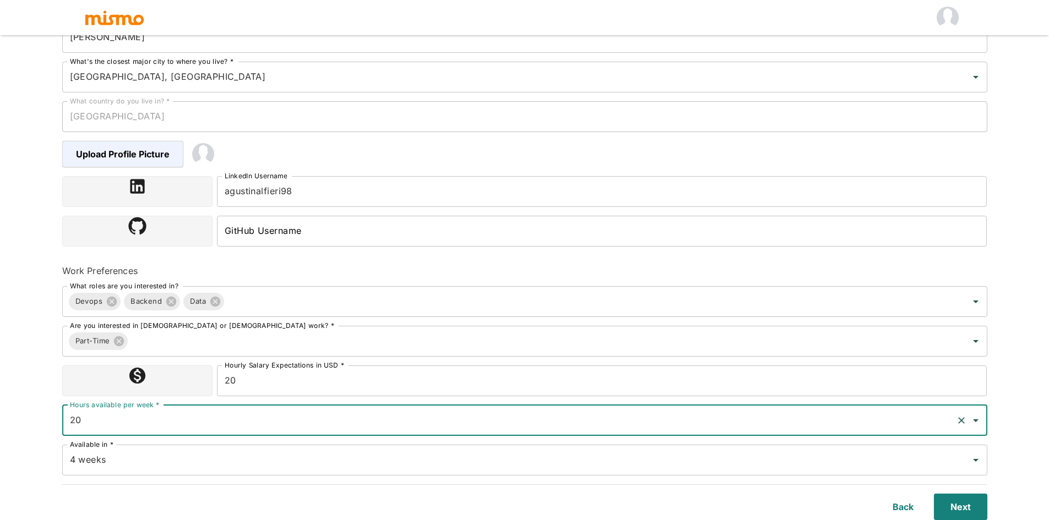
type input "25"
click at [25, 350] on html "Upload Resume 2 Basic Information 3 Skills 4 Tell Us About Yourself Step 2 of 4…" at bounding box center [524, 76] width 1049 height 547
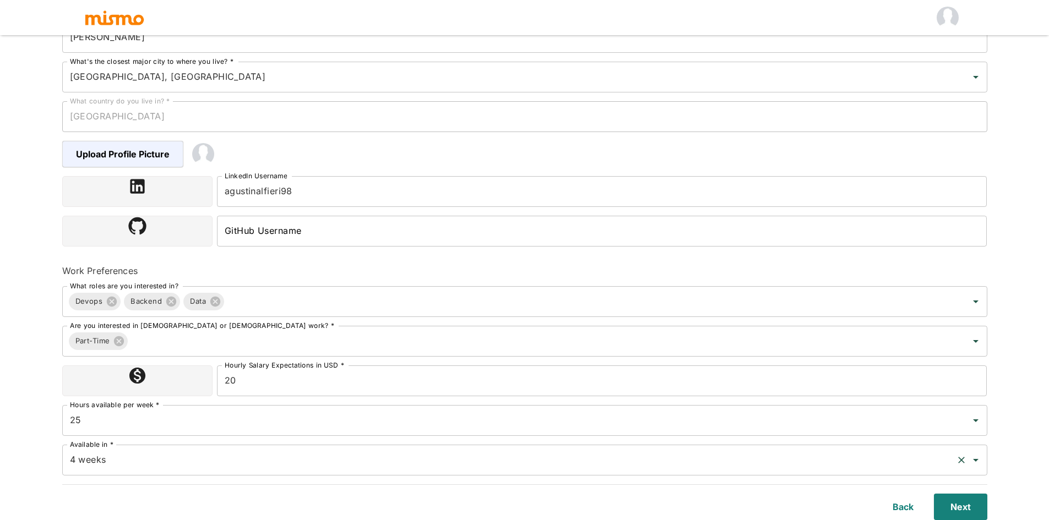
click at [263, 455] on input "4 weeks" at bounding box center [509, 460] width 884 height 21
click at [790, 481] on div "Back Next" at bounding box center [518, 501] width 938 height 40
click at [945, 506] on button "Next" at bounding box center [958, 507] width 58 height 26
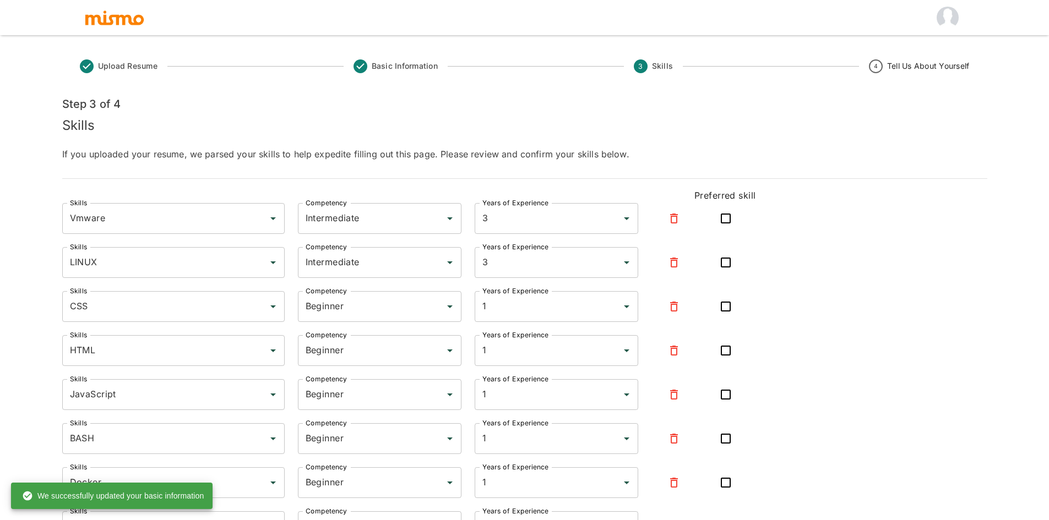
click at [127, 155] on h6 "If you uploaded your resume, we parsed your skills to help expedite filling out…" at bounding box center [524, 154] width 925 height 13
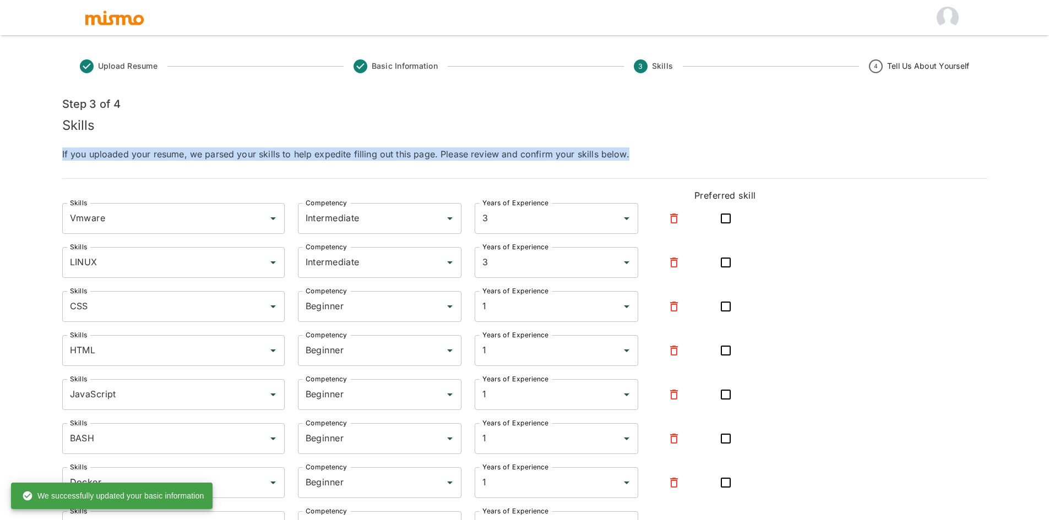
click at [127, 155] on h6 "If you uploaded your resume, we parsed your skills to help expedite filling out…" at bounding box center [524, 154] width 925 height 13
click at [310, 155] on h6 "If you uploaded your resume, we parsed your skills to help expedite filling out…" at bounding box center [524, 154] width 925 height 13
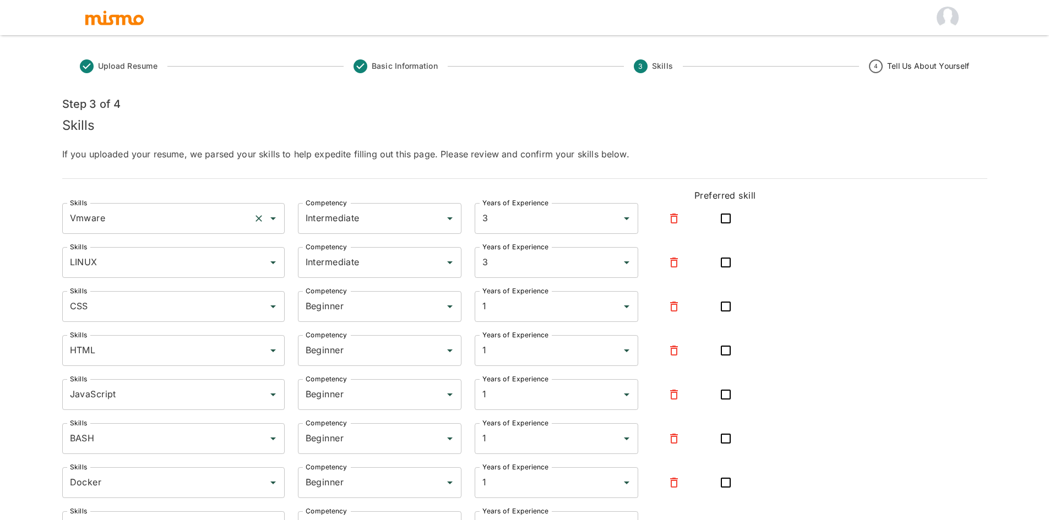
click at [205, 215] on input "Vmware" at bounding box center [158, 218] width 182 height 21
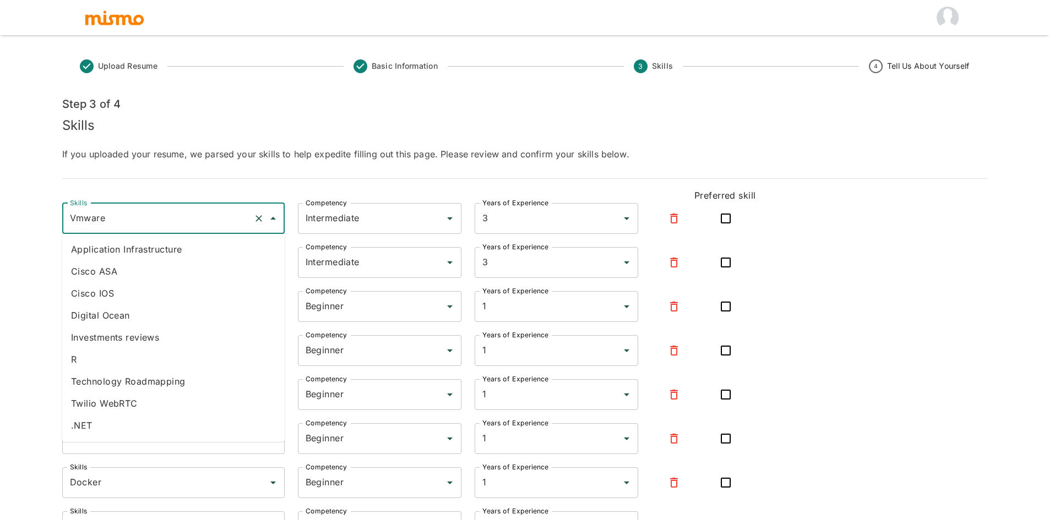
click at [60, 230] on div "Skills LINUX Skills Competency Intermediate Competency Years of Experience 3 Ye…" at bounding box center [400, 254] width 711 height 48
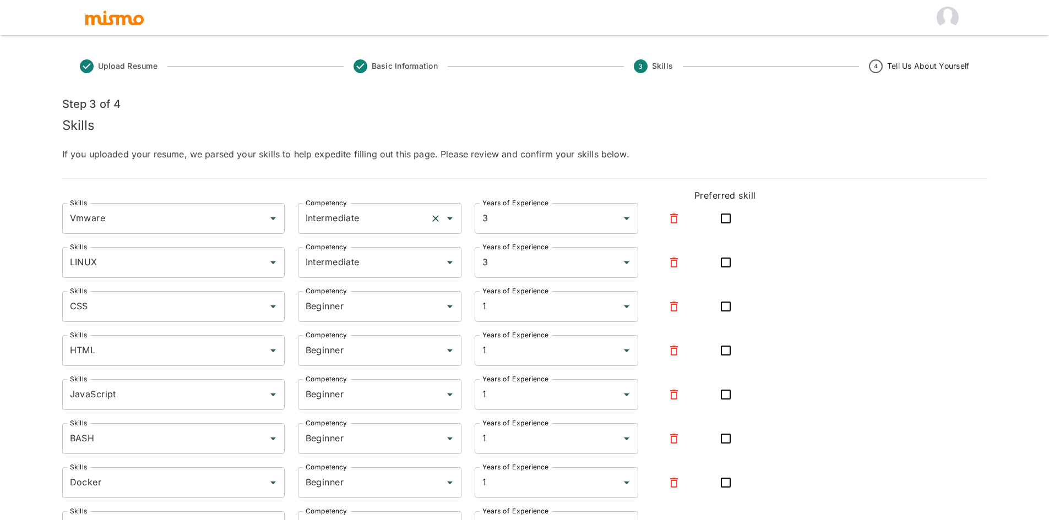
click at [387, 230] on div "Intermediate Competency" at bounding box center [379, 218] width 163 height 31
click at [344, 255] on li "Beginner" at bounding box center [379, 249] width 163 height 22
type input "Beginner"
click at [540, 225] on input "3" at bounding box center [540, 218] width 123 height 21
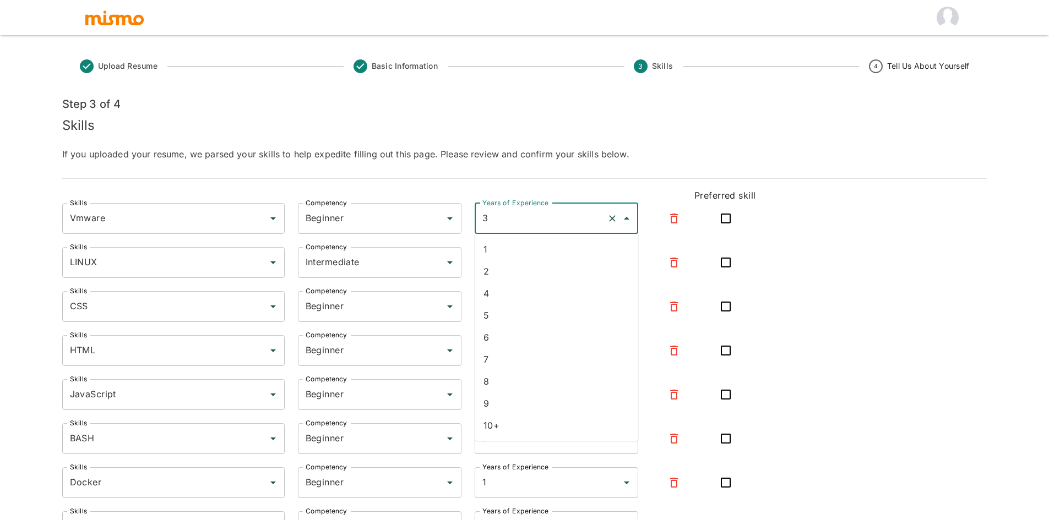
click at [540, 225] on input "3" at bounding box center [540, 218] width 123 height 21
click at [483, 173] on form "Step 3 of 4 Skills If you uploaded your resume, we parsed your skills to help e…" at bounding box center [524, 403] width 925 height 624
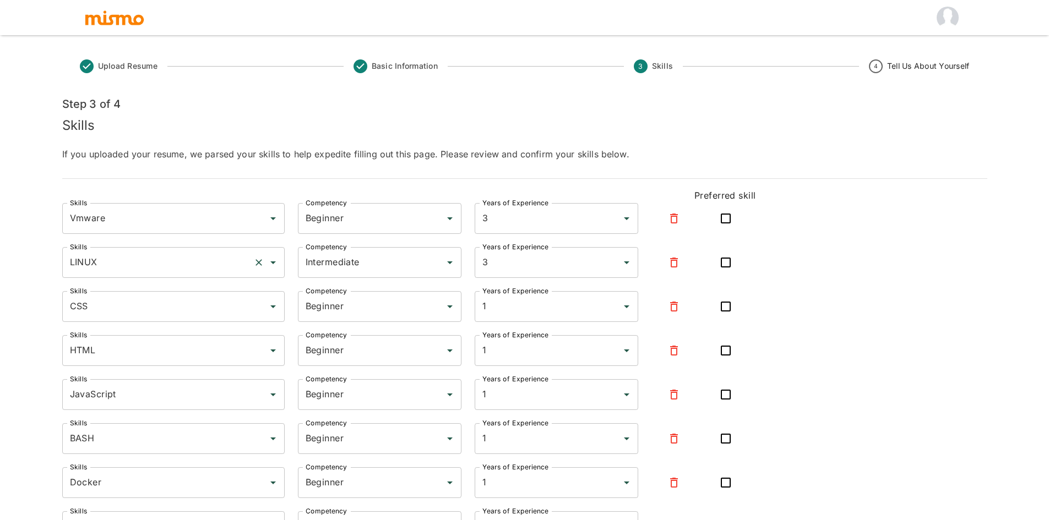
click at [119, 252] on input "LINUX" at bounding box center [158, 262] width 182 height 21
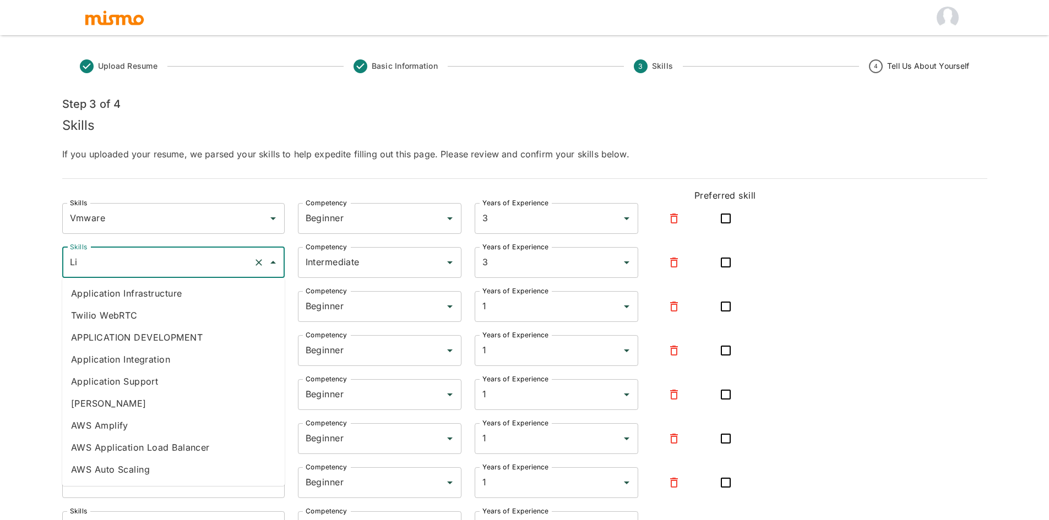
type input "L"
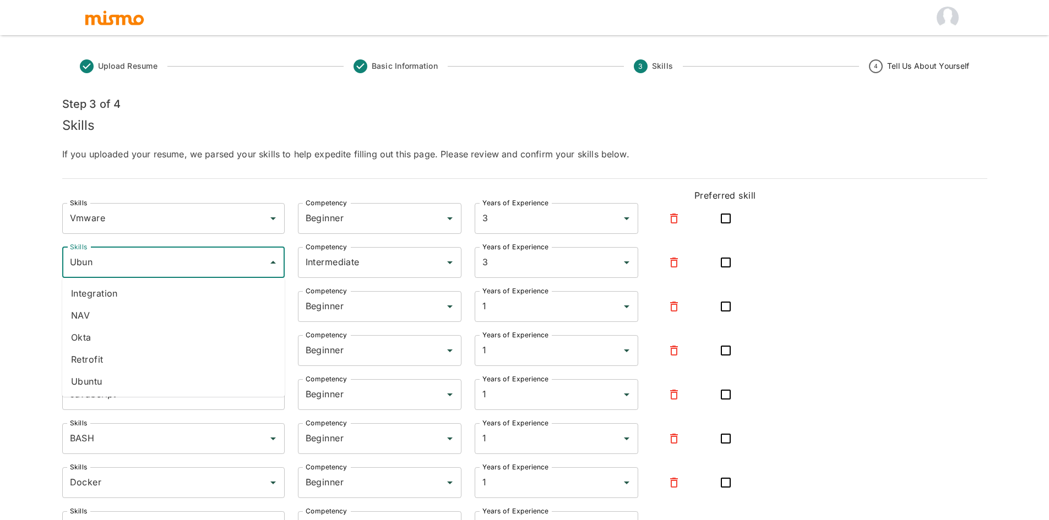
click at [134, 377] on li "Ubuntu" at bounding box center [173, 381] width 222 height 22
type input "Ubuntu"
click at [395, 270] on input "Intermediate" at bounding box center [364, 262] width 123 height 21
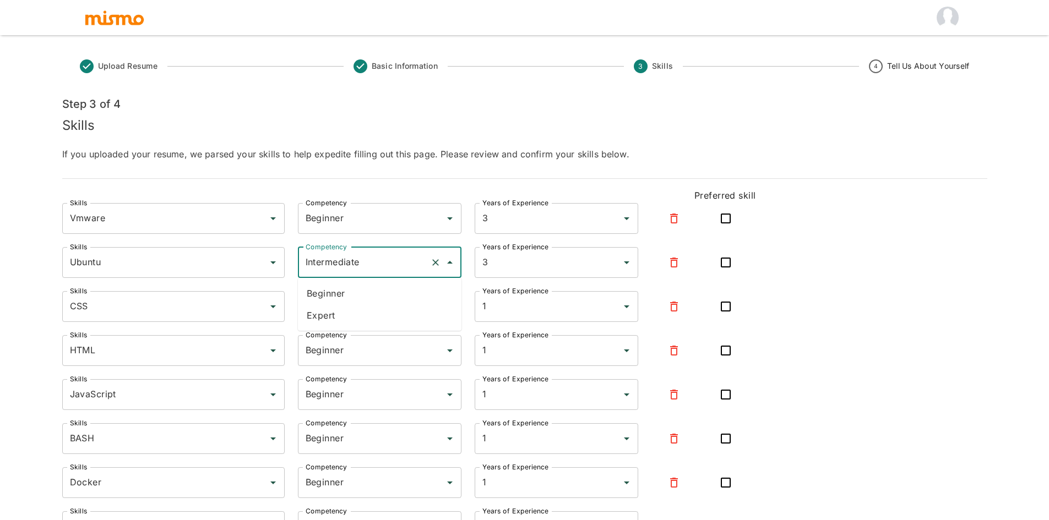
click at [38, 256] on div "Upload Resume Basic Information 3 Skills 4 Tell Us About Yourself Step 3 of 4 S…" at bounding box center [524, 273] width 1049 height 547
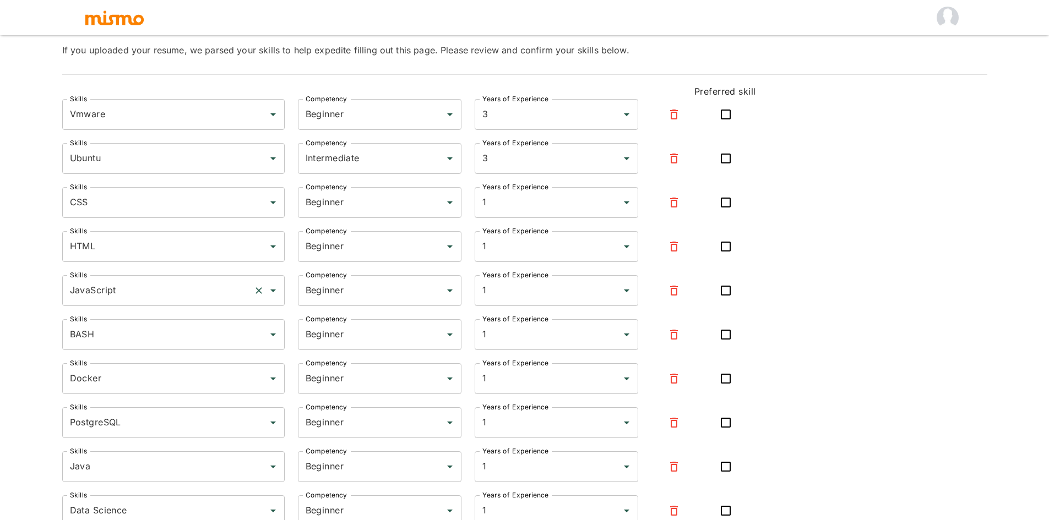
scroll to position [128, 0]
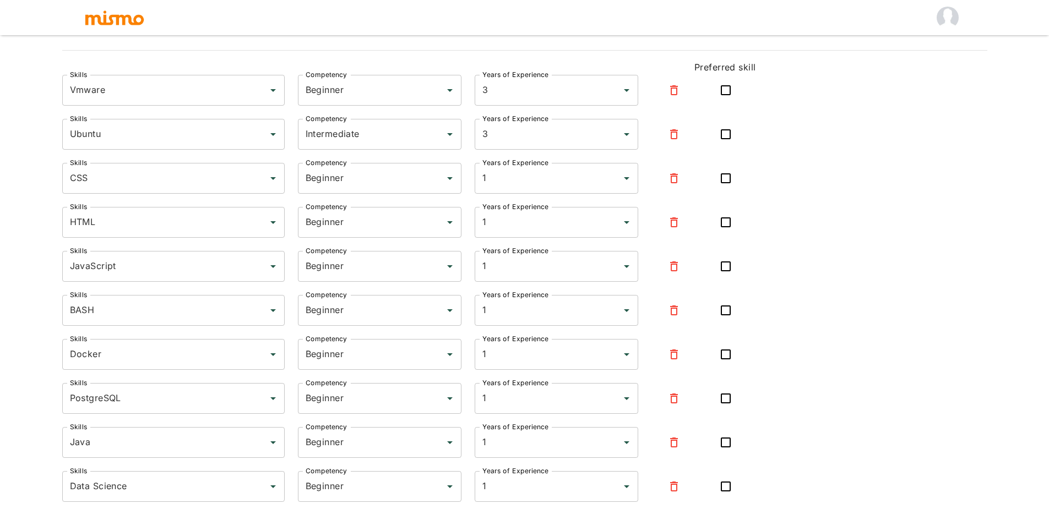
click at [674, 177] on icon "button" at bounding box center [673, 178] width 13 height 13
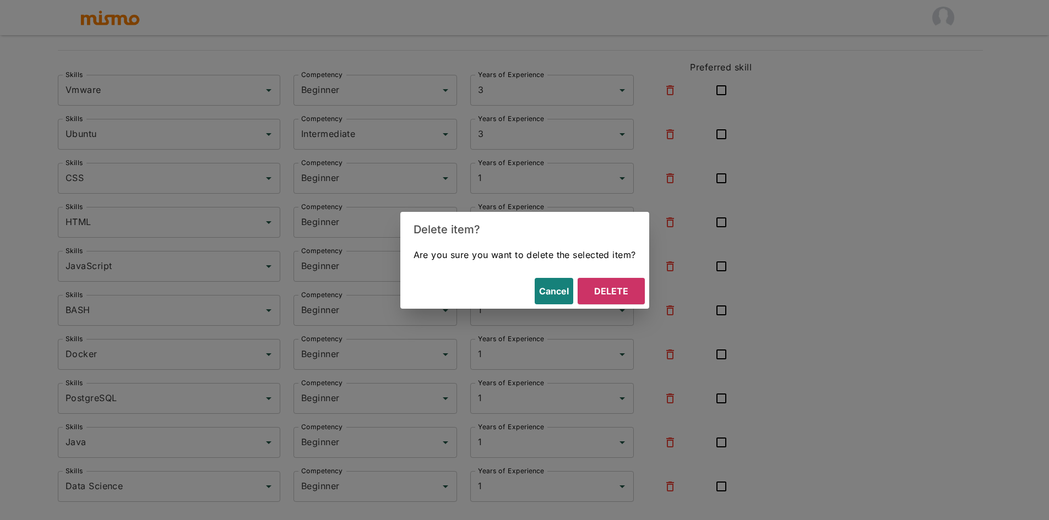
click at [674, 177] on div "Delete item? Are you sure you want to delete the selected item? Cancel Delete" at bounding box center [524, 260] width 1049 height 520
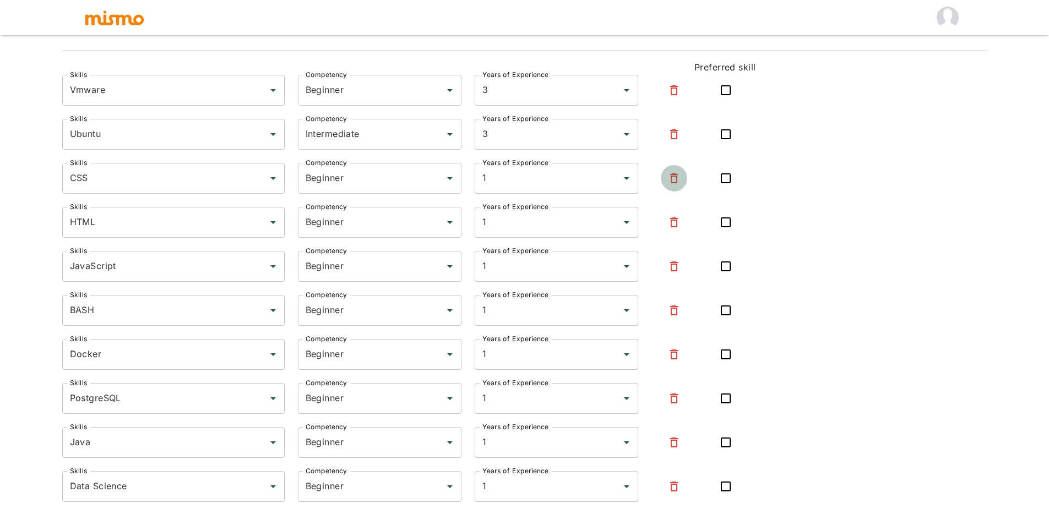
click at [676, 180] on icon "button" at bounding box center [674, 178] width 8 height 10
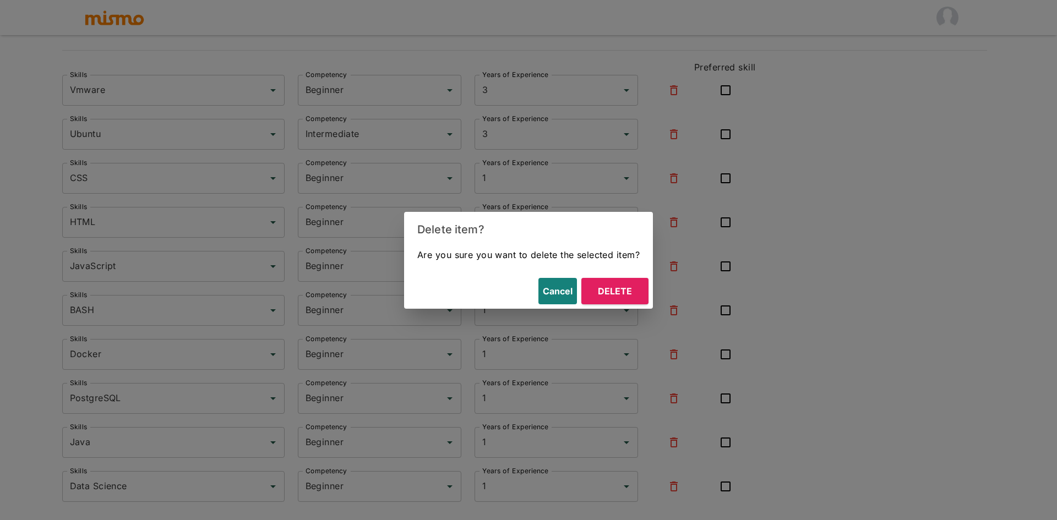
click at [626, 297] on button "Delete" at bounding box center [614, 291] width 67 height 26
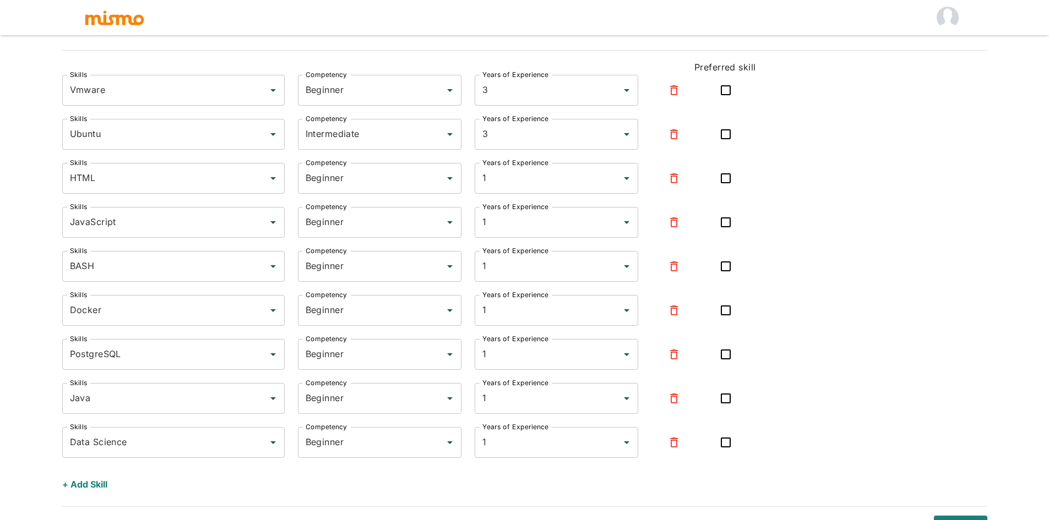
click at [675, 183] on icon "button" at bounding box center [673, 178] width 13 height 13
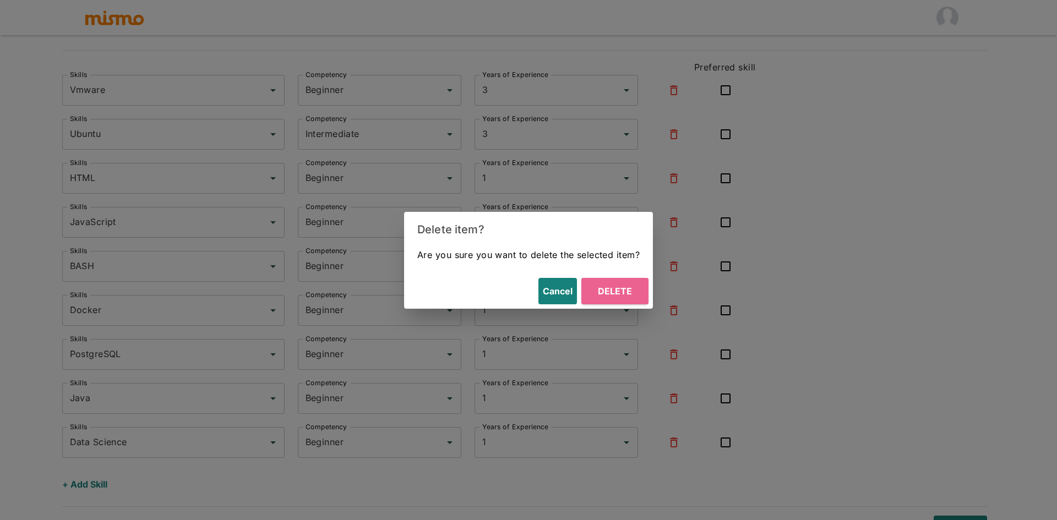
click at [634, 297] on button "Delete" at bounding box center [614, 291] width 67 height 26
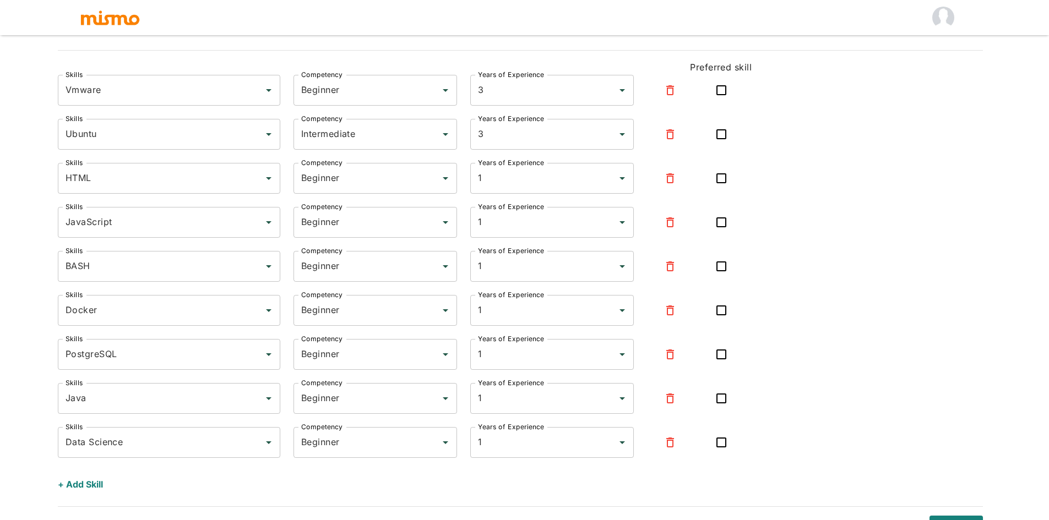
scroll to position [106, 0]
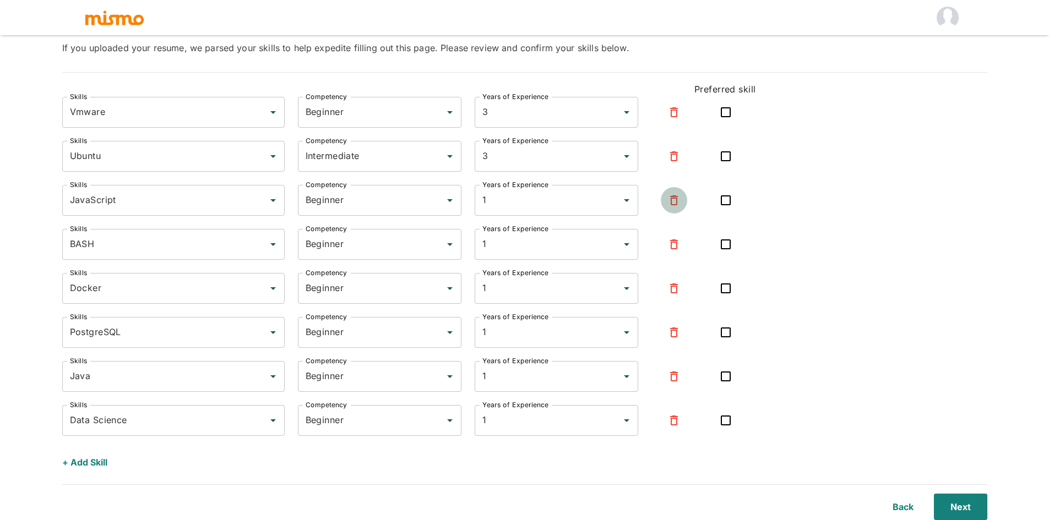
click at [670, 198] on icon "button" at bounding box center [674, 200] width 8 height 10
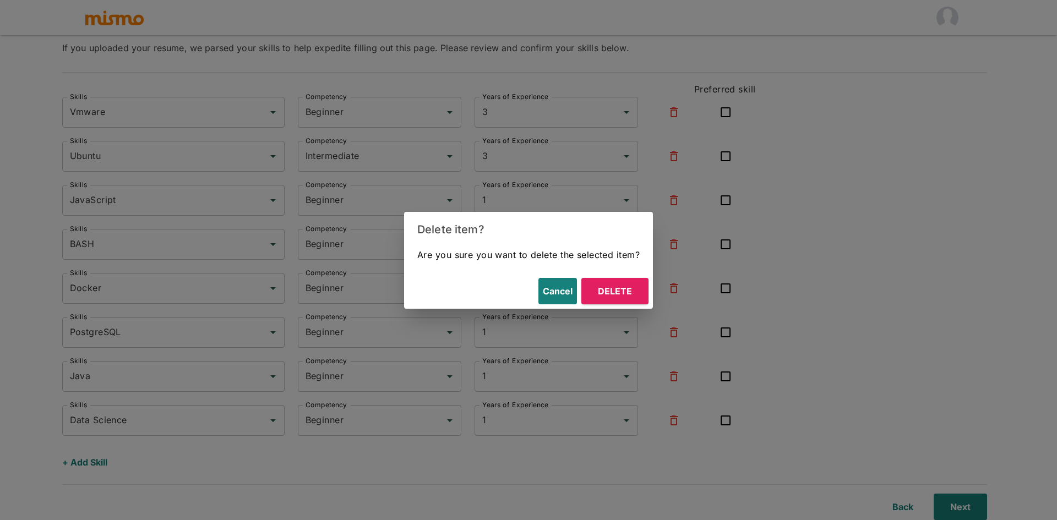
click at [620, 293] on button "Delete" at bounding box center [614, 291] width 67 height 26
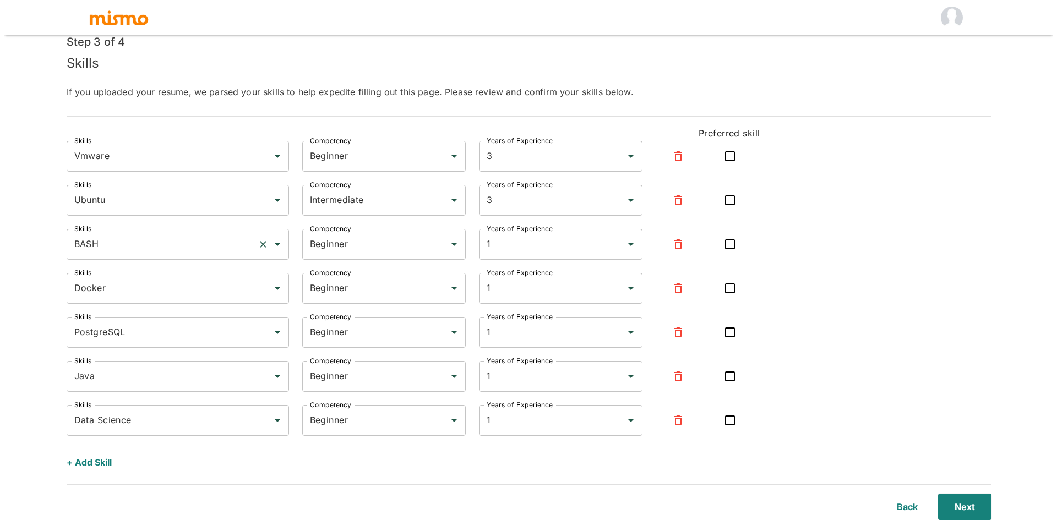
scroll to position [62, 0]
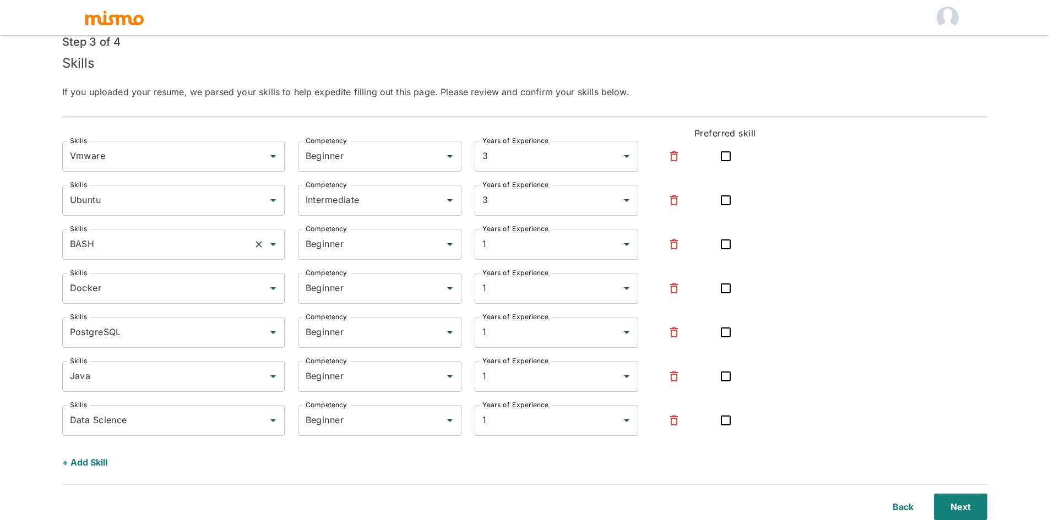
click at [181, 241] on input "BASH" at bounding box center [158, 244] width 182 height 21
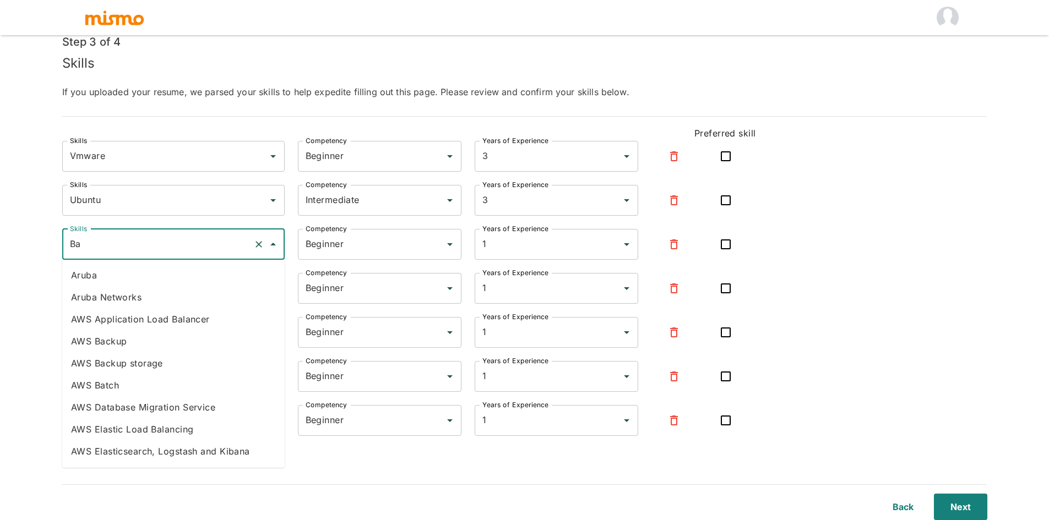
type input "B"
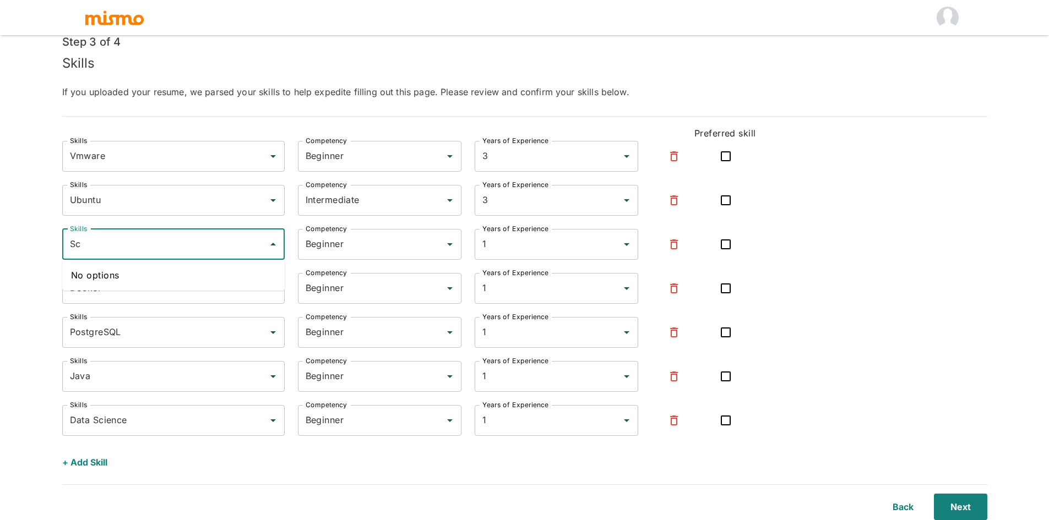
type input "S"
type input "P"
type input "S"
type input "a"
type input "Bash"
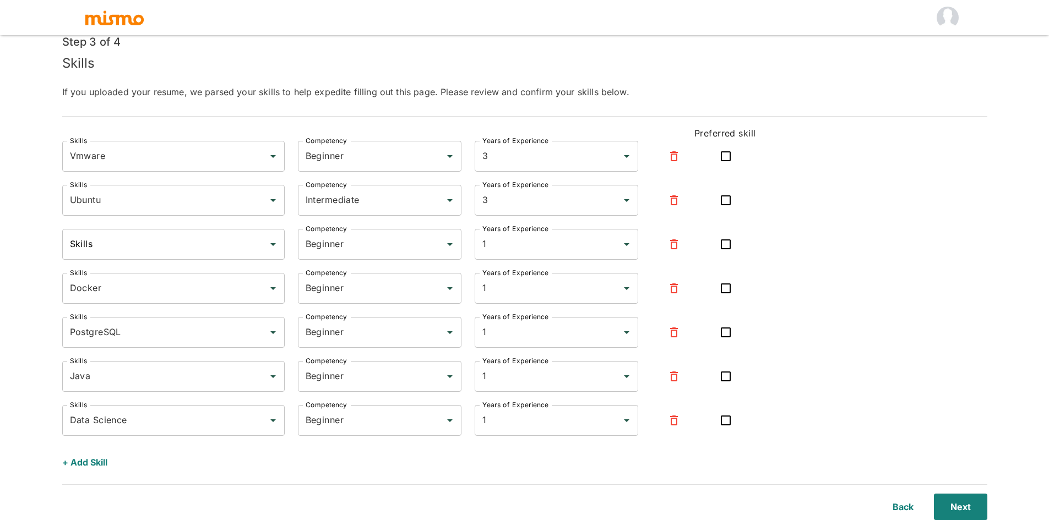
click at [801, 238] on div "Skills Vmware Skills Competency Beginner Competency Years of Experience 3 Years…" at bounding box center [524, 308] width 925 height 335
click at [625, 261] on div "Years of Experience 1 Years of Experience" at bounding box center [549, 282] width 177 height 44
click at [620, 256] on div "1 Years of Experience" at bounding box center [555, 244] width 163 height 31
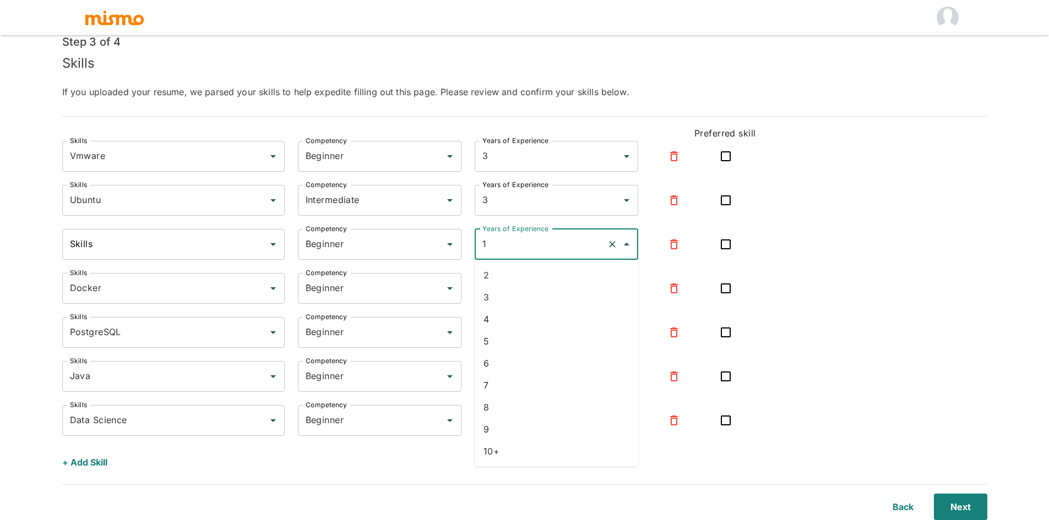
click at [498, 302] on li "3" at bounding box center [555, 297] width 163 height 22
type input "3"
click at [433, 255] on div "Beginner Competency" at bounding box center [379, 244] width 163 height 31
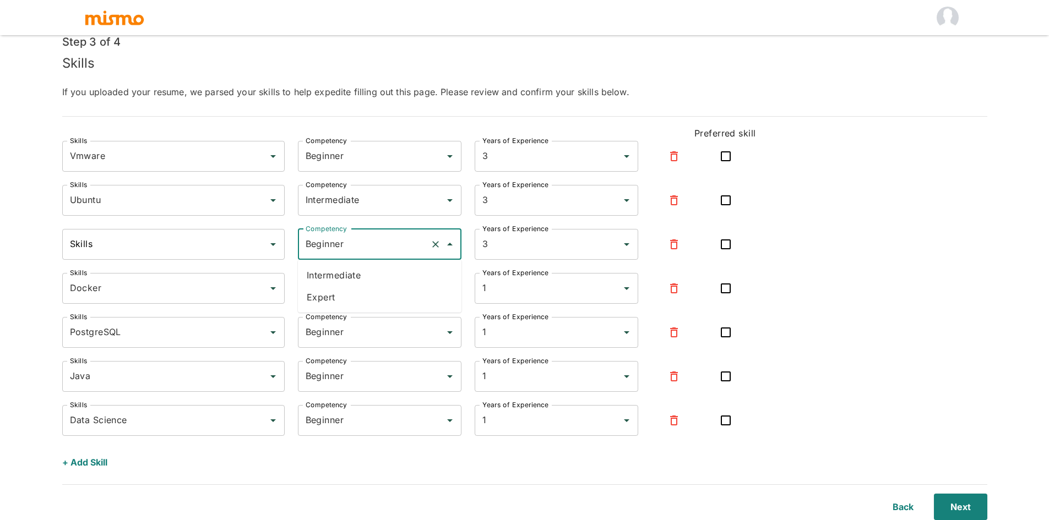
click at [342, 278] on li "Intermediate" at bounding box center [379, 275] width 163 height 22
type input "Intermediate"
click at [787, 278] on div "Skills Vmware Skills Competency Beginner Competency Years of Experience 3 Years…" at bounding box center [524, 308] width 925 height 335
click at [156, 291] on input "Docker" at bounding box center [158, 288] width 182 height 21
click at [143, 295] on input "Docker" at bounding box center [158, 288] width 182 height 21
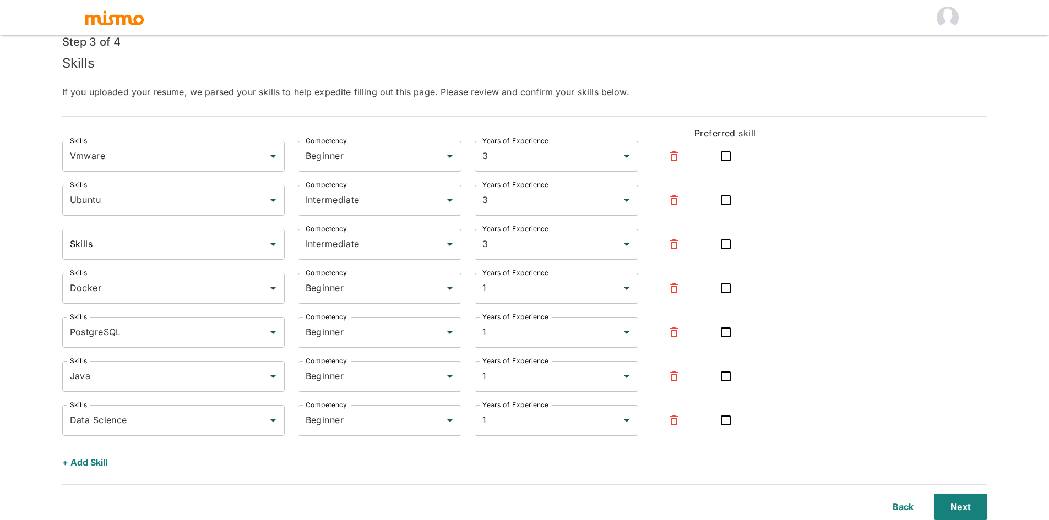
click at [45, 295] on div "Skills Docker Skills Competency Beginner Competency Years of Experience 1 Years…" at bounding box center [400, 279] width 711 height 48
click at [417, 296] on input "Beginner" at bounding box center [364, 288] width 123 height 21
click at [349, 319] on li "Intermediate" at bounding box center [379, 319] width 163 height 22
type input "Intermediate"
click at [501, 299] on div "1 Years of Experience" at bounding box center [555, 288] width 163 height 31
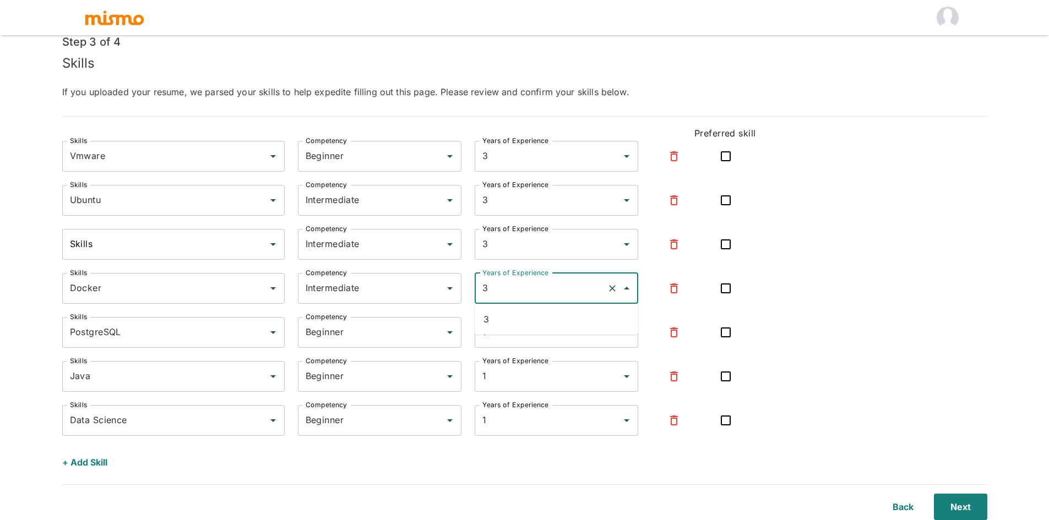
type input "1"
click at [829, 292] on div "Skills Vmware Skills Competency Beginner Competency Years of Experience 3 Years…" at bounding box center [524, 308] width 925 height 335
click at [725, 293] on input "checkbox" at bounding box center [725, 288] width 23 height 23
checkbox input "true"
click at [406, 340] on input "Beginner" at bounding box center [364, 332] width 123 height 21
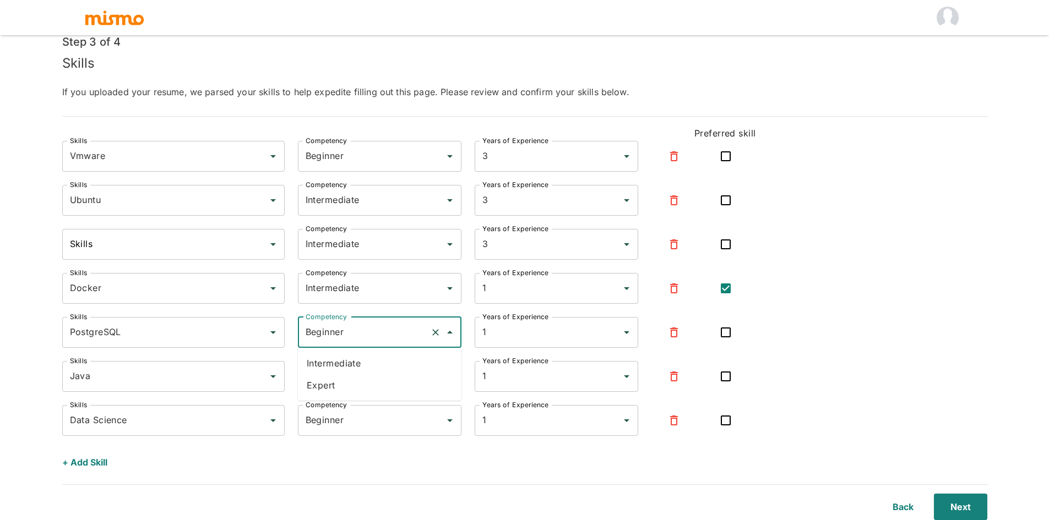
click at [315, 365] on li "Intermediate" at bounding box center [379, 363] width 163 height 22
type input "Intermediate"
click at [539, 340] on input "1" at bounding box center [540, 332] width 123 height 21
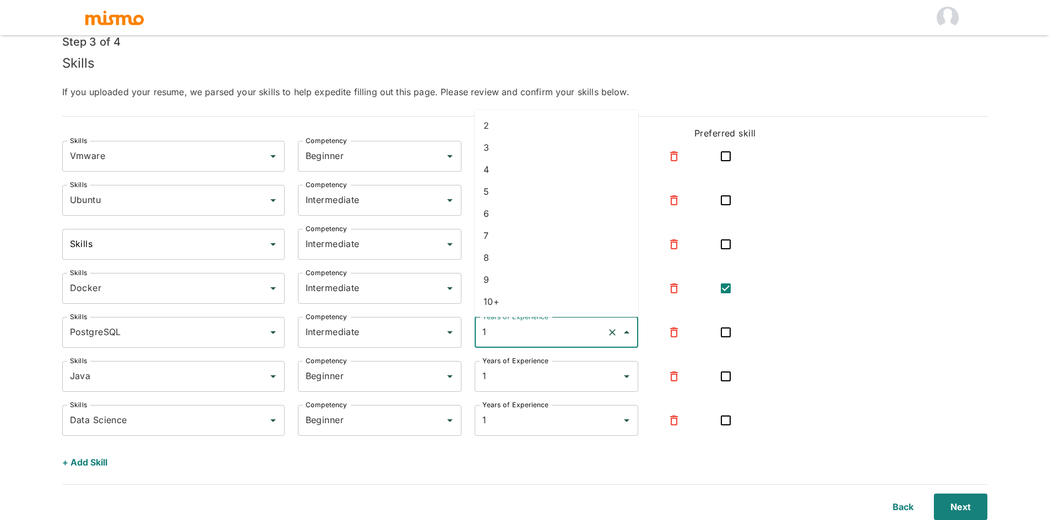
click at [506, 151] on li "3" at bounding box center [555, 148] width 163 height 22
type input "3"
click at [790, 324] on div "Skills Vmware Skills Competency Beginner Competency Years of Experience 3 Years…" at bounding box center [524, 308] width 925 height 335
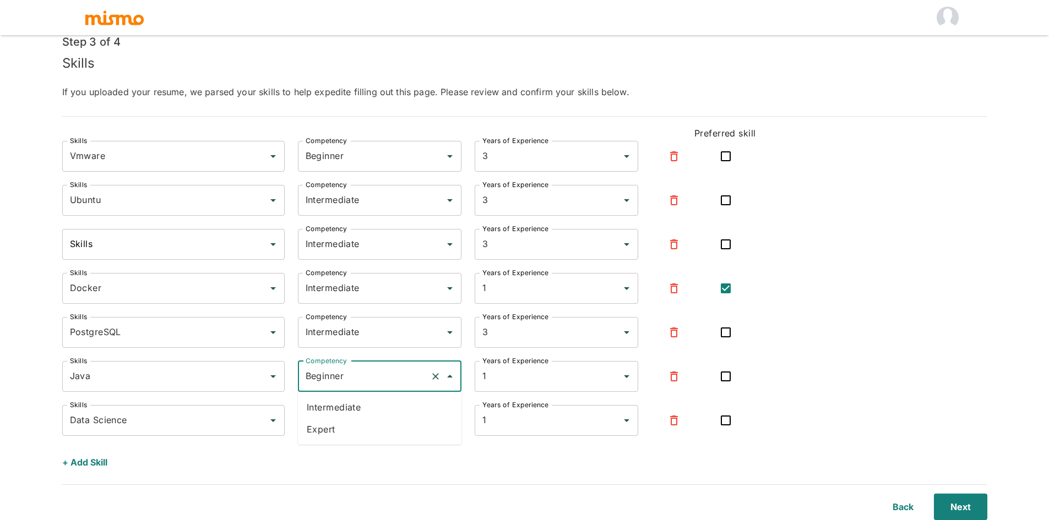
click at [381, 379] on input "Beginner" at bounding box center [364, 376] width 123 height 21
click at [542, 378] on input "1" at bounding box center [540, 376] width 123 height 21
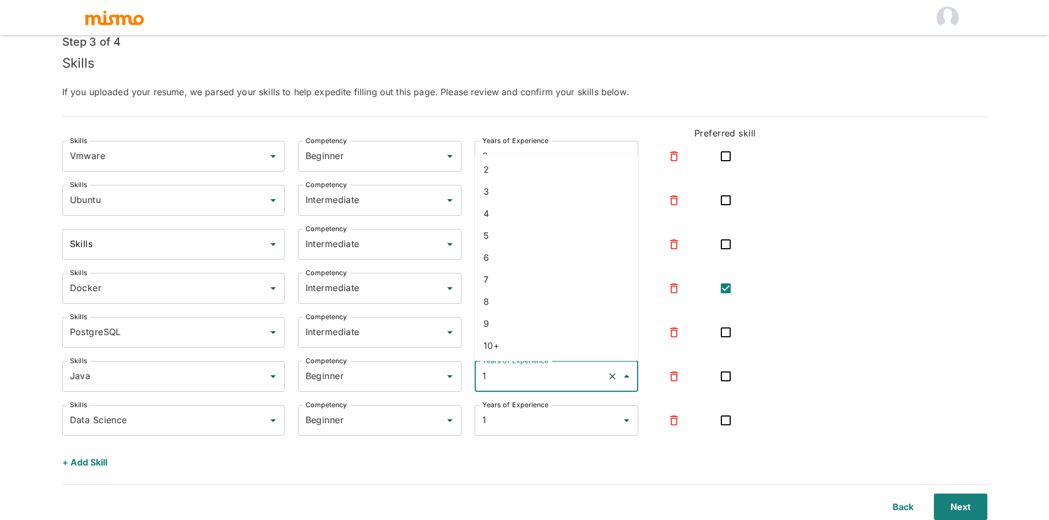
click at [815, 388] on div "Skills Vmware Skills Competency Beginner Competency Years of Experience 3 Years…" at bounding box center [524, 308] width 925 height 335
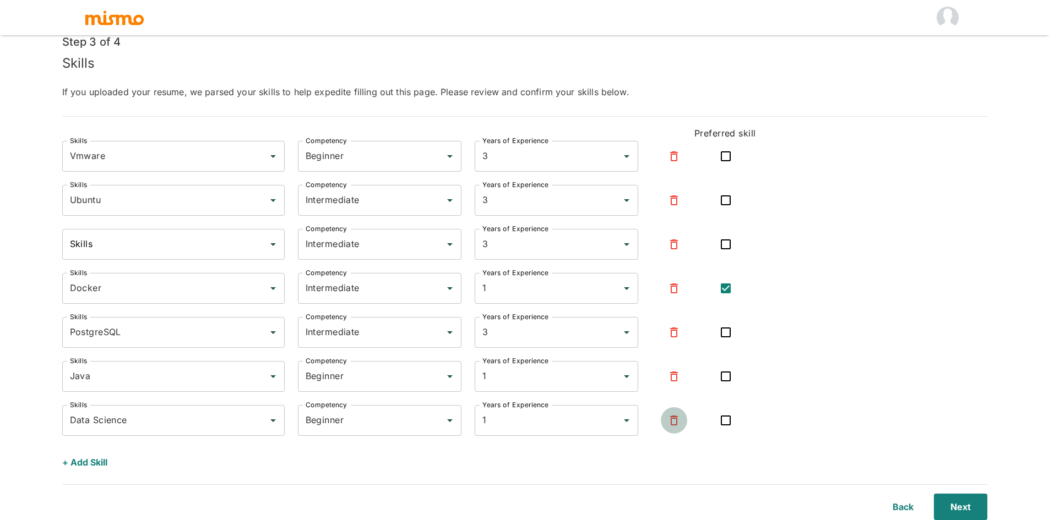
click at [673, 418] on icon "button" at bounding box center [674, 421] width 8 height 10
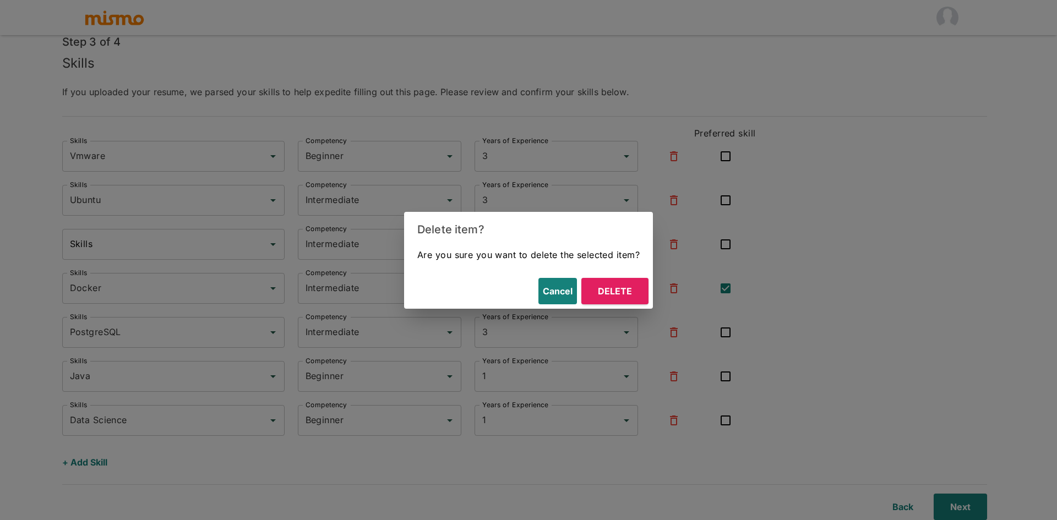
click at [642, 292] on button "Delete" at bounding box center [614, 291] width 67 height 26
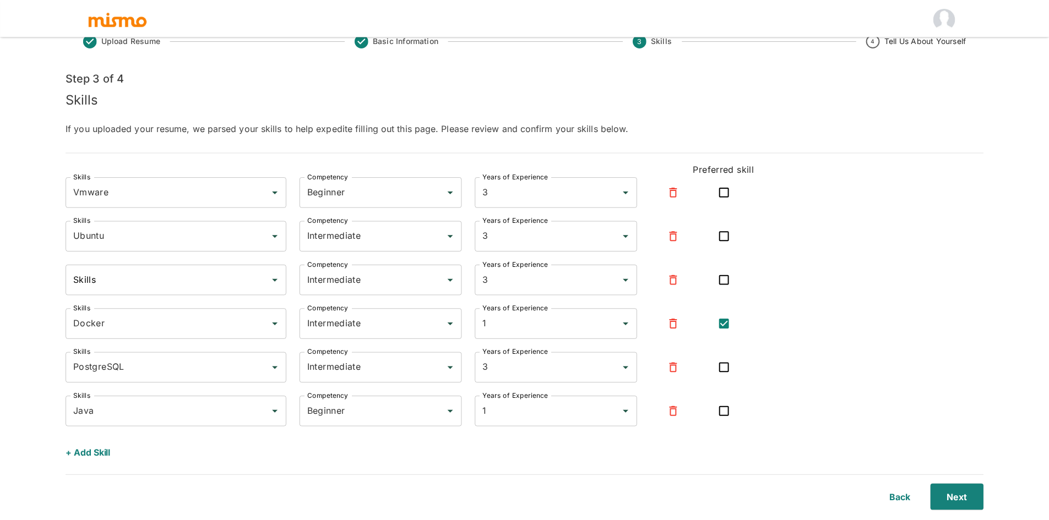
scroll to position [26, 0]
click at [84, 446] on button "+ Add Skill" at bounding box center [84, 454] width 45 height 26
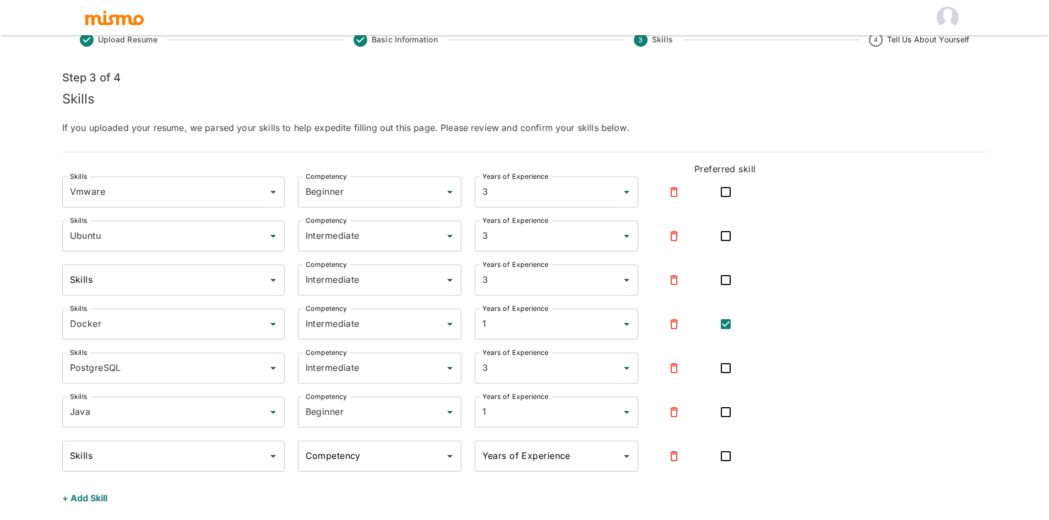
click at [97, 449] on input "Skills" at bounding box center [165, 456] width 196 height 21
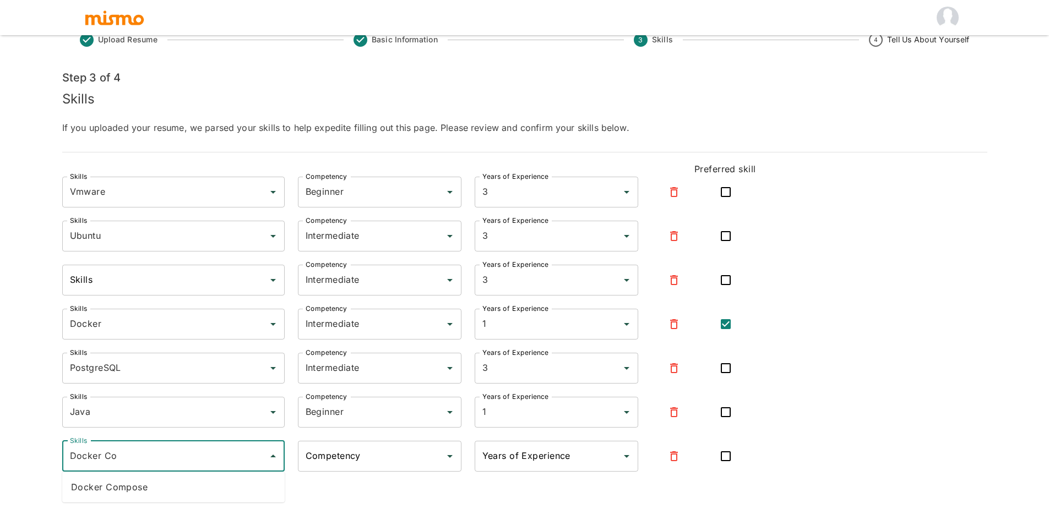
type input "Docker Com"
click at [113, 459] on input "Docker Com" at bounding box center [165, 456] width 196 height 21
click at [113, 460] on input "Docker Com" at bounding box center [165, 456] width 196 height 21
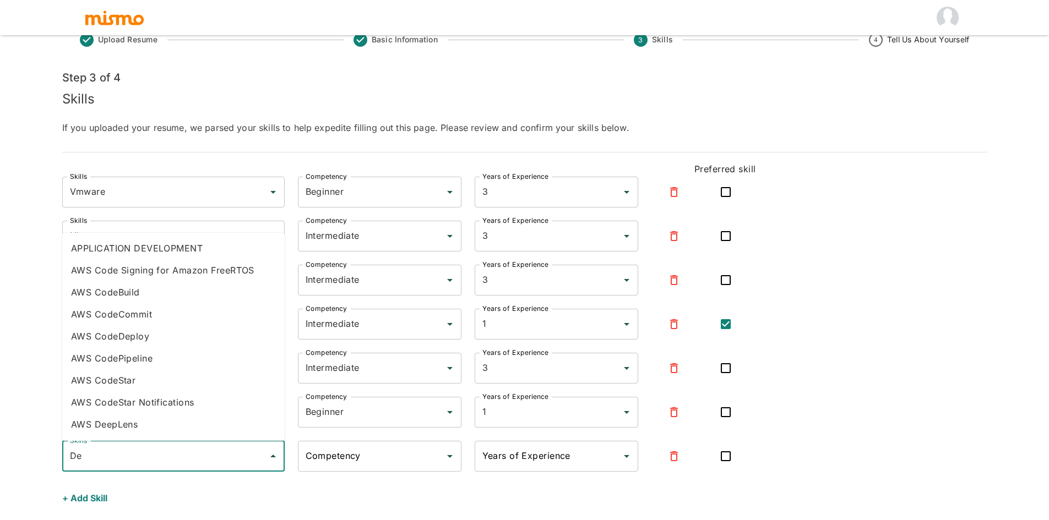
type input "D"
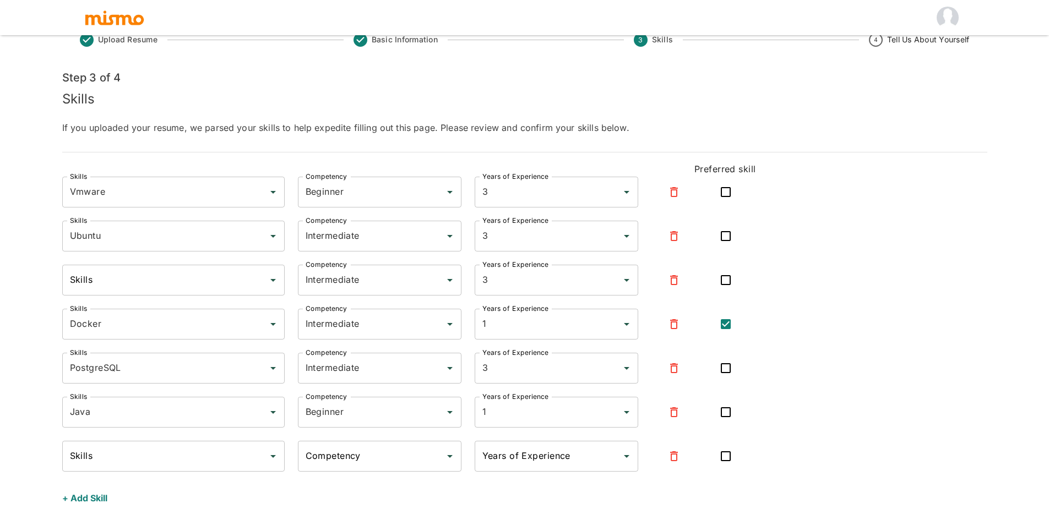
click at [449, 127] on h6 "If you uploaded your resume, we parsed your skills to help expedite filling out…" at bounding box center [524, 127] width 925 height 13
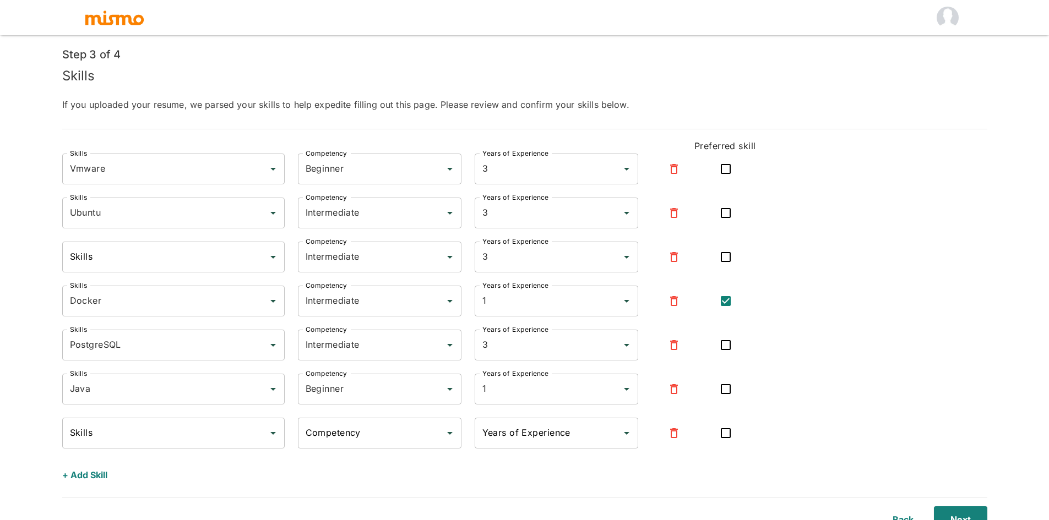
scroll to position [62, 0]
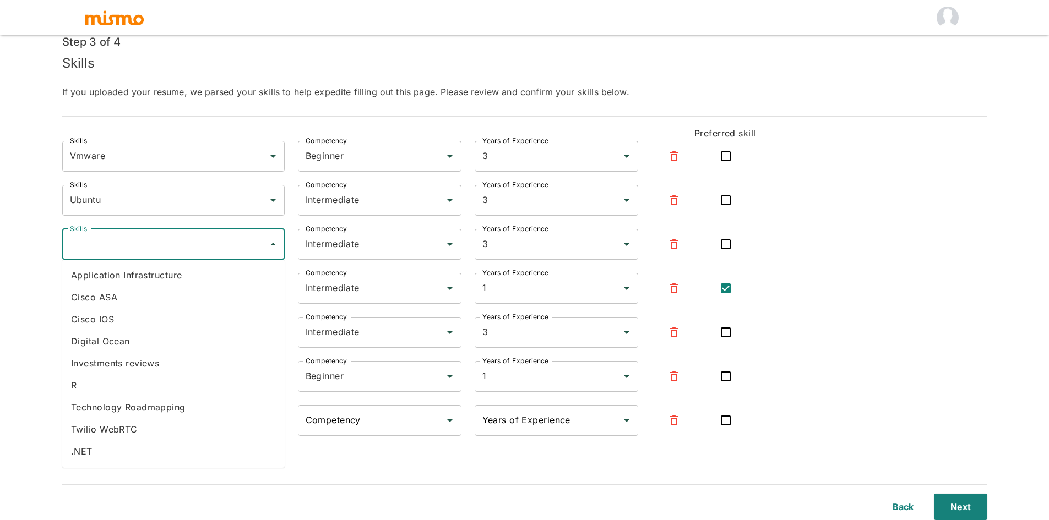
click at [256, 245] on input "Skills" at bounding box center [165, 244] width 196 height 21
type input "N"
click at [142, 411] on li "IT Infrastructure" at bounding box center [173, 407] width 222 height 22
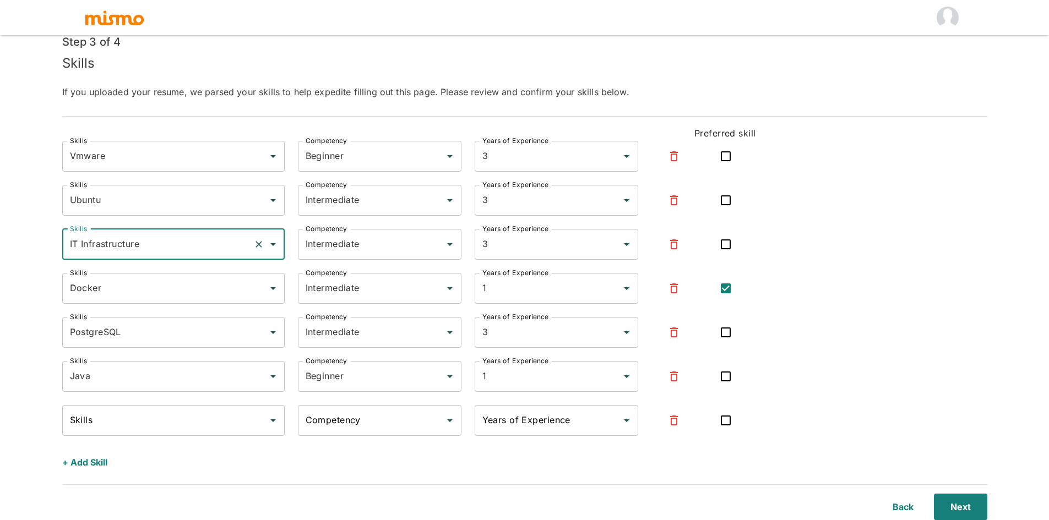
type input "IT Infrastructure"
click at [826, 248] on div "Skills Vmware Skills Competency Beginner Competency Years of Experience 3 Years…" at bounding box center [524, 308] width 925 height 335
click at [149, 411] on input "Skills" at bounding box center [165, 420] width 196 height 21
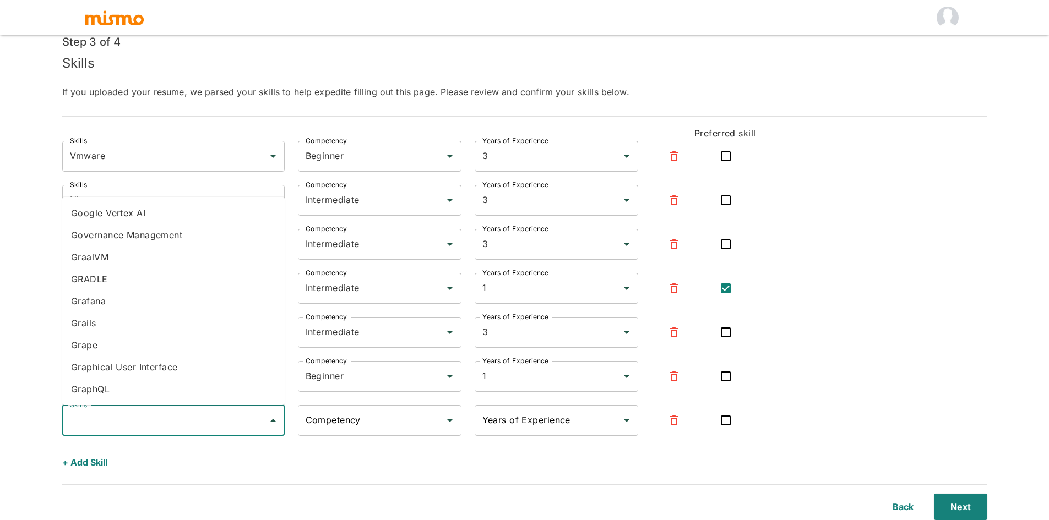
scroll to position [10502, 0]
click at [125, 314] on li "Grafana" at bounding box center [173, 325] width 222 height 22
type input "Grafana"
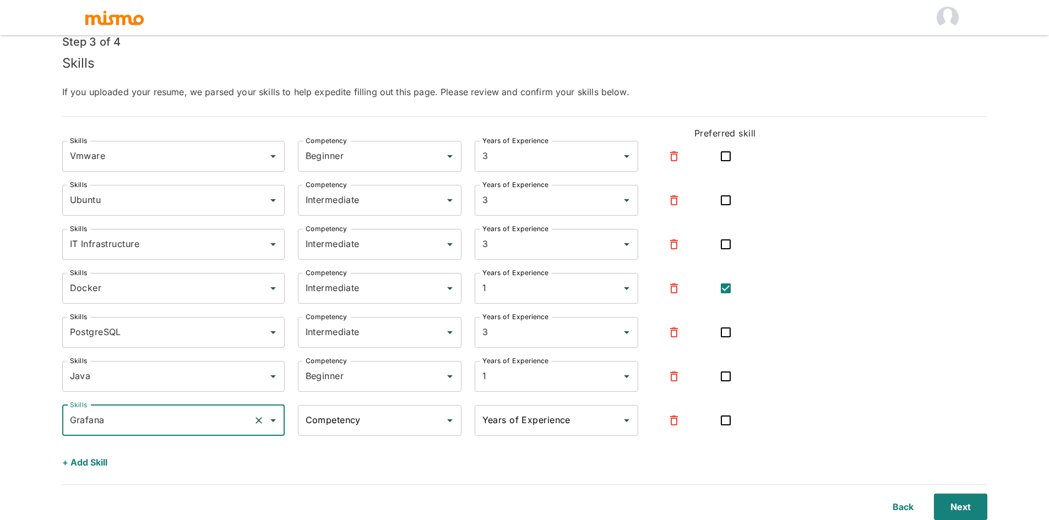
click at [369, 435] on div "Competency" at bounding box center [379, 420] width 163 height 31
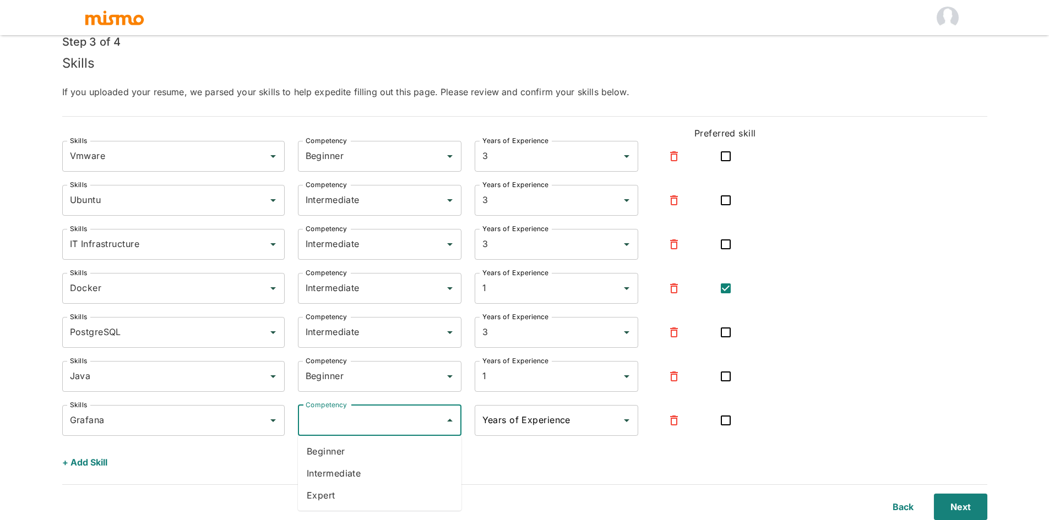
click at [334, 456] on li "Beginner" at bounding box center [379, 451] width 163 height 22
type input "Beginner"
click at [582, 429] on input "Years of Experience" at bounding box center [547, 420] width 137 height 21
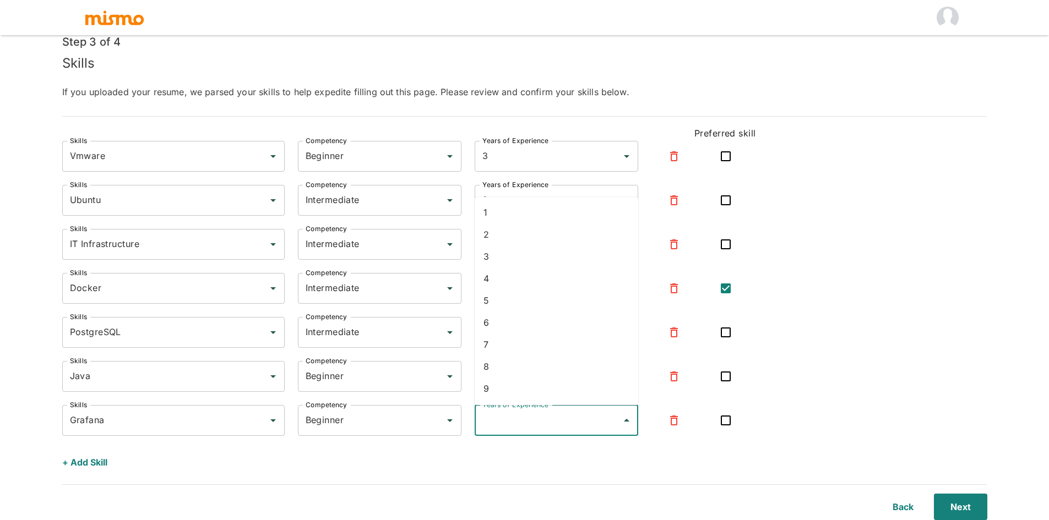
click at [509, 220] on li "1" at bounding box center [555, 212] width 163 height 22
type input "1"
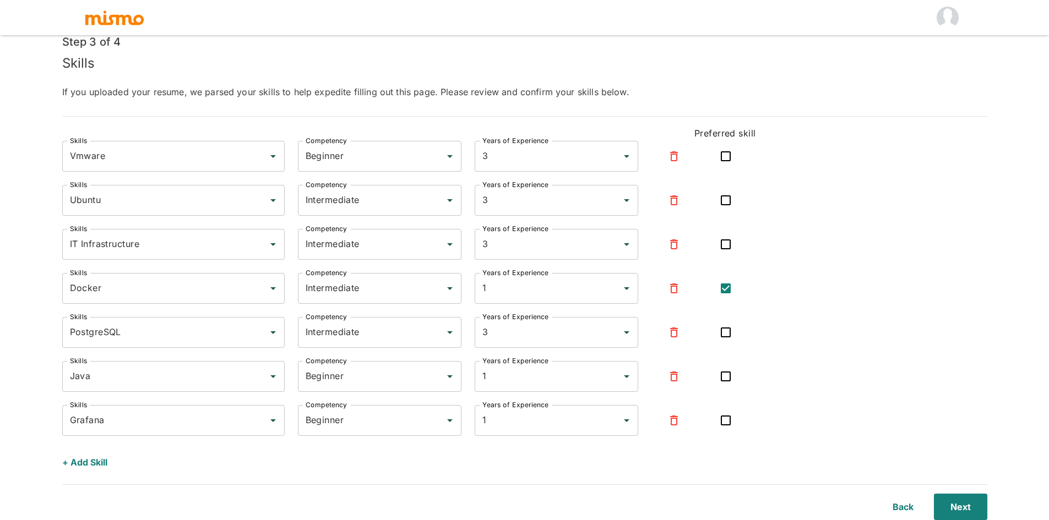
click at [856, 292] on div "Skills Vmware Skills Competency Beginner Competency Years of Experience 3 Years…" at bounding box center [524, 308] width 925 height 335
click at [953, 509] on button "Next" at bounding box center [958, 507] width 58 height 26
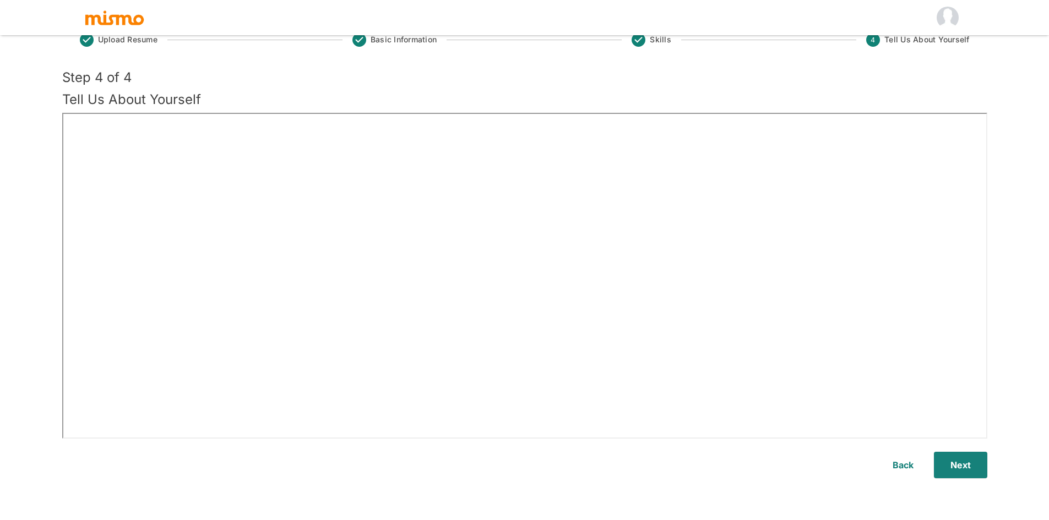
scroll to position [26, 0]
click at [963, 467] on button "Next" at bounding box center [958, 465] width 58 height 26
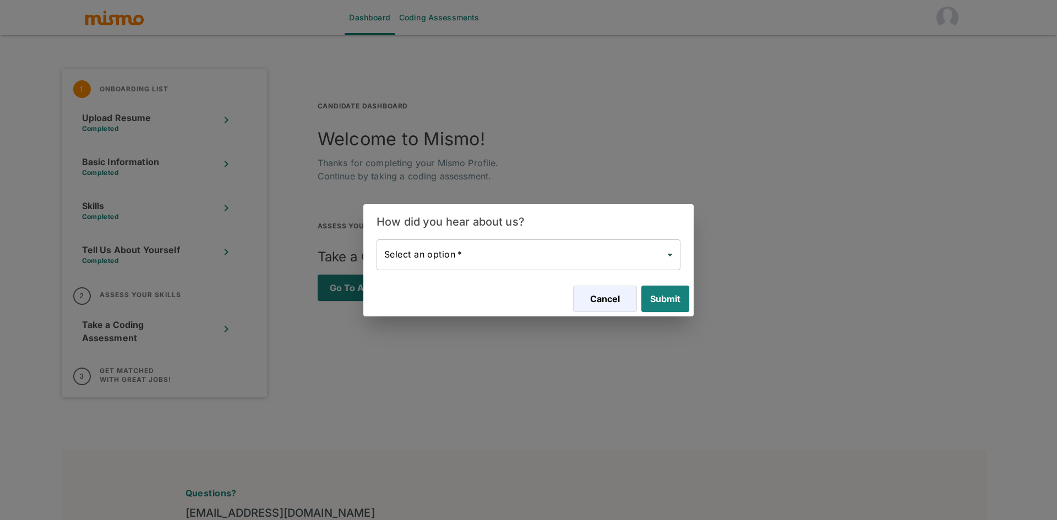
click at [504, 259] on body "Dashboard Coding Assessments 1 Onboarding List Upload Resume Completed Basic In…" at bounding box center [528, 273] width 1057 height 547
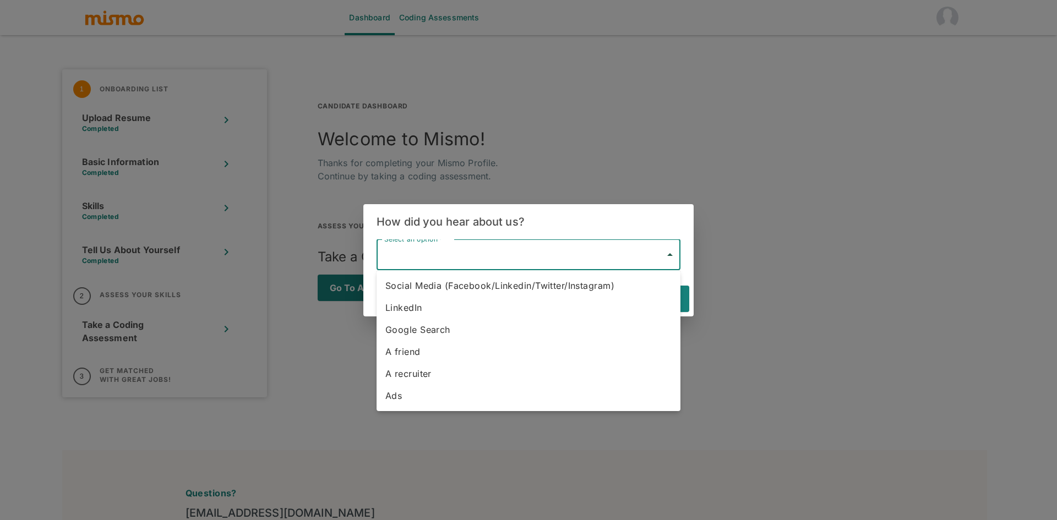
click at [424, 294] on li "Social Media (Facebook/Linkedin/Twitter/Instagram)" at bounding box center [528, 286] width 304 height 22
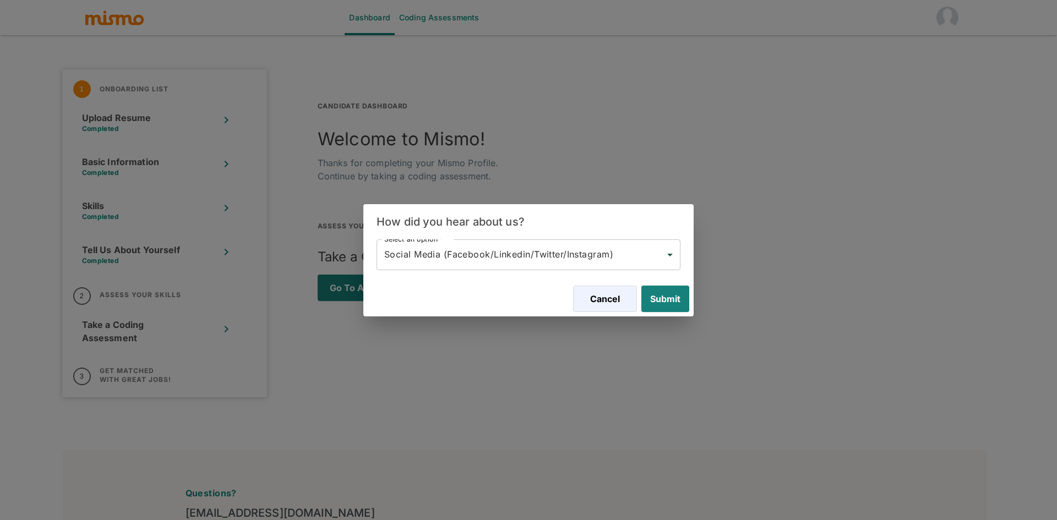
click at [424, 294] on ul "Social Media (Facebook/Linkedin/Twitter/Instagram) LinkedIn Google Search A fri…" at bounding box center [528, 309] width 228 height 79
click at [424, 294] on li "LinkedIn" at bounding box center [528, 291] width 228 height 13
type input "Linkedin"
click at [443, 253] on body "Dashboard Coding Assessments 1 Onboarding List Upload Resume Completed Basic In…" at bounding box center [528, 273] width 1057 height 547
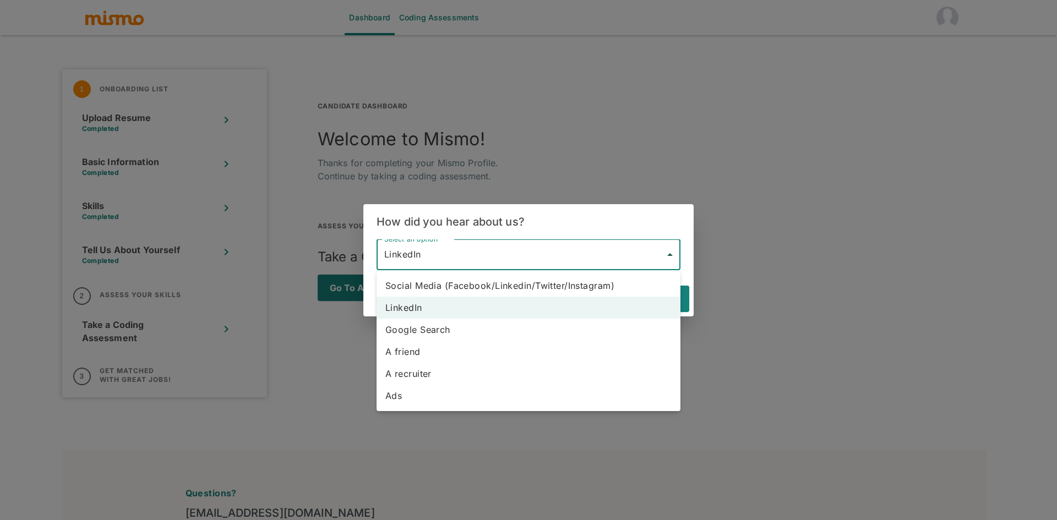
click at [433, 303] on li "LinkedIn" at bounding box center [528, 308] width 304 height 22
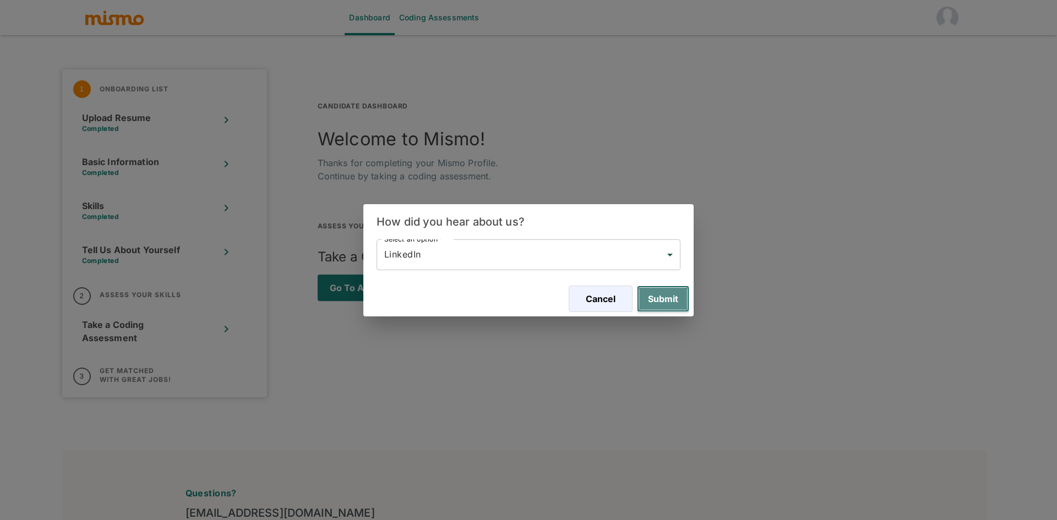
click at [678, 292] on button "Submit" at bounding box center [663, 299] width 52 height 26
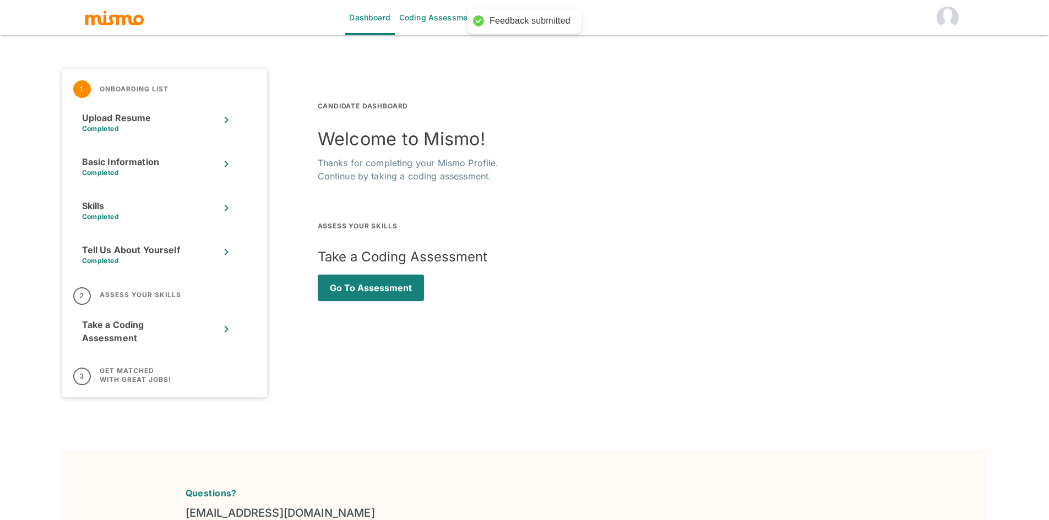
click at [363, 164] on p "Thanks for completing your Mismo Profile. Continue by taking a coding assessmen…" at bounding box center [636, 169] width 636 height 26
click at [380, 178] on p "Thanks for completing your Mismo Profile. Continue by taking a coding assessmen…" at bounding box center [636, 169] width 636 height 26
click at [221, 260] on div at bounding box center [234, 253] width 28 height 17
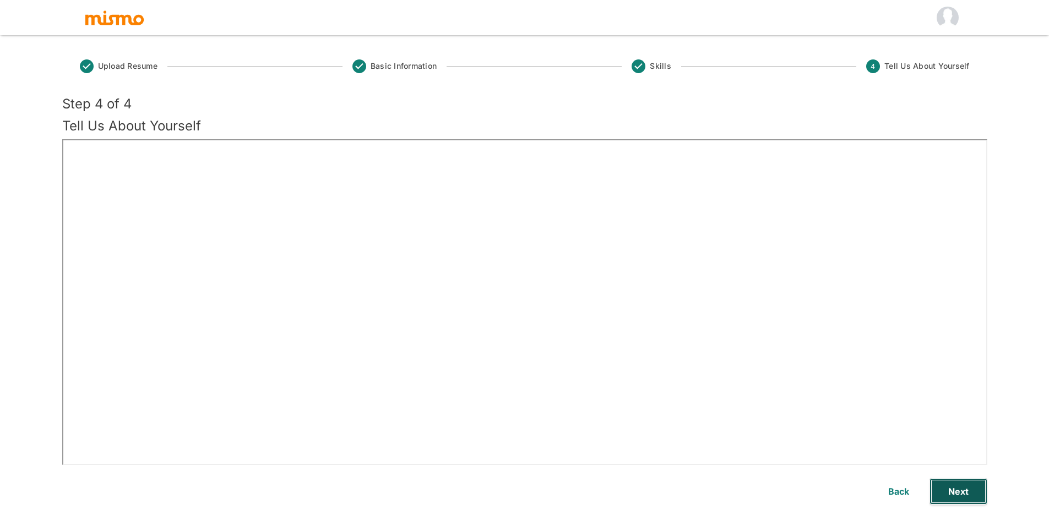
click at [944, 488] on button "Next" at bounding box center [958, 491] width 58 height 26
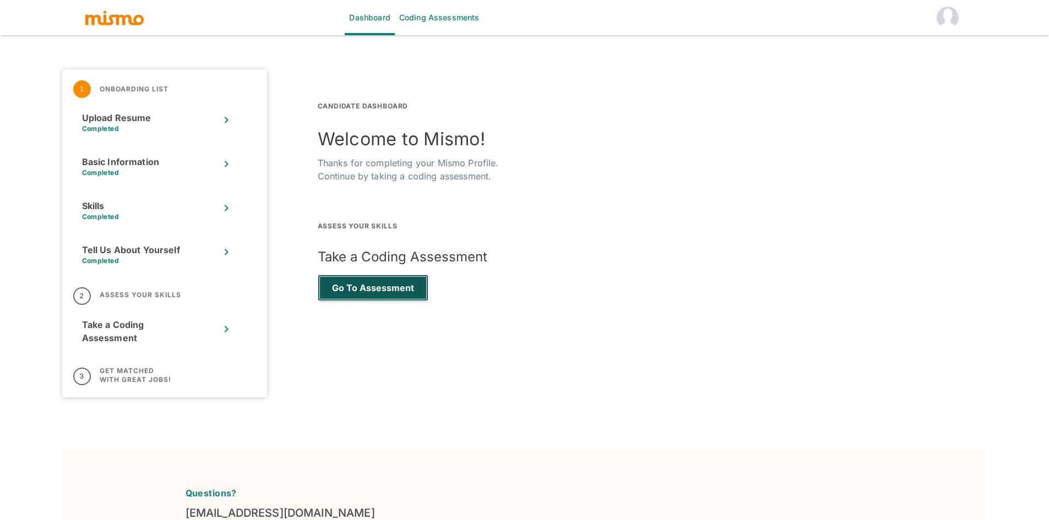
click at [408, 281] on button "Go to Assessment" at bounding box center [373, 288] width 111 height 26
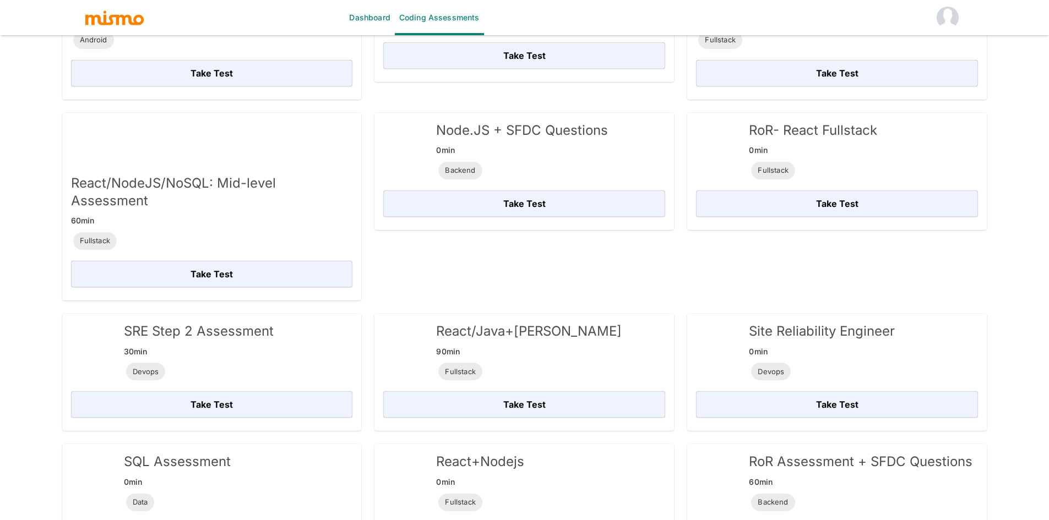
scroll to position [899, 0]
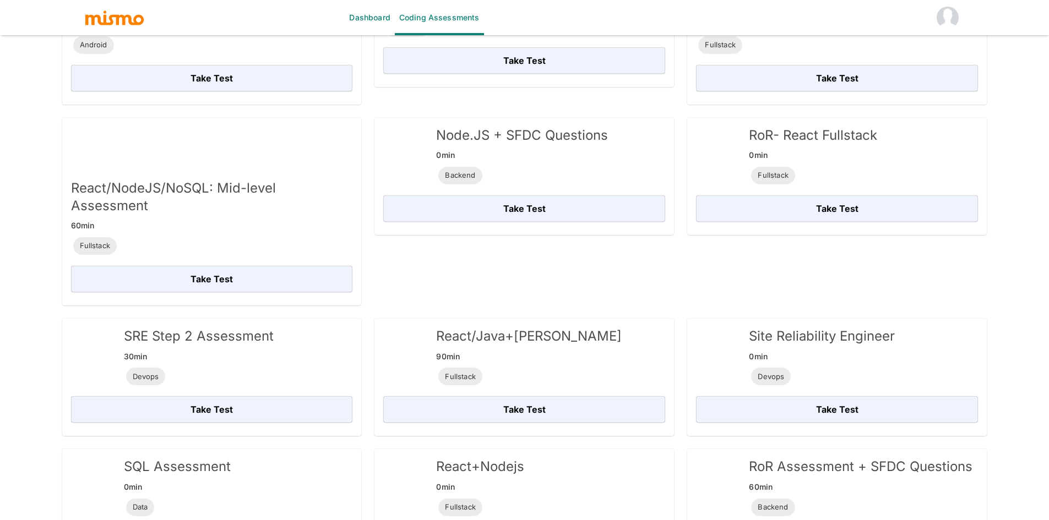
click at [831, 350] on h6 "0 min" at bounding box center [822, 356] width 146 height 13
click at [836, 387] on div "Take Test" at bounding box center [832, 404] width 291 height 35
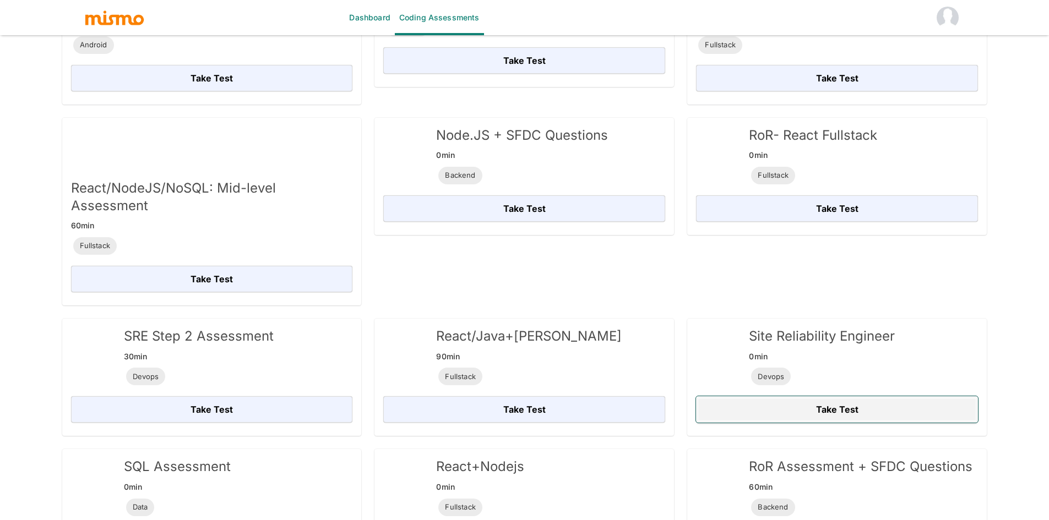
click at [838, 396] on button "Take Test" at bounding box center [837, 409] width 282 height 26
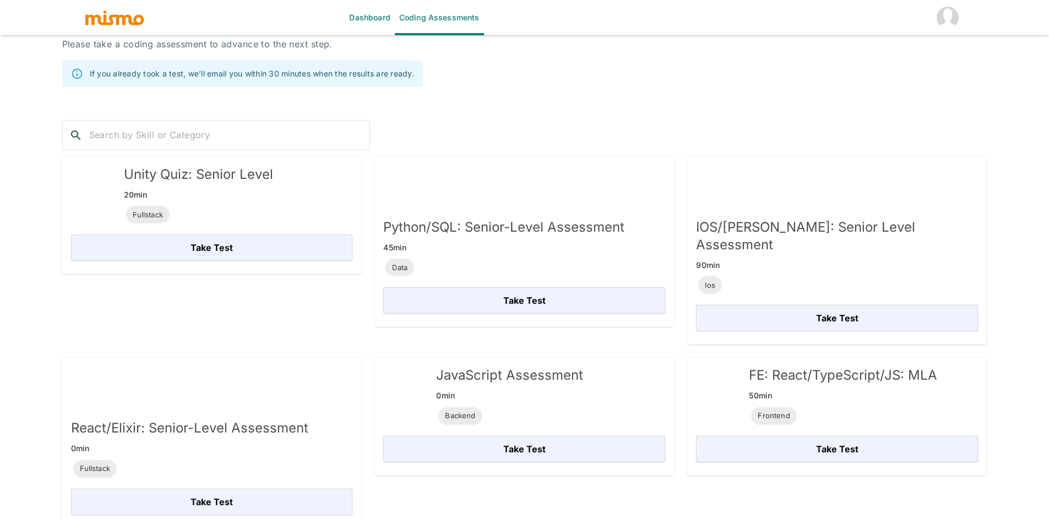
scroll to position [0, 0]
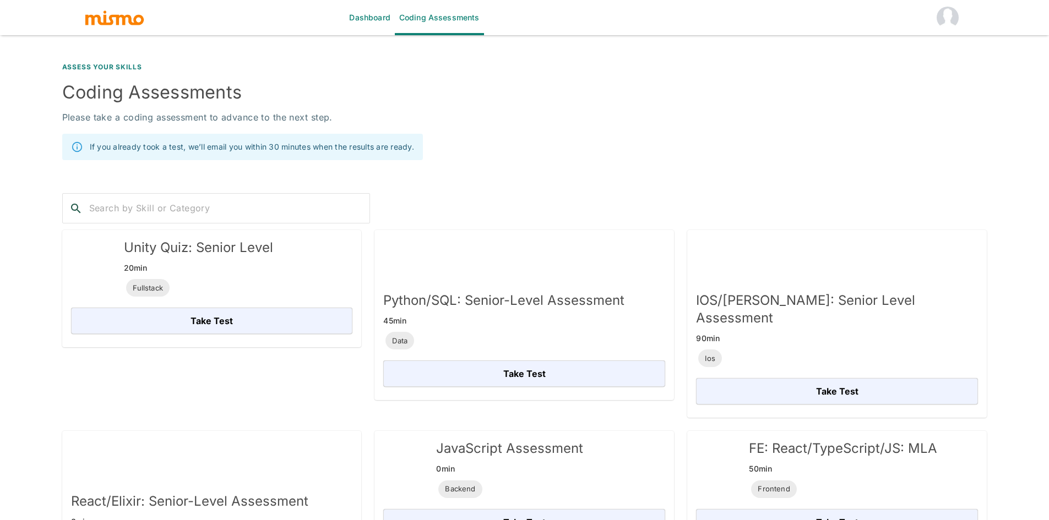
click at [220, 217] on input "text" at bounding box center [229, 209] width 281 height 18
click at [375, 21] on link "Dashboard" at bounding box center [370, 17] width 50 height 35
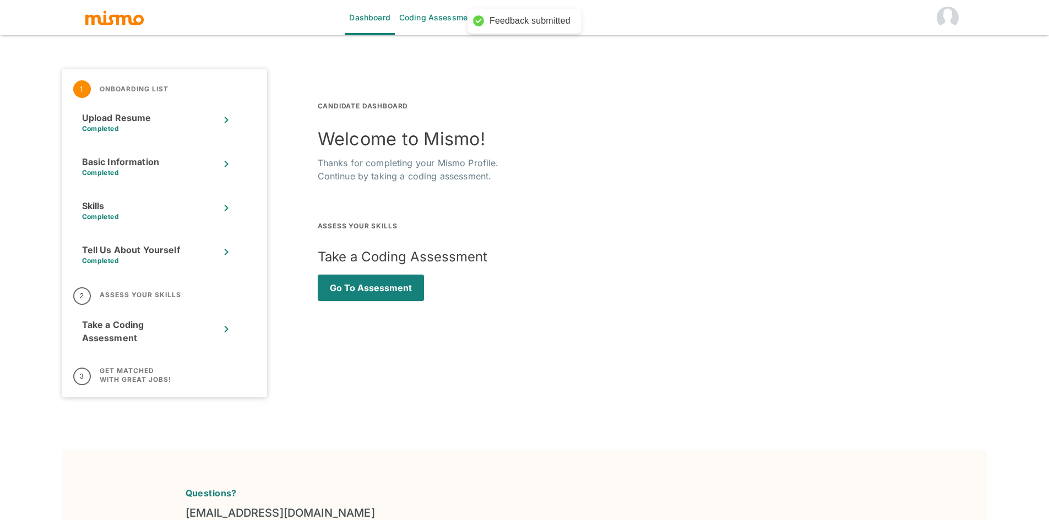
click at [155, 384] on div "3 Get Matched with Great Jobs!" at bounding box center [164, 377] width 183 height 20
click at [440, 346] on div "CANDIDATE DASHBOARD Welcome to Mismo! Thanks for completing your Mismo Profile.…" at bounding box center [627, 215] width 720 height 363
